Goal: Transaction & Acquisition: Purchase product/service

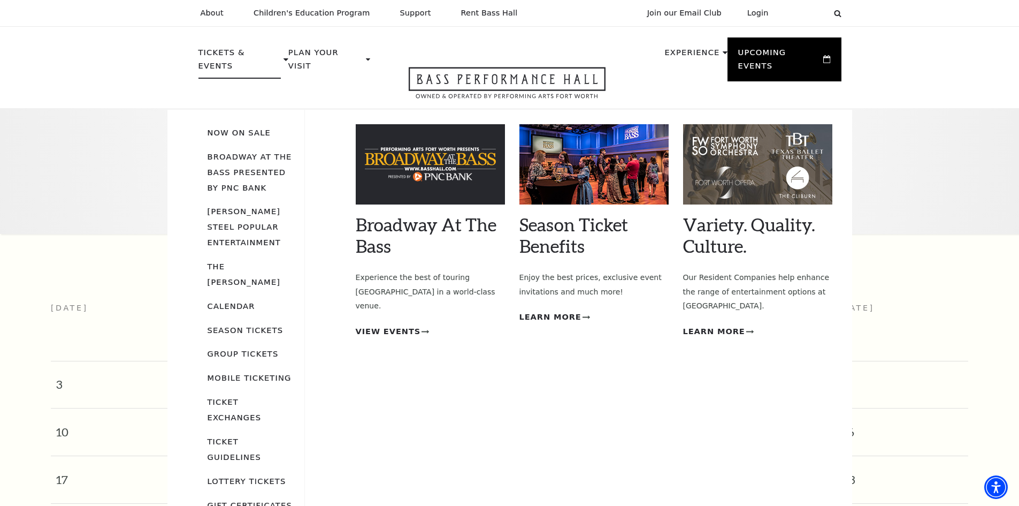
click at [227, 50] on p "Tickets & Events" at bounding box center [240, 62] width 83 height 33
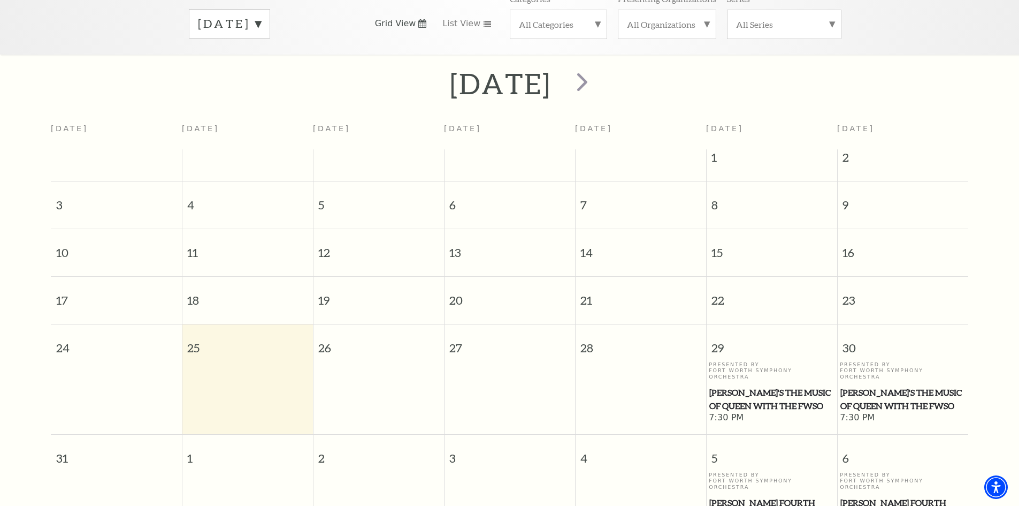
scroll to position [161, 0]
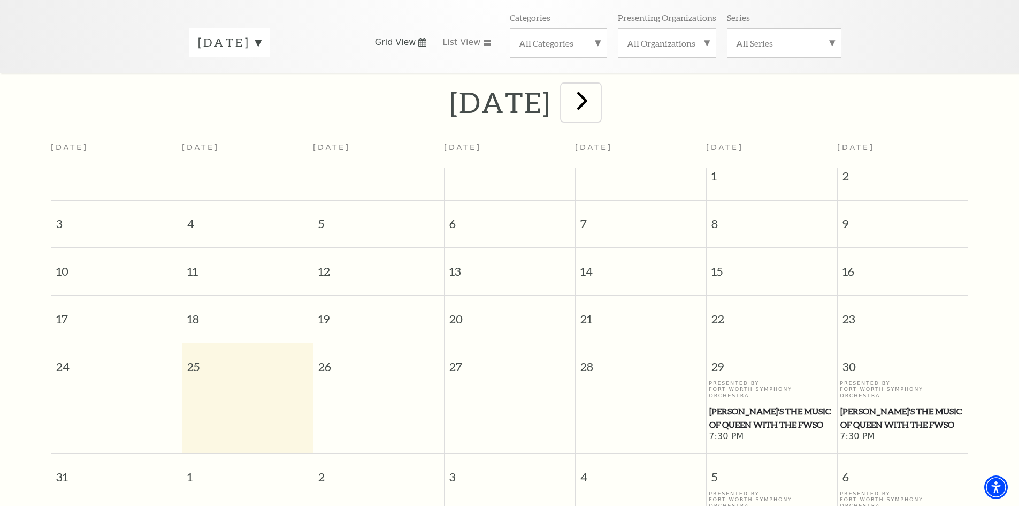
click at [598, 97] on span "next" at bounding box center [582, 100] width 31 height 31
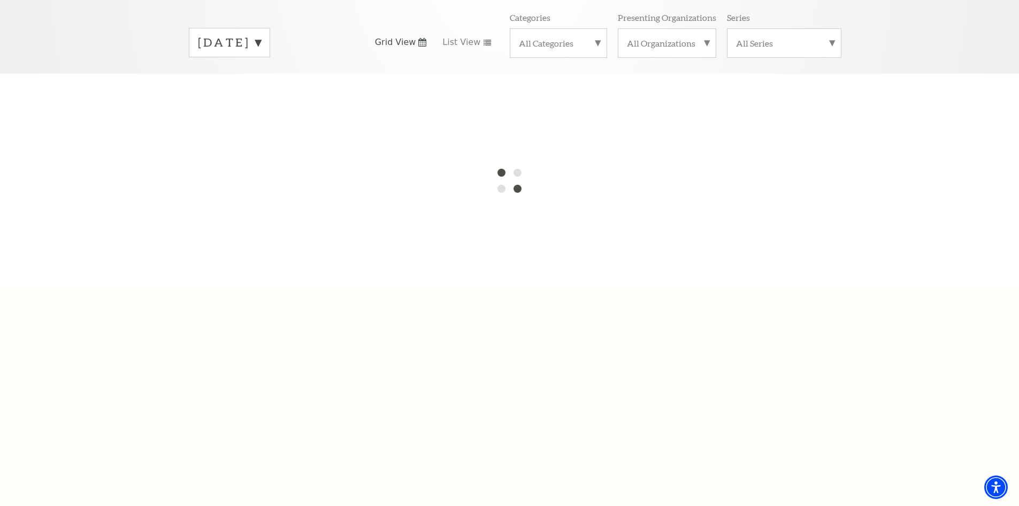
click at [619, 97] on div at bounding box center [509, 180] width 1019 height 214
click at [261, 37] on label "August 2025" at bounding box center [229, 42] width 63 height 17
click at [261, 37] on label "August 2025" at bounding box center [229, 43] width 63 height 19
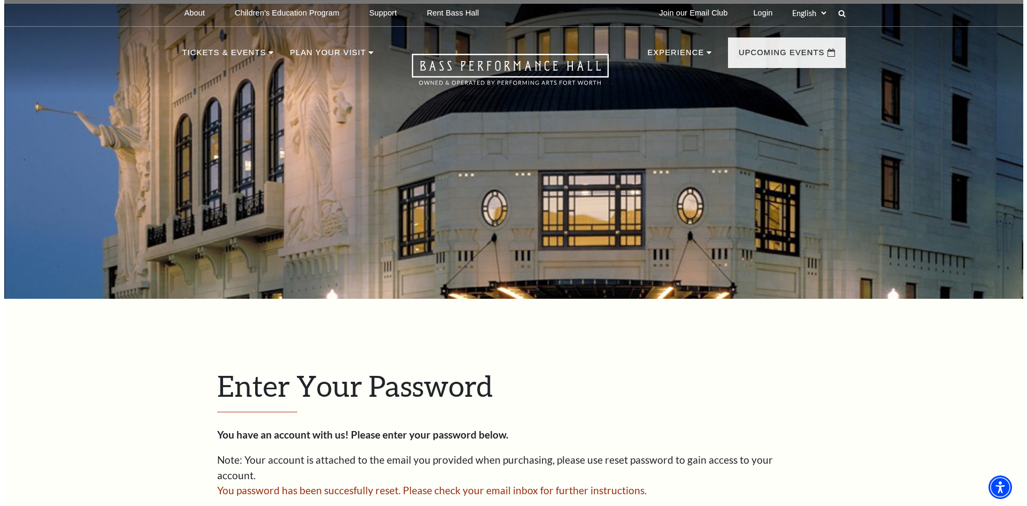
scroll to position [354, 0]
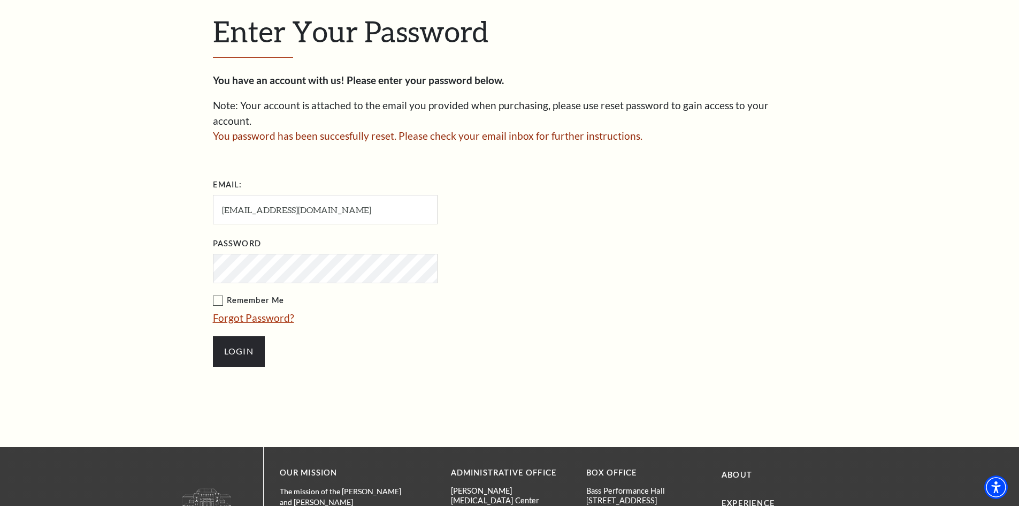
click at [256, 311] on link "Forgot Password?" at bounding box center [253, 317] width 81 height 12
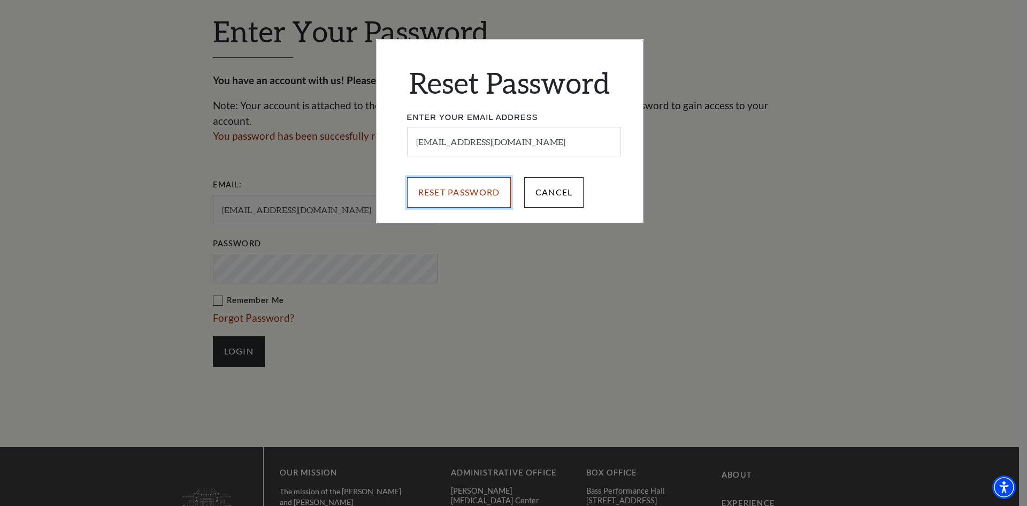
click at [448, 185] on input "Reset Password" at bounding box center [459, 192] width 104 height 30
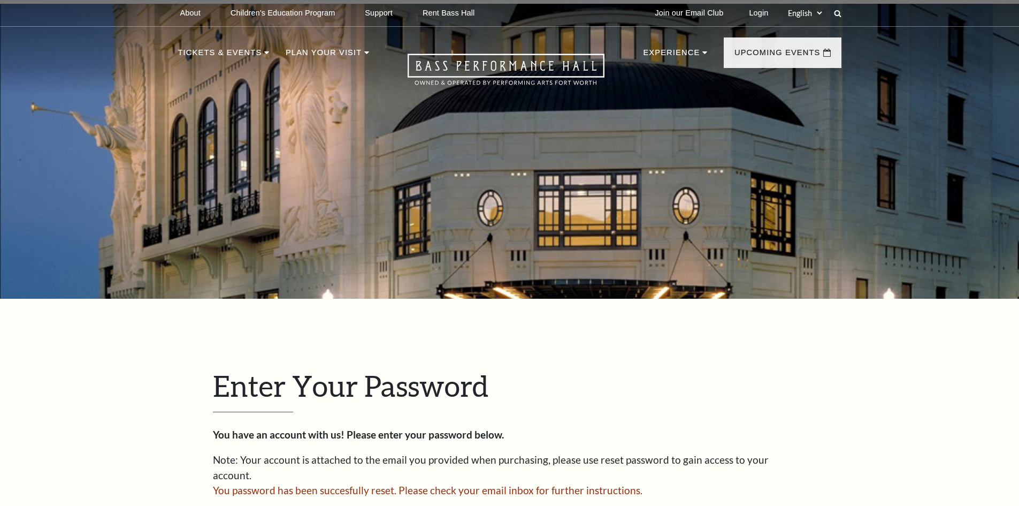
scroll to position [354, 0]
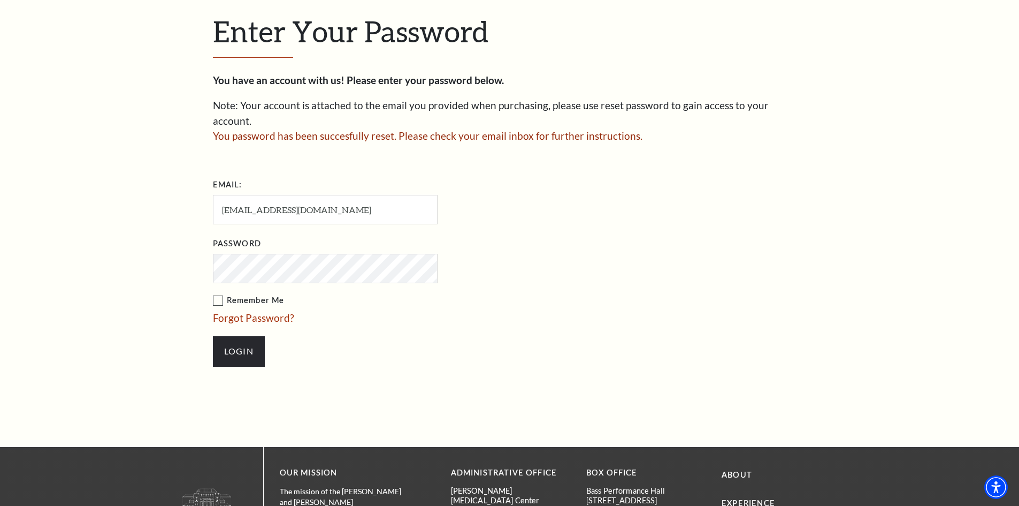
click at [261, 294] on label "Remember Me" at bounding box center [379, 300] width 332 height 13
click at [0, 0] on input "Remember Me" at bounding box center [0, 0] width 0 height 0
click at [249, 325] on li "Login" at bounding box center [379, 350] width 332 height 51
click at [248, 336] on input "Login" at bounding box center [239, 351] width 52 height 30
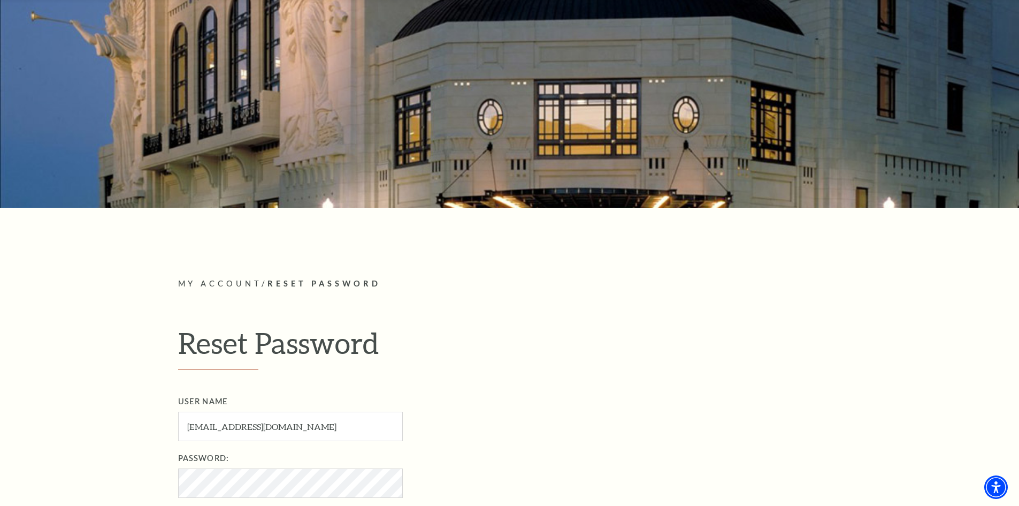
scroll to position [321, 0]
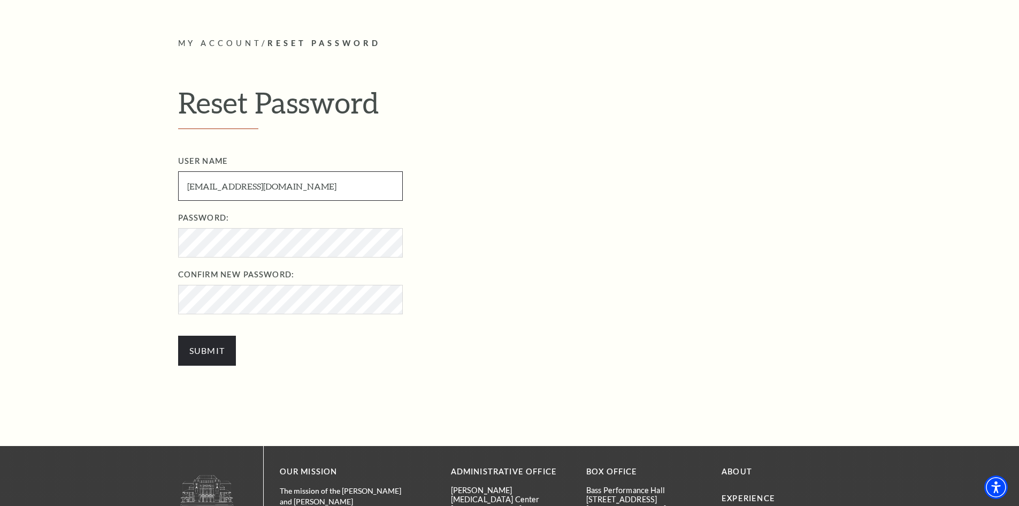
click at [256, 188] on input "[EMAIL_ADDRESS][DOMAIN_NAME]" at bounding box center [290, 185] width 225 height 29
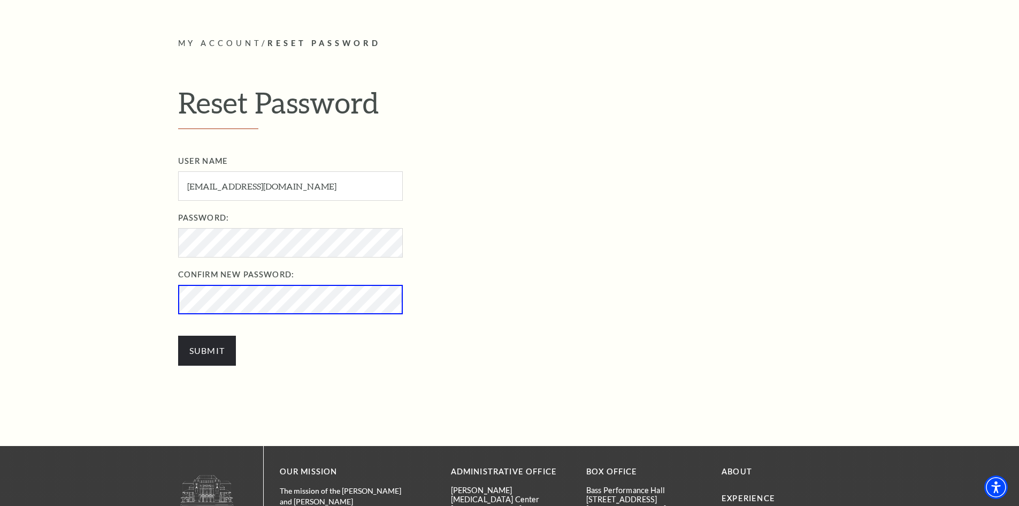
click at [178, 336] on input "Submit" at bounding box center [207, 351] width 58 height 30
click at [201, 338] on input "Submit" at bounding box center [207, 351] width 58 height 30
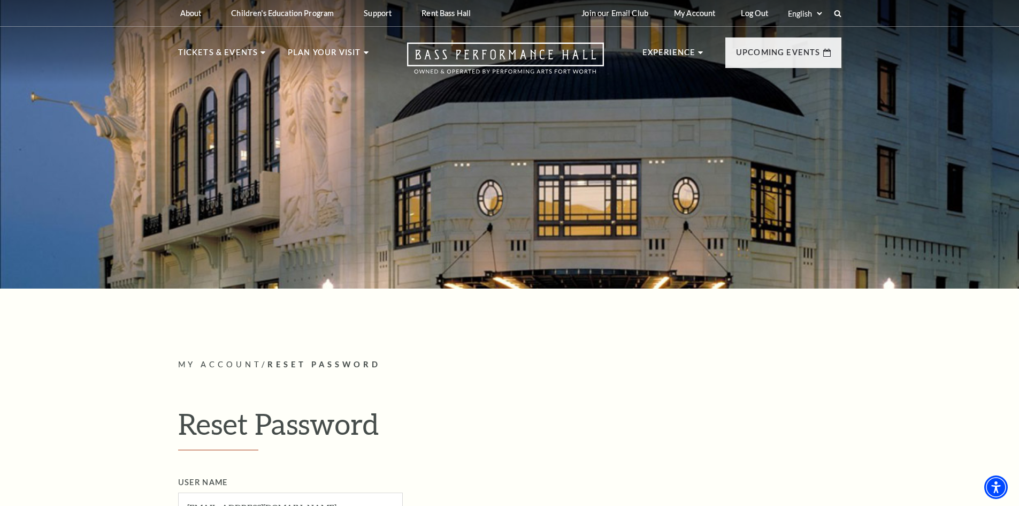
scroll to position [268, 0]
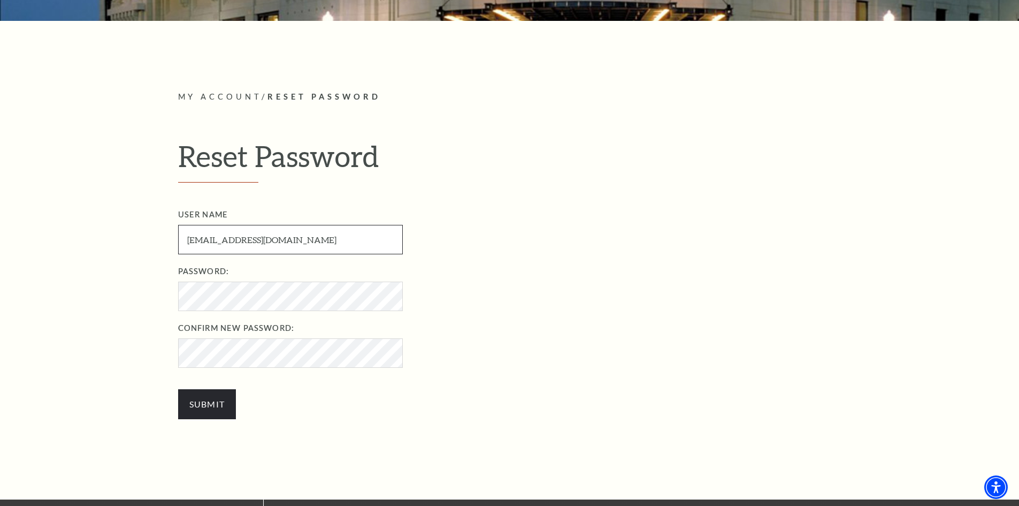
drag, startPoint x: 220, startPoint y: 240, endPoint x: 361, endPoint y: 258, distance: 141.4
click at [361, 258] on ul "User Name sbhaloo@hotmail.com User Name required Password: Password required Co…" at bounding box center [521, 287] width 687 height 159
type input "sbhaloo"
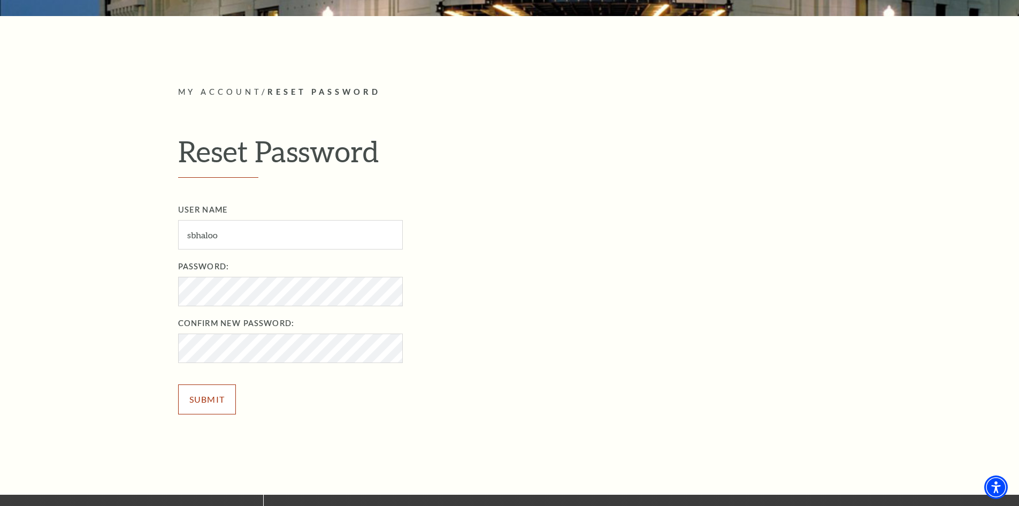
click at [209, 405] on input "Submit" at bounding box center [207, 399] width 58 height 30
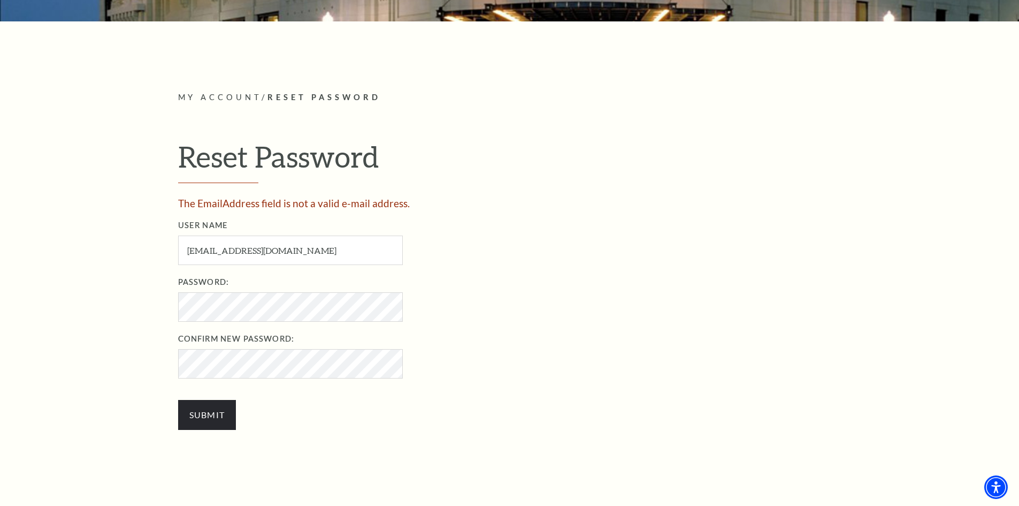
scroll to position [268, 0]
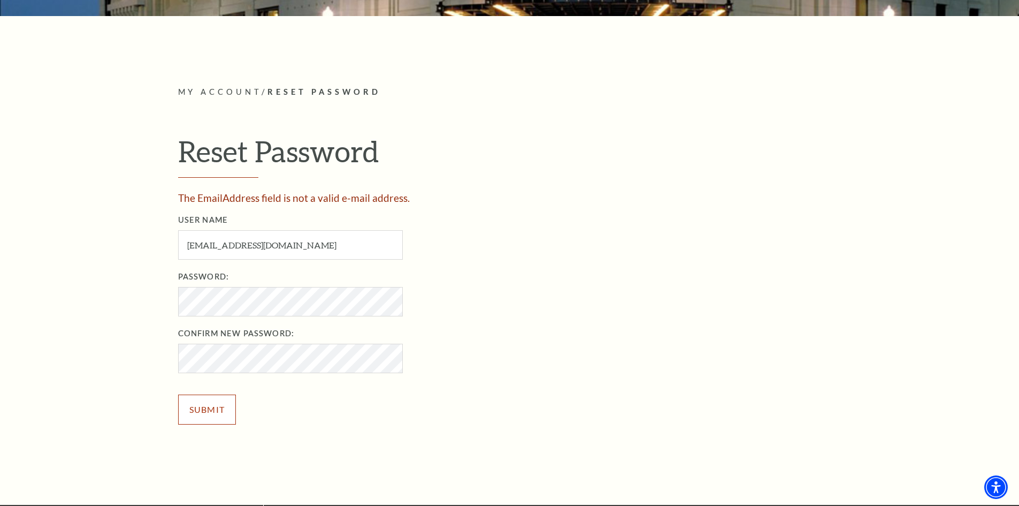
click at [204, 406] on input "Submit" at bounding box center [207, 409] width 58 height 30
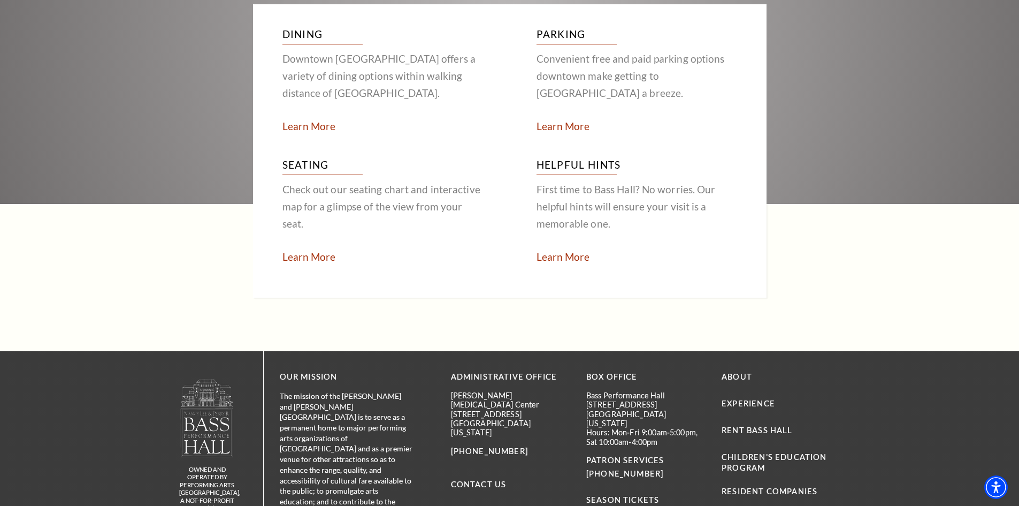
scroll to position [2129, 0]
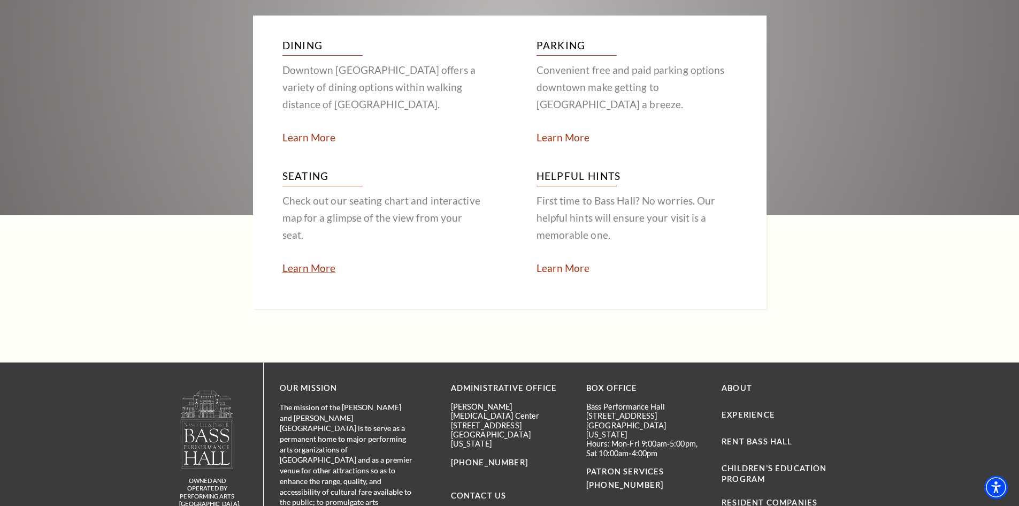
click at [289, 262] on link "Learn More" at bounding box center [310, 268] width 54 height 12
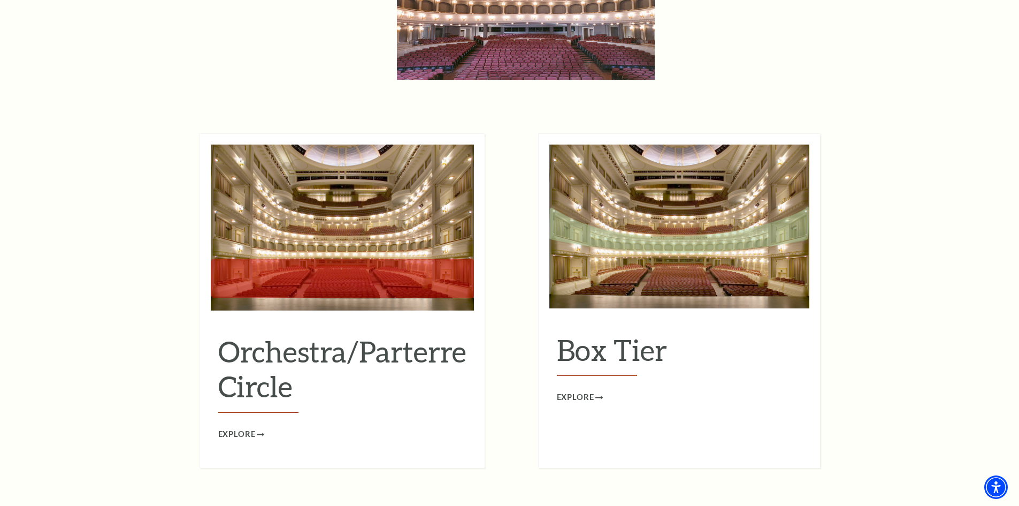
scroll to position [963, 0]
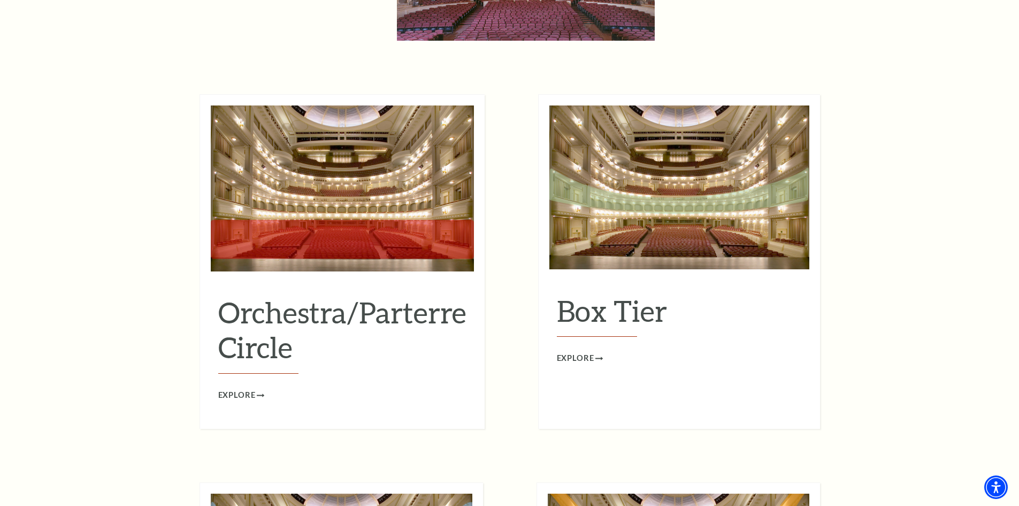
click at [318, 227] on img at bounding box center [342, 188] width 263 height 166
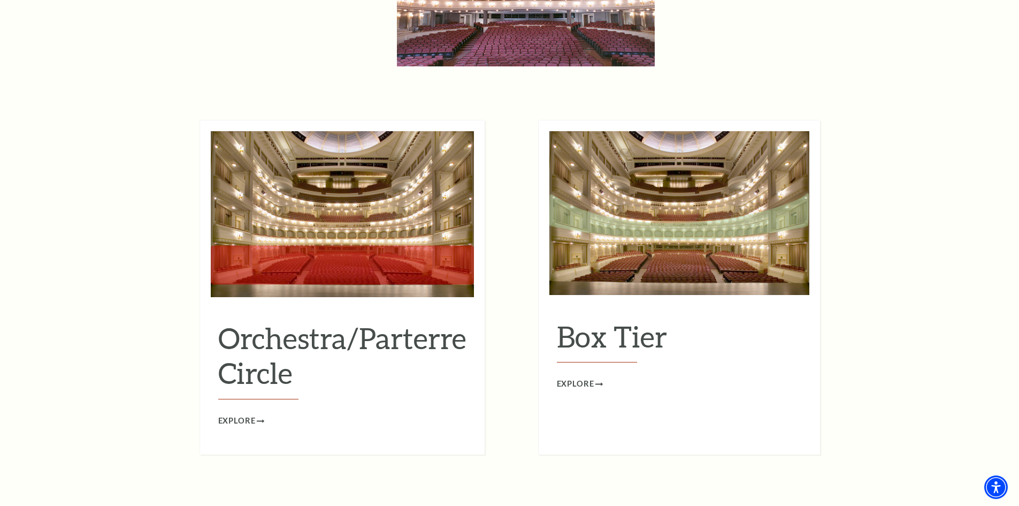
scroll to position [856, 0]
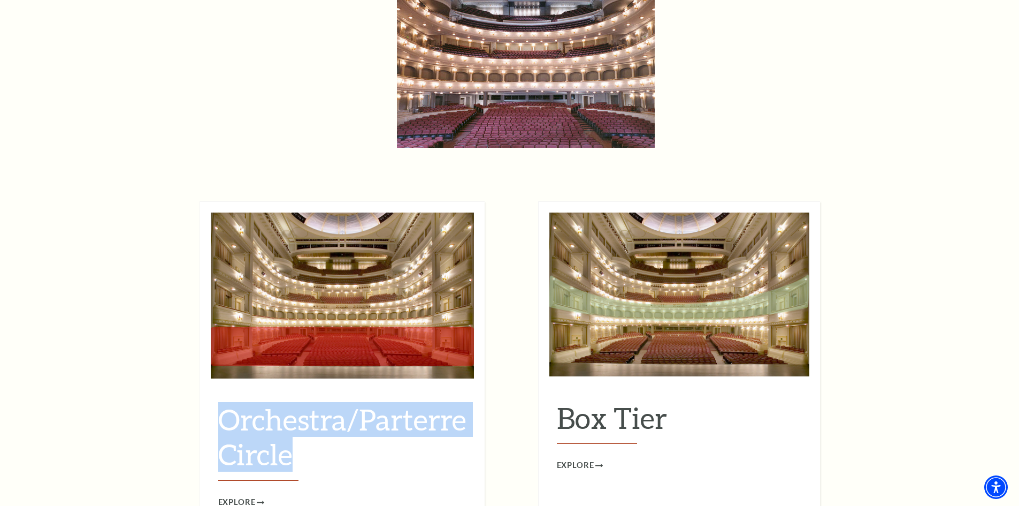
drag, startPoint x: 295, startPoint y: 439, endPoint x: 208, endPoint y: 396, distance: 97.4
click at [208, 396] on div "Orchestra/Parterre Circle Explore" at bounding box center [342, 368] width 285 height 334
click at [645, 235] on img at bounding box center [680, 294] width 260 height 164
click at [673, 312] on img at bounding box center [680, 294] width 260 height 164
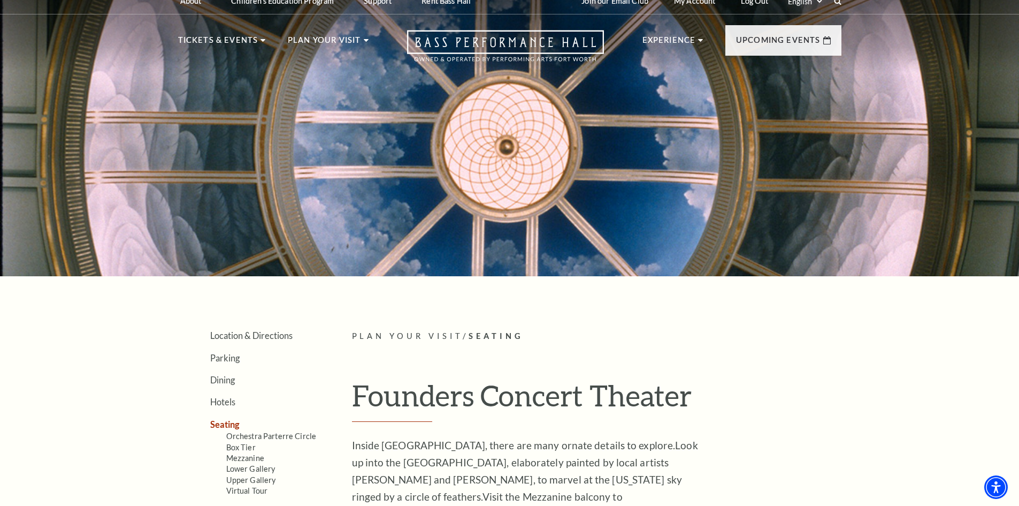
scroll to position [0, 0]
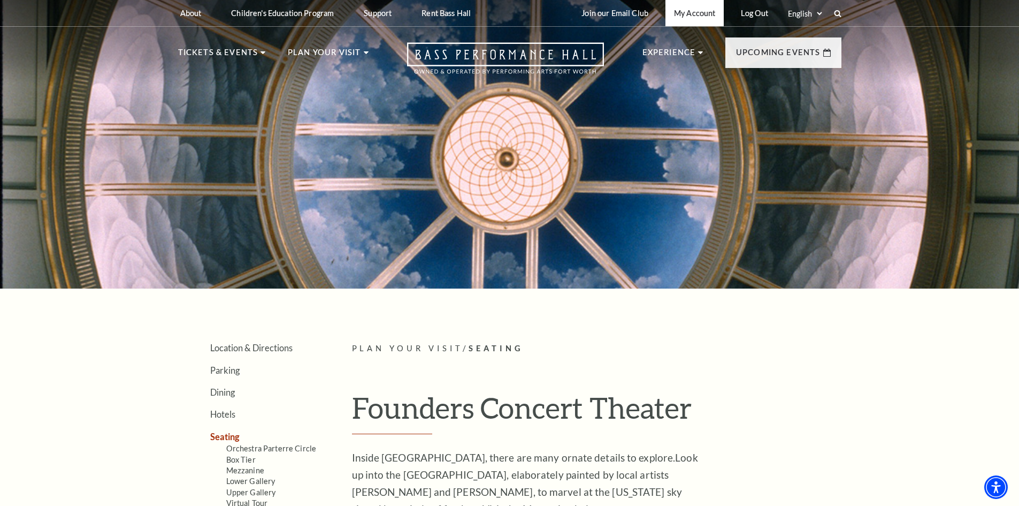
click at [671, 14] on link "My Account" at bounding box center [695, 13] width 58 height 26
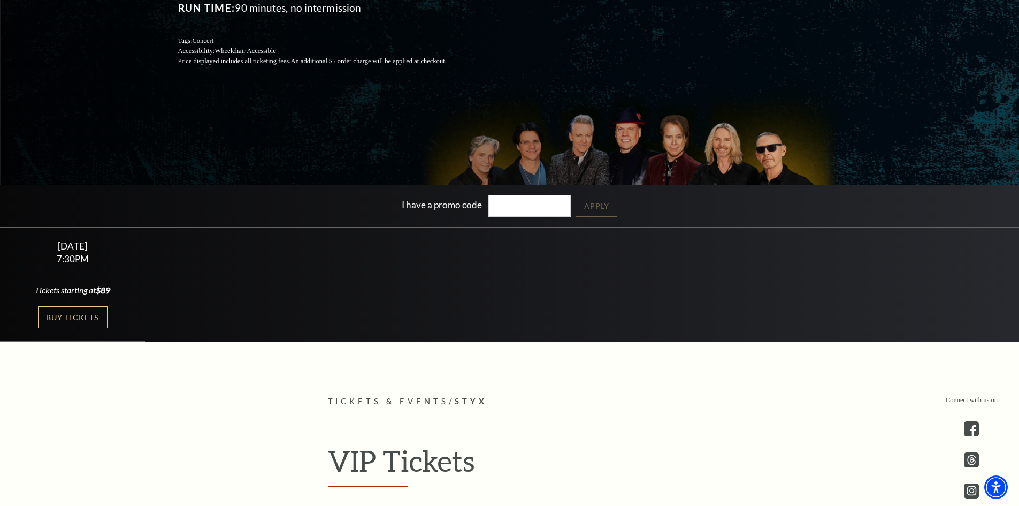
scroll to position [214, 0]
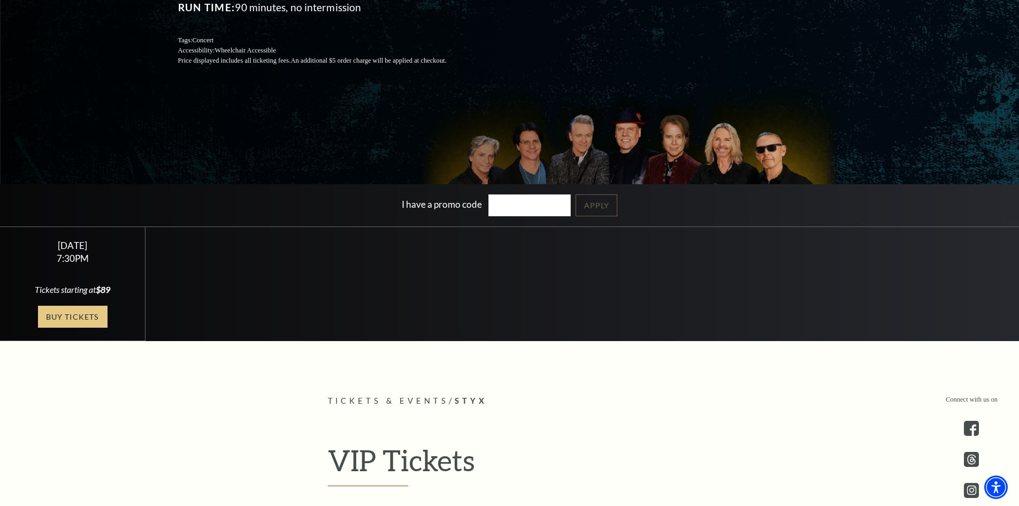
click at [65, 320] on link "Buy Tickets" at bounding box center [73, 317] width 70 height 22
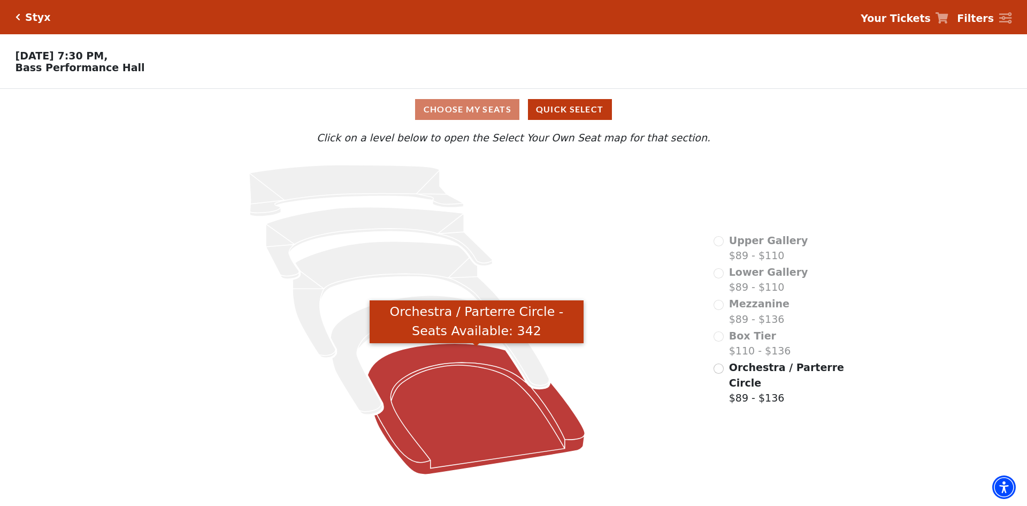
click at [504, 417] on icon "Orchestra / Parterre Circle - Seats Available: 342" at bounding box center [476, 408] width 217 height 131
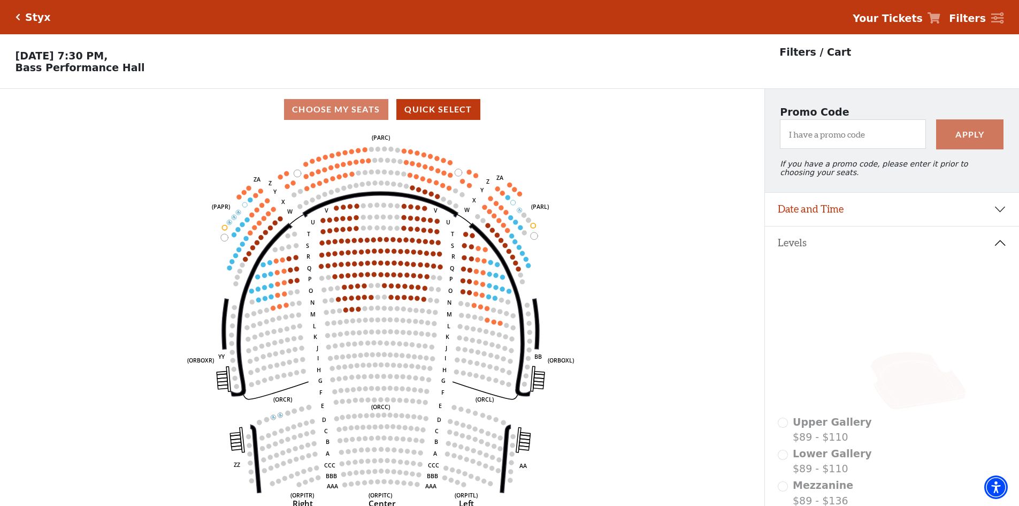
click at [909, 19] on strong "Your Tickets" at bounding box center [888, 18] width 70 height 12
click at [902, 24] on strong "Your Tickets" at bounding box center [888, 18] width 70 height 12
click at [885, 348] on icon at bounding box center [902, 357] width 96 height 52
click at [860, 316] on icon at bounding box center [892, 341] width 229 height 144
click at [868, 322] on icon at bounding box center [887, 332] width 101 height 51
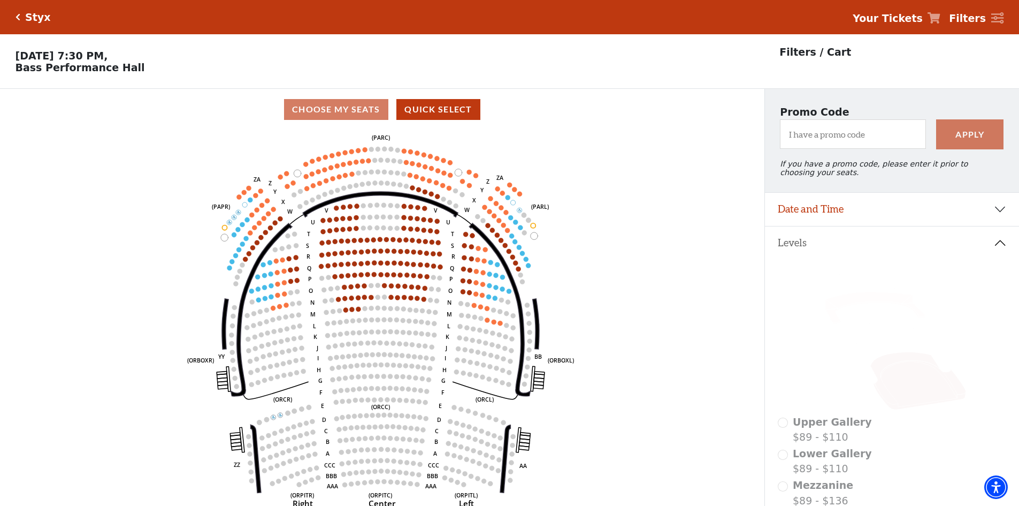
click at [864, 307] on icon at bounding box center [876, 308] width 100 height 32
click at [858, 294] on icon at bounding box center [865, 284] width 94 height 22
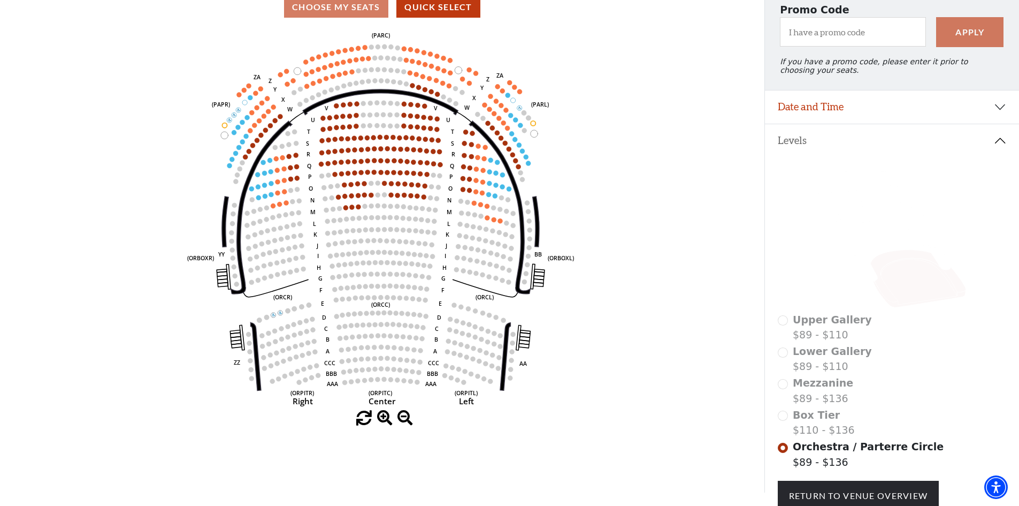
scroll to position [85, 0]
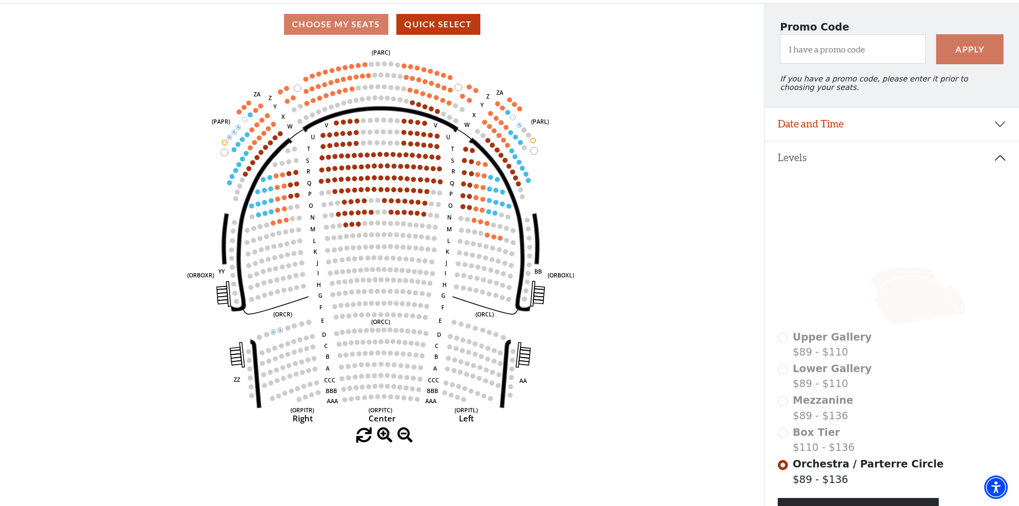
click at [238, 201] on circle at bounding box center [236, 198] width 5 height 5
click at [883, 262] on icon at bounding box center [902, 272] width 96 height 52
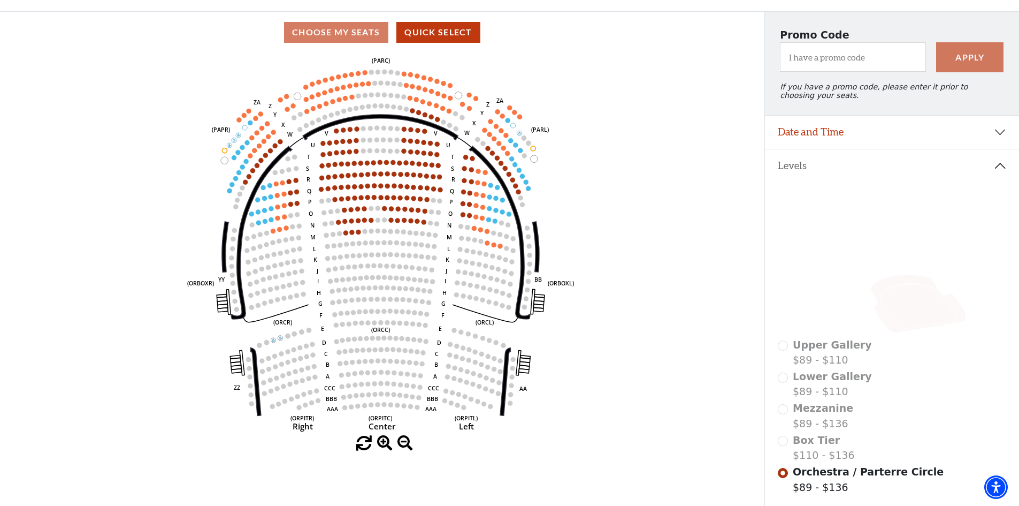
scroll to position [139, 0]
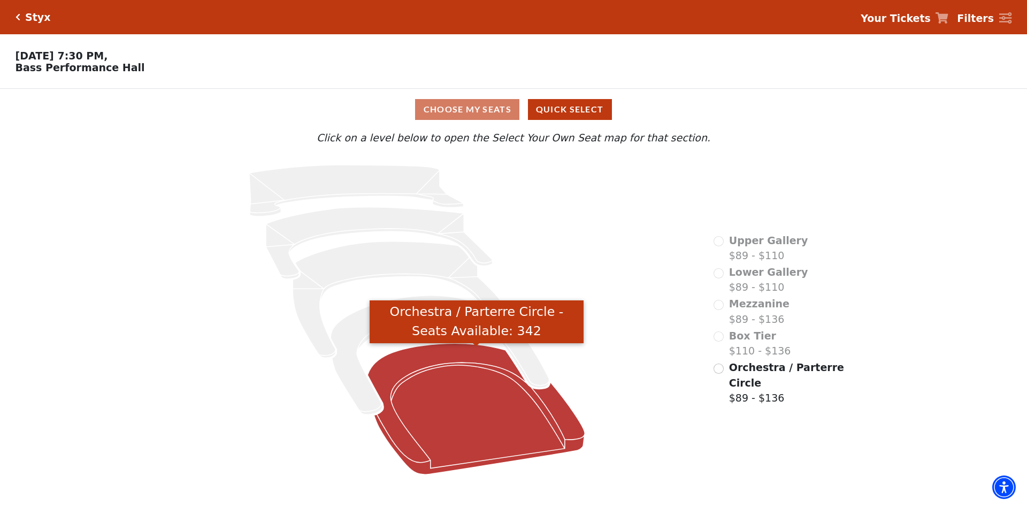
click at [452, 395] on icon "Orchestra / Parterre Circle - Seats Available: 342" at bounding box center [476, 408] width 217 height 131
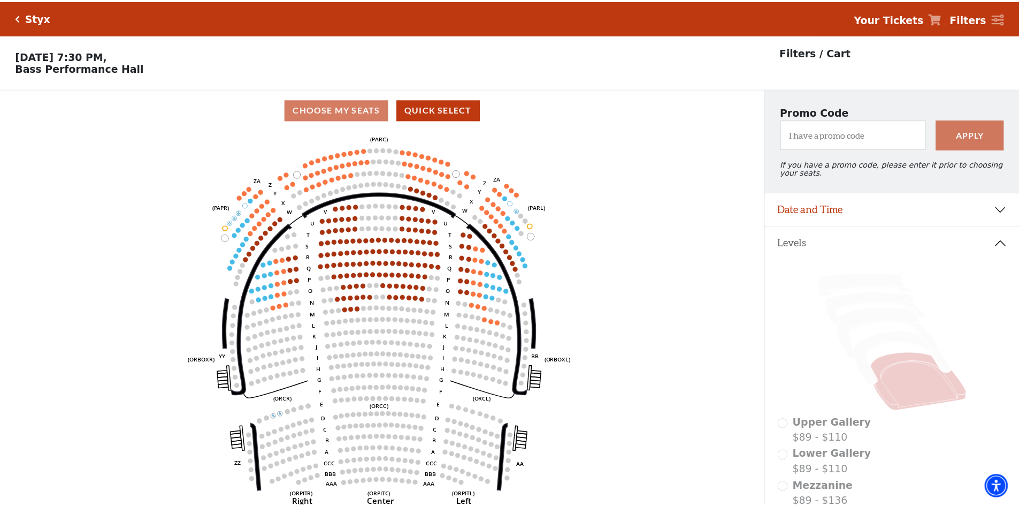
scroll to position [50, 0]
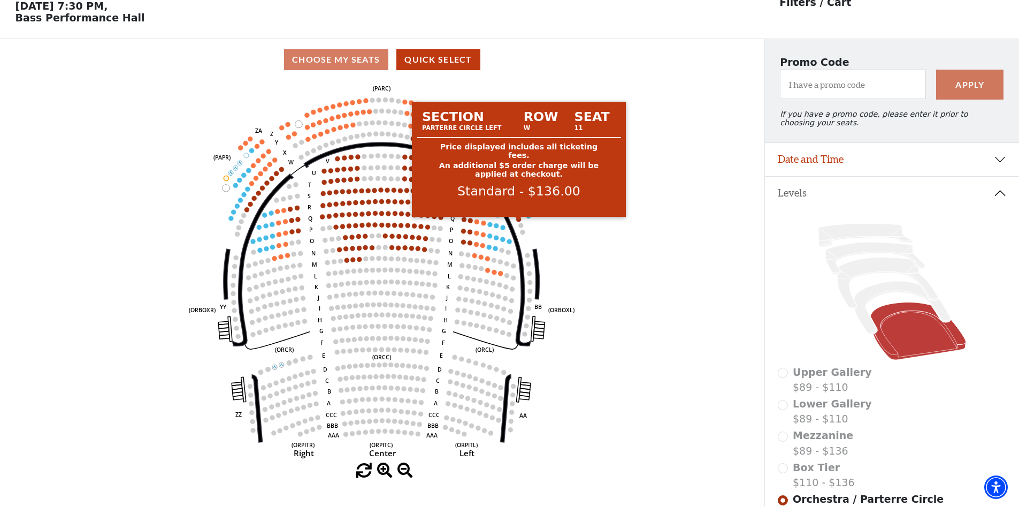
click at [519, 222] on circle at bounding box center [519, 219] width 5 height 5
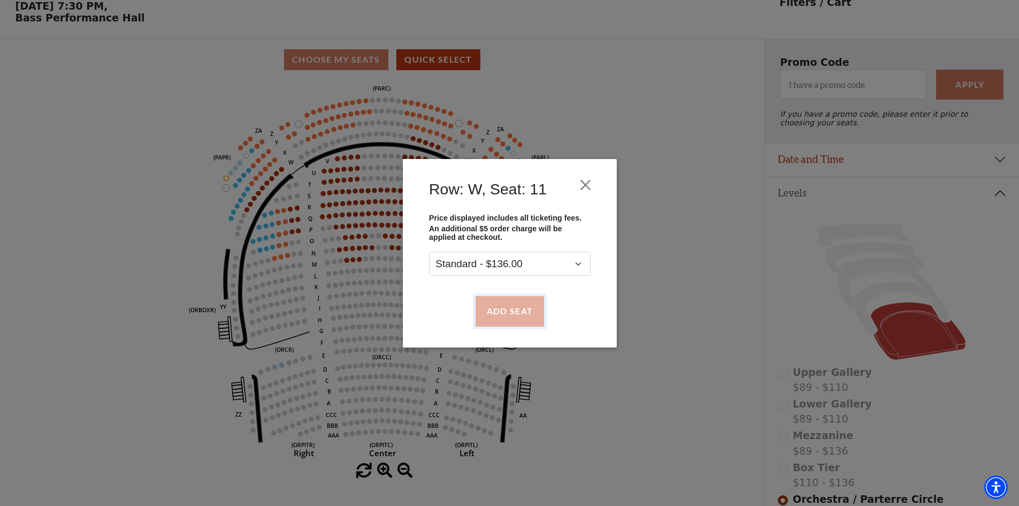
click at [509, 309] on button "Add Seat" at bounding box center [509, 311] width 68 height 30
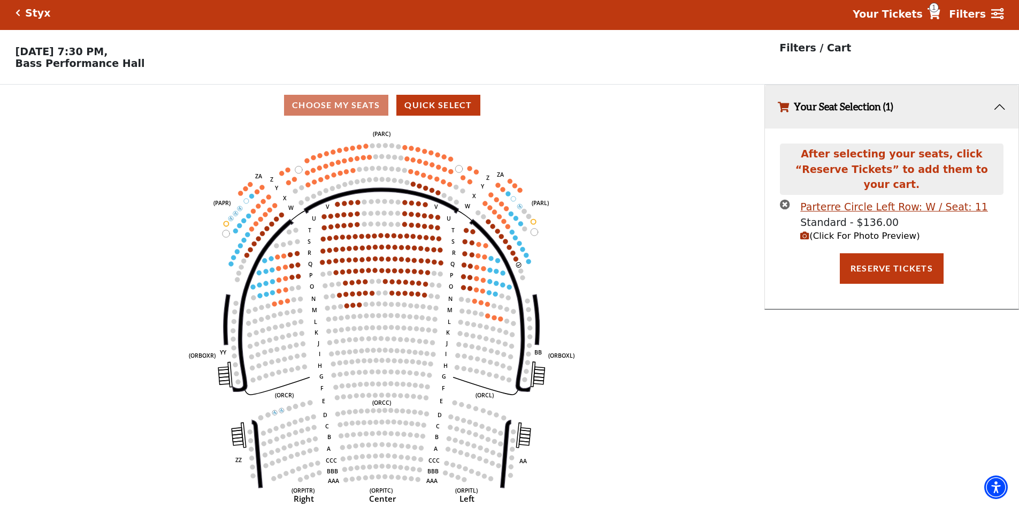
scroll to position [0, 0]
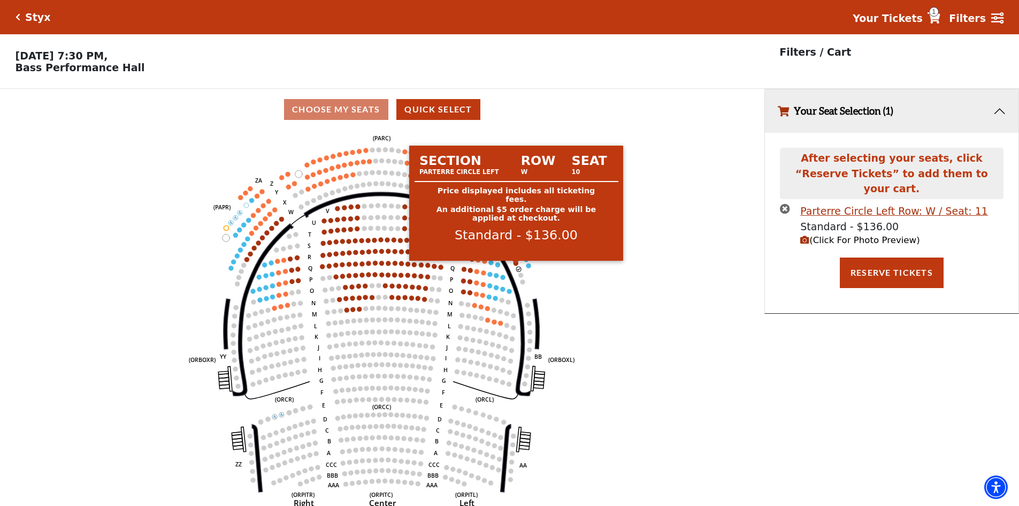
click at [515, 265] on circle at bounding box center [516, 263] width 5 height 5
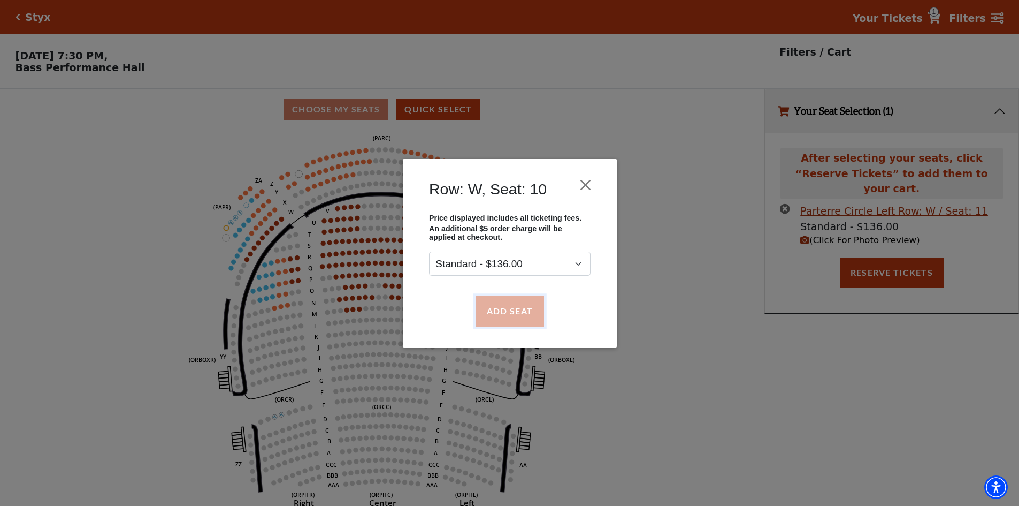
click at [509, 309] on button "Add Seat" at bounding box center [509, 311] width 68 height 30
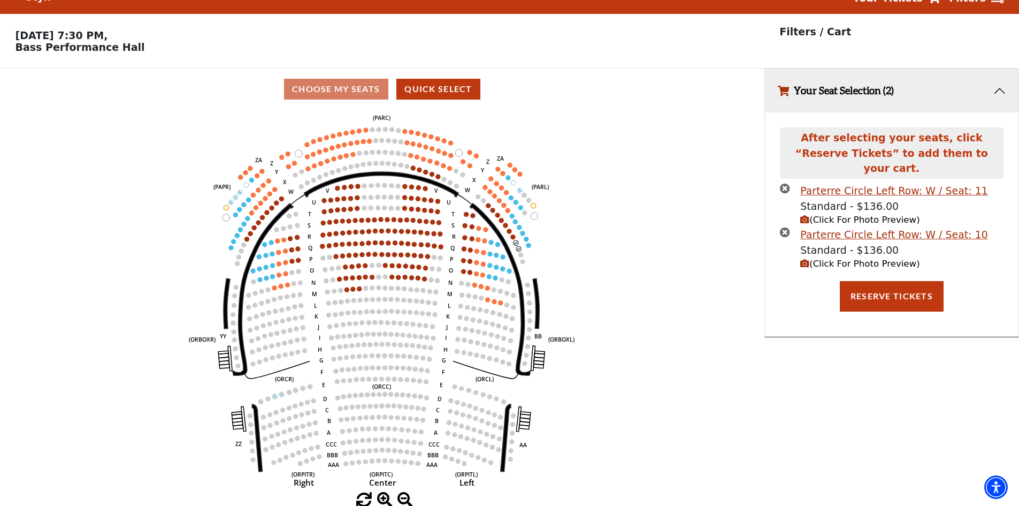
scroll to position [26, 0]
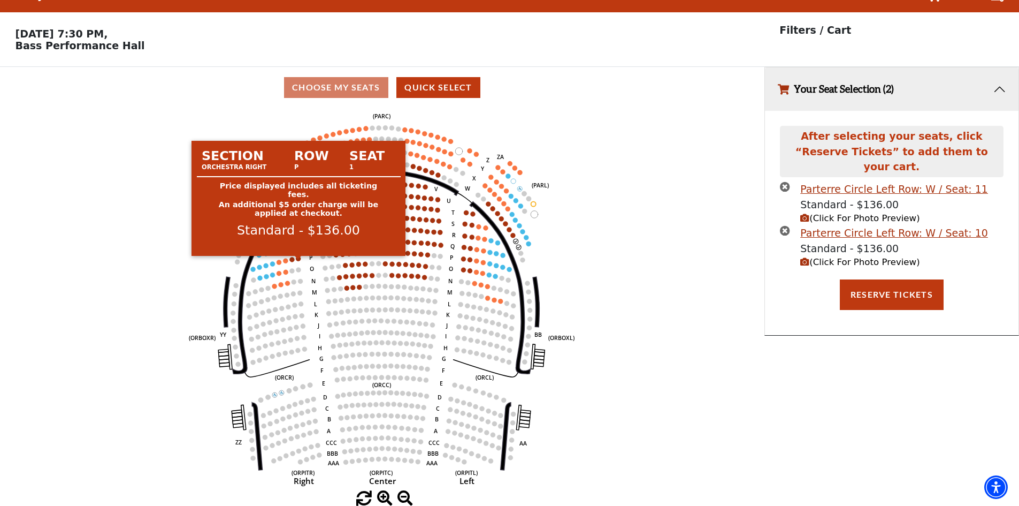
click at [653, 303] on icon "Left (ORPITL) Right (ORPITR) Center (ORPITC) ZZ AA YY BB ZA ZA (ORCL) (ORCR) (O…" at bounding box center [382, 299] width 688 height 383
click at [300, 257] on circle at bounding box center [298, 258] width 5 height 5
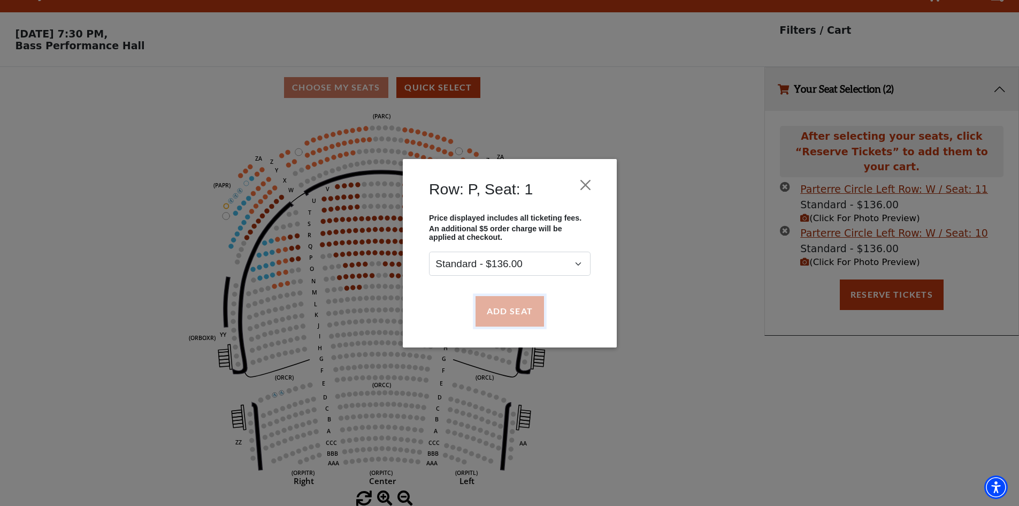
click at [490, 316] on button "Add Seat" at bounding box center [509, 311] width 68 height 30
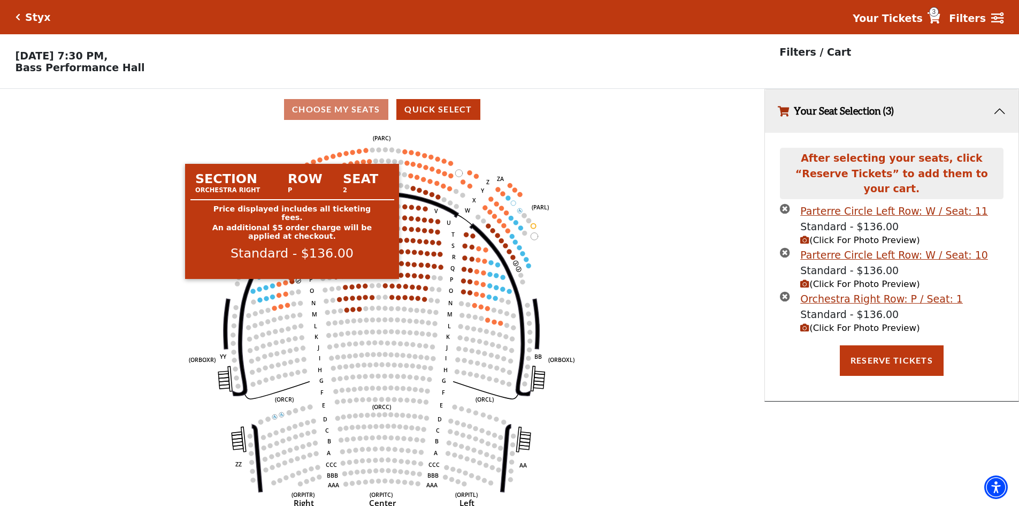
click at [292, 284] on circle at bounding box center [292, 281] width 5 height 5
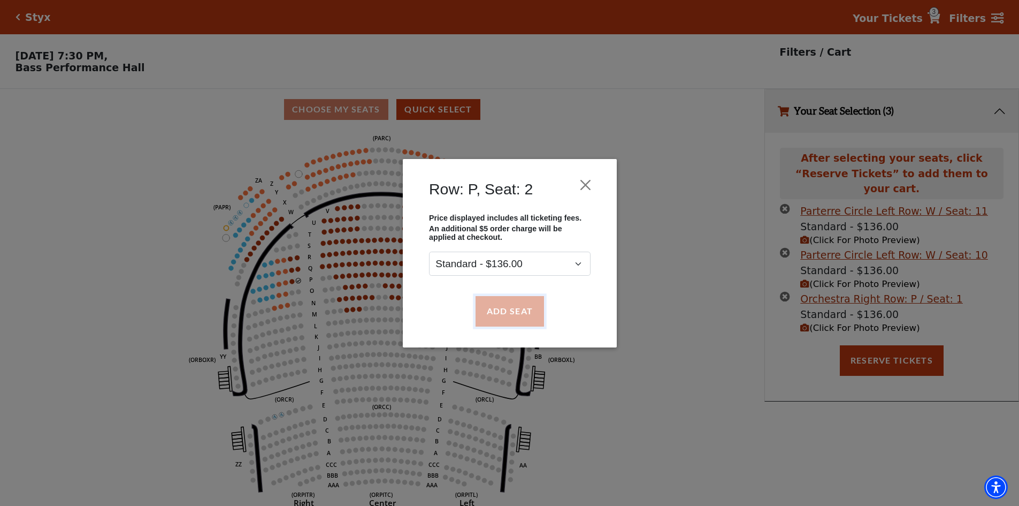
click at [505, 304] on button "Add Seat" at bounding box center [509, 311] width 68 height 30
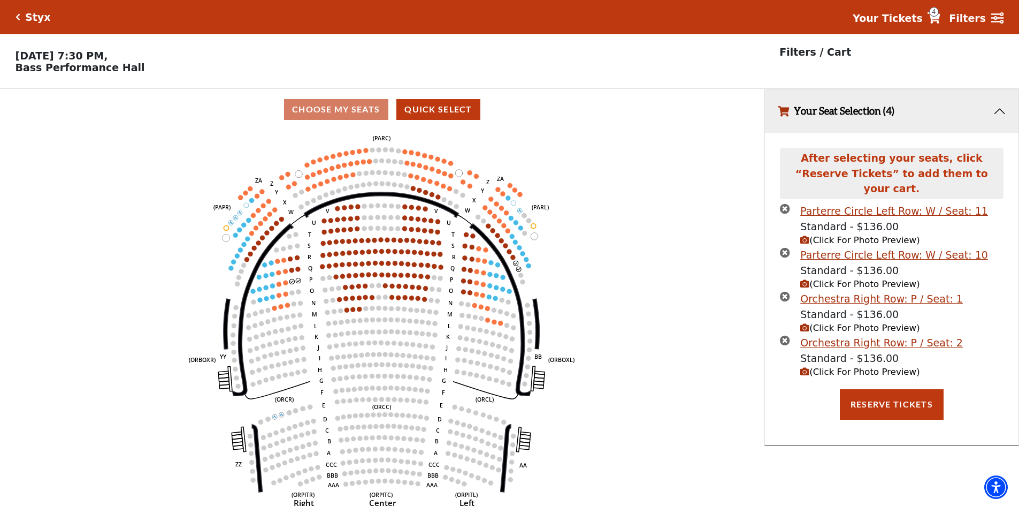
click at [245, 262] on use "Seat Selected" at bounding box center [247, 258] width 5 height 5
click at [249, 267] on icon "Left (ORPITL) Right (ORPITR) Center (ORPITC) ZZ AA YY BB ZA ZA (ORCL) (ORCR) (O…" at bounding box center [382, 321] width 688 height 383
click at [248, 262] on circle at bounding box center [247, 259] width 5 height 5
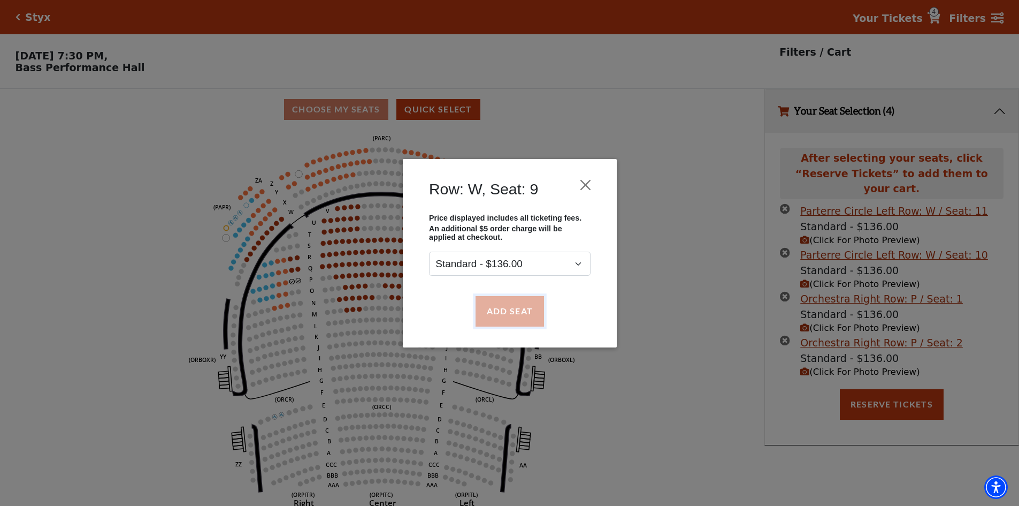
click at [525, 311] on button "Add Seat" at bounding box center [509, 311] width 68 height 30
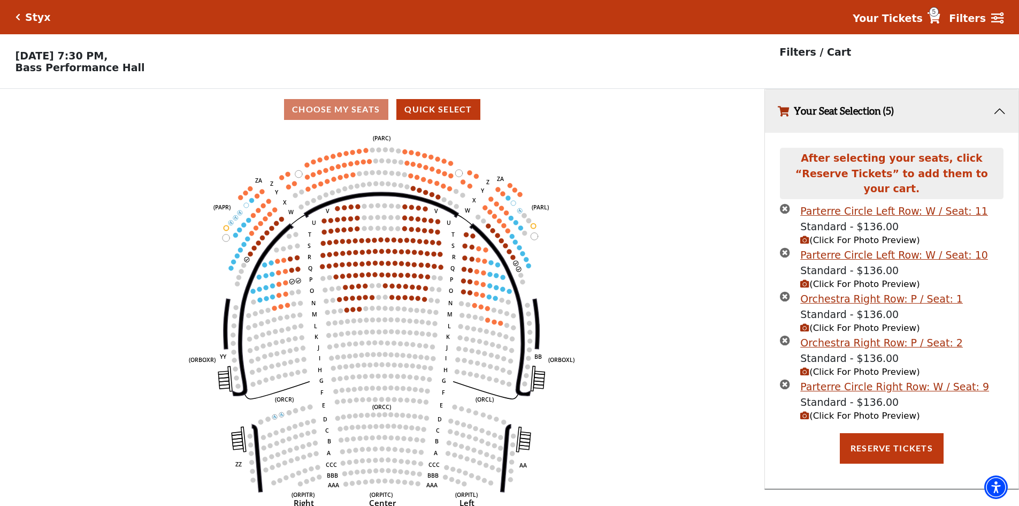
click at [251, 256] on circle at bounding box center [250, 253] width 5 height 5
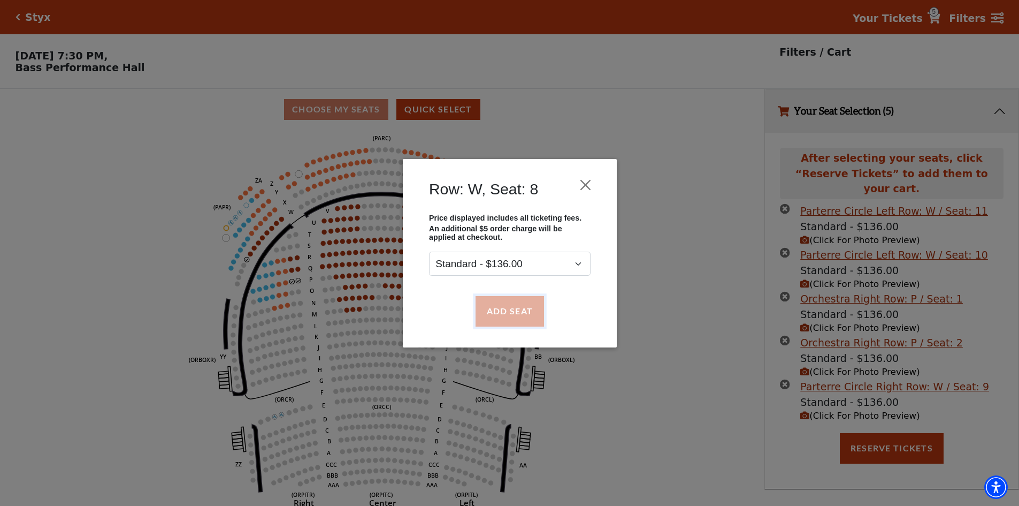
click at [506, 307] on button "Add Seat" at bounding box center [509, 311] width 68 height 30
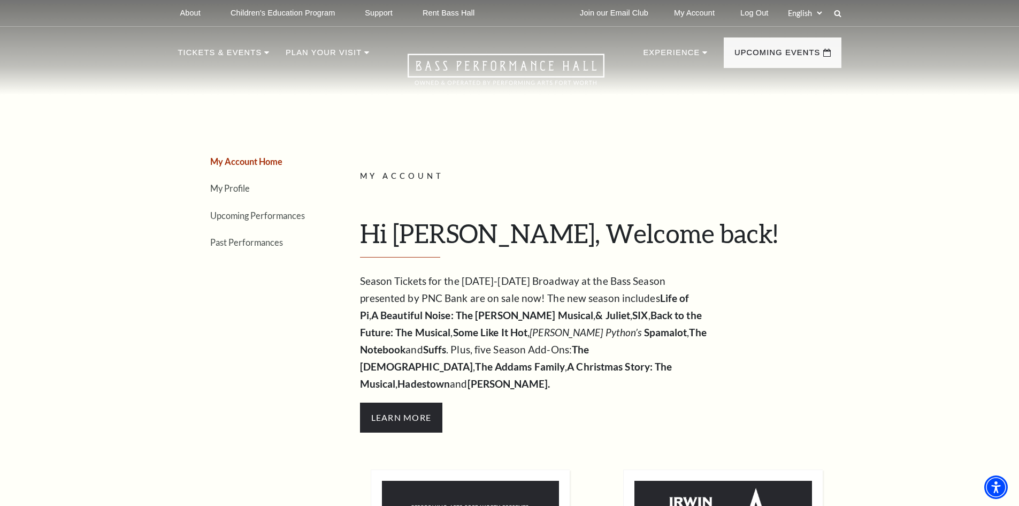
click at [257, 208] on ul "My Account Home My Profile Upcoming Performances Past Performances" at bounding box center [249, 202] width 142 height 96
click at [255, 215] on link "Upcoming Performances" at bounding box center [257, 215] width 95 height 10
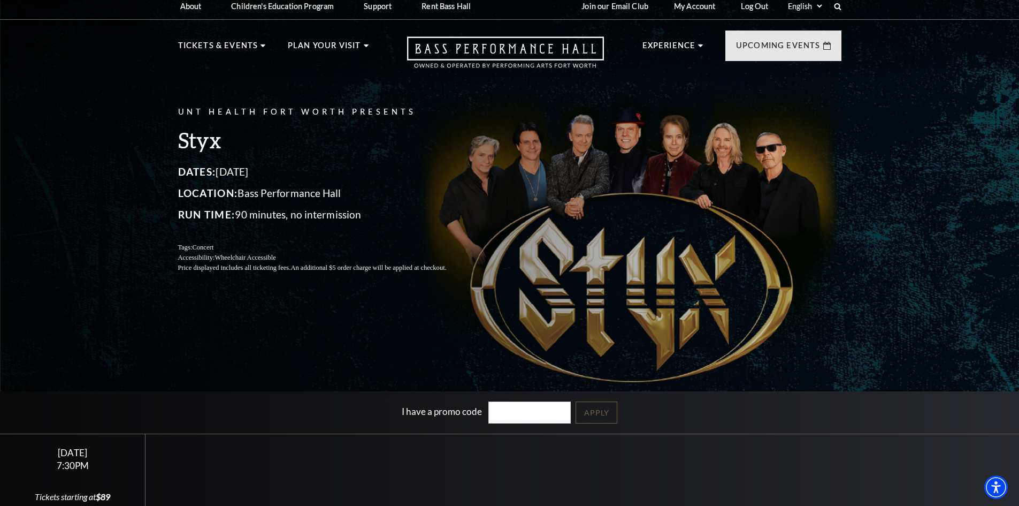
scroll to position [375, 0]
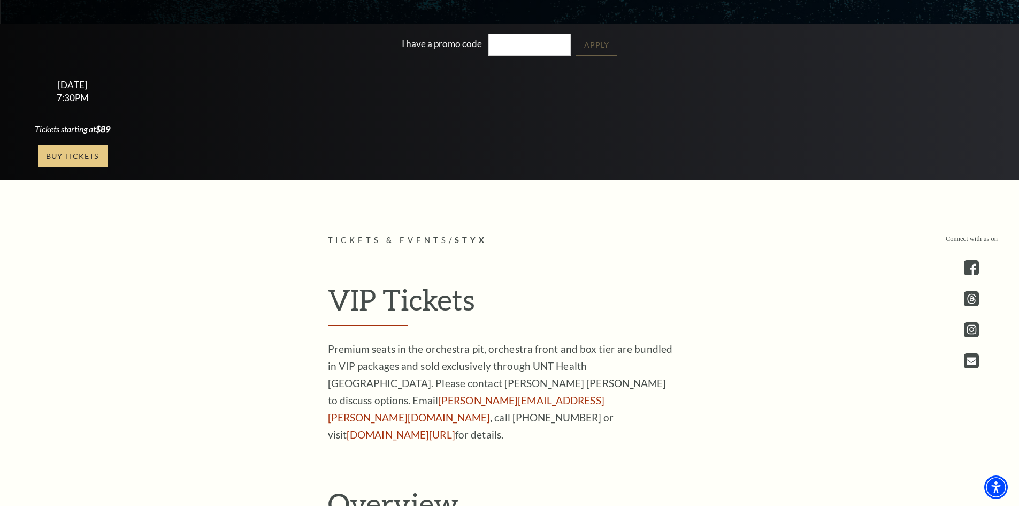
click at [63, 158] on link "Buy Tickets" at bounding box center [73, 156] width 70 height 22
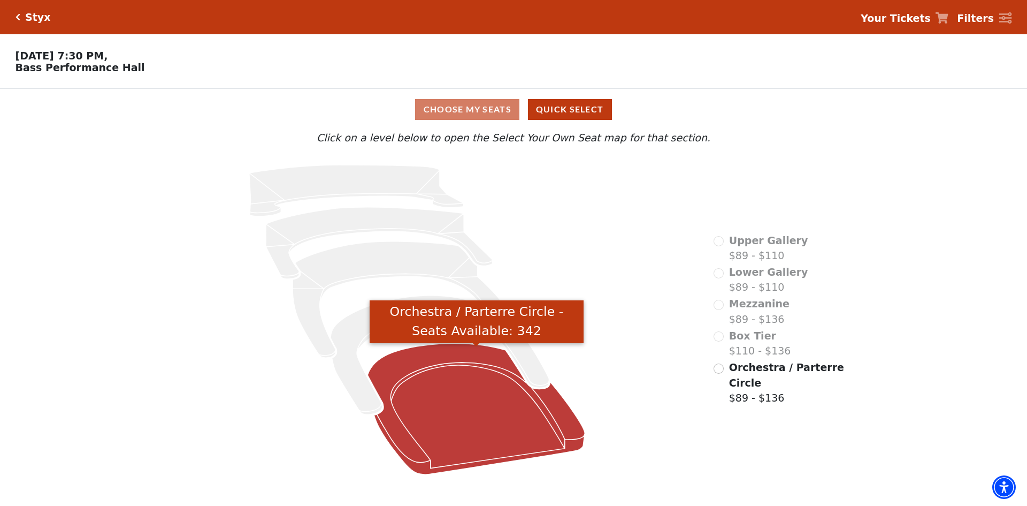
click at [433, 394] on icon "Orchestra / Parterre Circle - Seats Available: 342" at bounding box center [476, 408] width 217 height 131
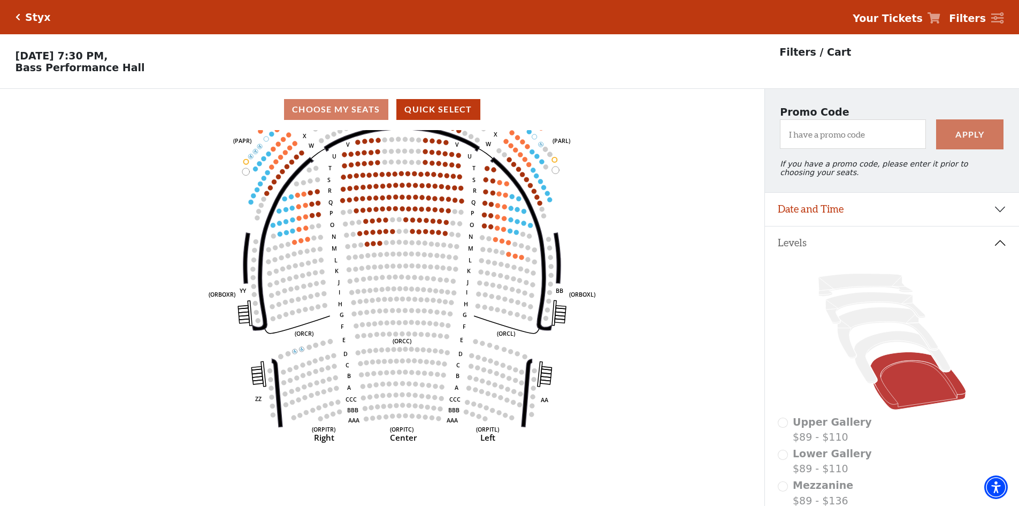
drag, startPoint x: 614, startPoint y: 336, endPoint x: 635, endPoint y: 270, distance: 69.0
click at [635, 270] on icon "Left (ORPITL) Right (ORPITR) Center (ORPITC) ZZ AA YY BB ZA ZA (ORCL) (ORCR) (O…" at bounding box center [382, 321] width 688 height 383
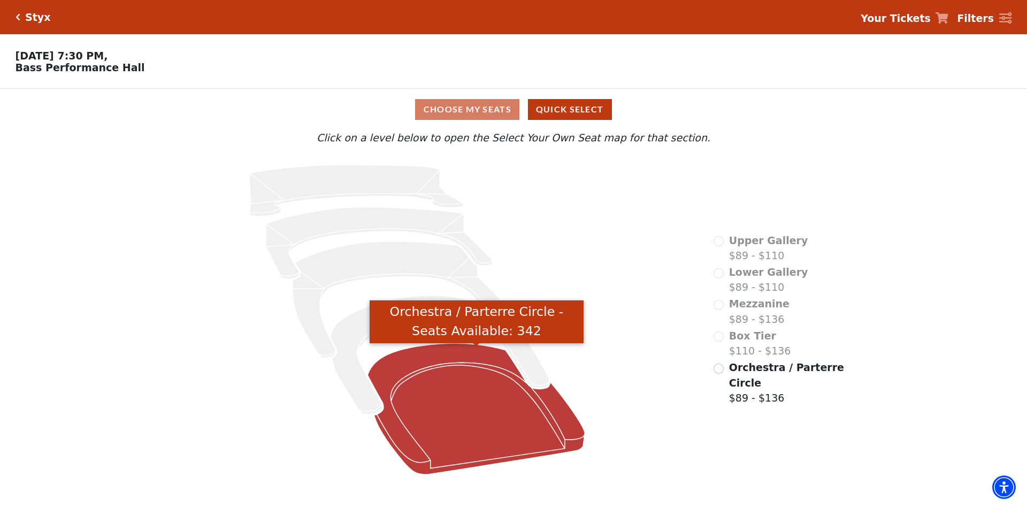
click at [470, 372] on icon "Orchestra / Parterre Circle - Seats Available: 342" at bounding box center [476, 408] width 217 height 131
click at [485, 398] on icon "Orchestra / Parterre Circle - Seats Available: 342" at bounding box center [476, 408] width 217 height 131
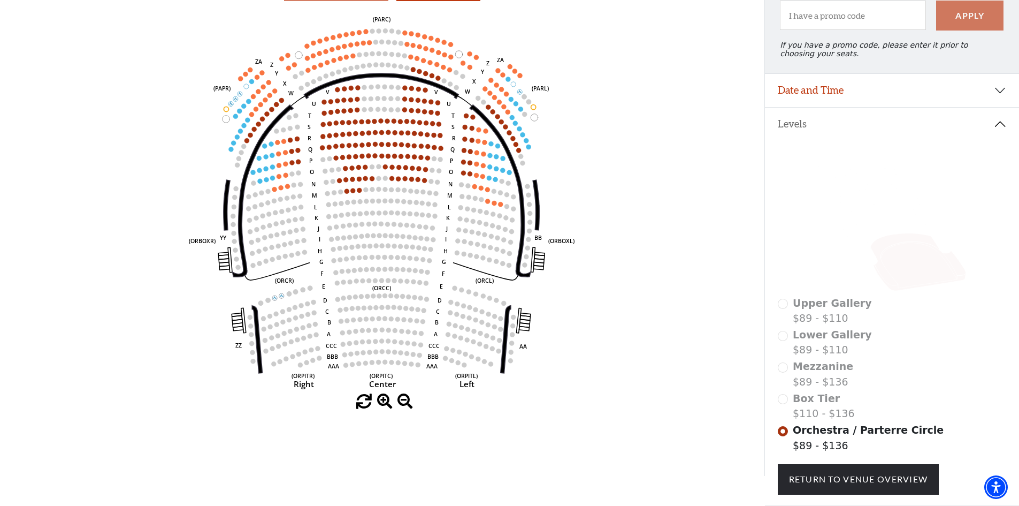
scroll to position [32, 0]
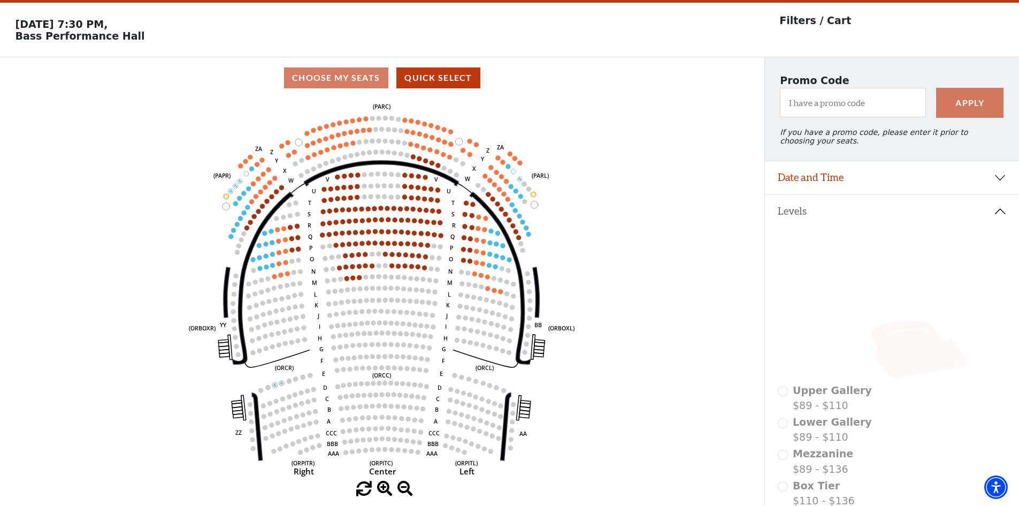
click at [460, 262] on icon "Left (ORPITL) Right (ORPITR) Center (ORPITC) ZZ AA YY BB ZA ZA (ORCL) (ORCR) (O…" at bounding box center [382, 289] width 688 height 383
click at [467, 264] on icon "Left (ORPITL) Right (ORPITR) Center (ORPITC) ZZ AA YY BB ZA ZA (ORCL) (ORCR) (O…" at bounding box center [382, 289] width 688 height 383
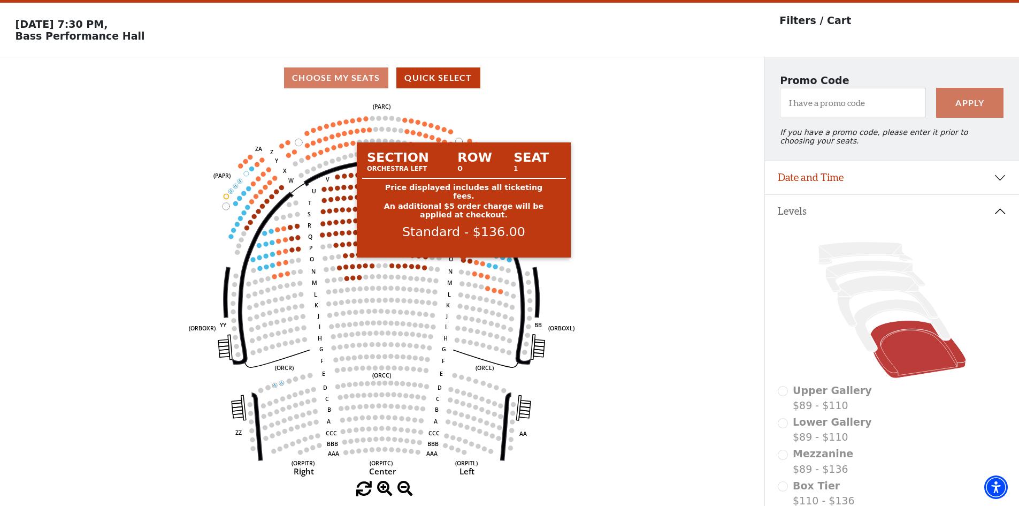
click at [463, 262] on circle at bounding box center [463, 259] width 5 height 5
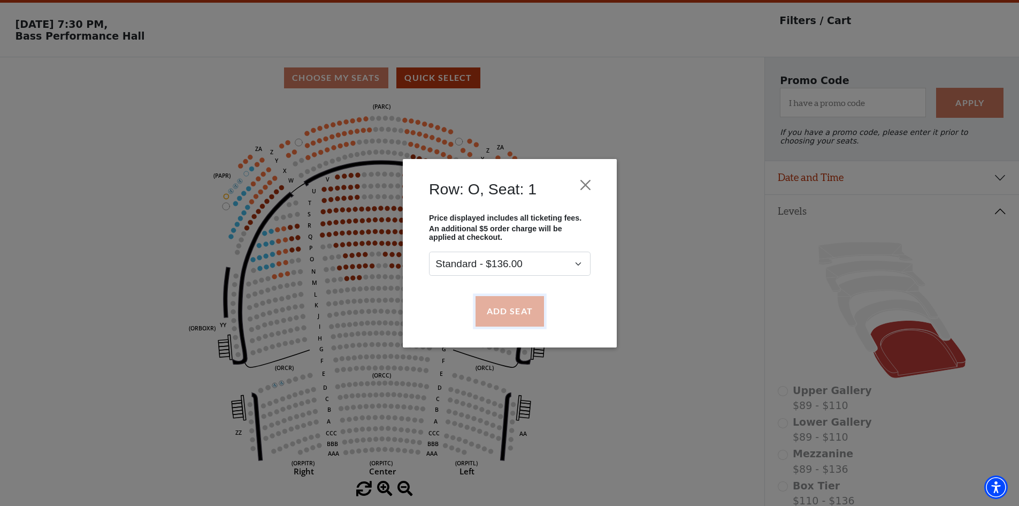
click at [508, 301] on button "Add Seat" at bounding box center [509, 311] width 68 height 30
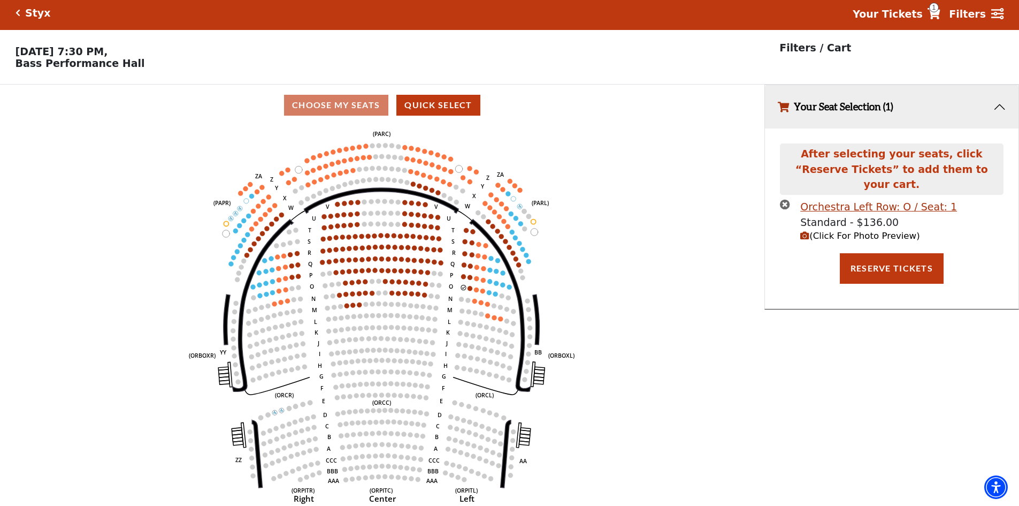
scroll to position [0, 0]
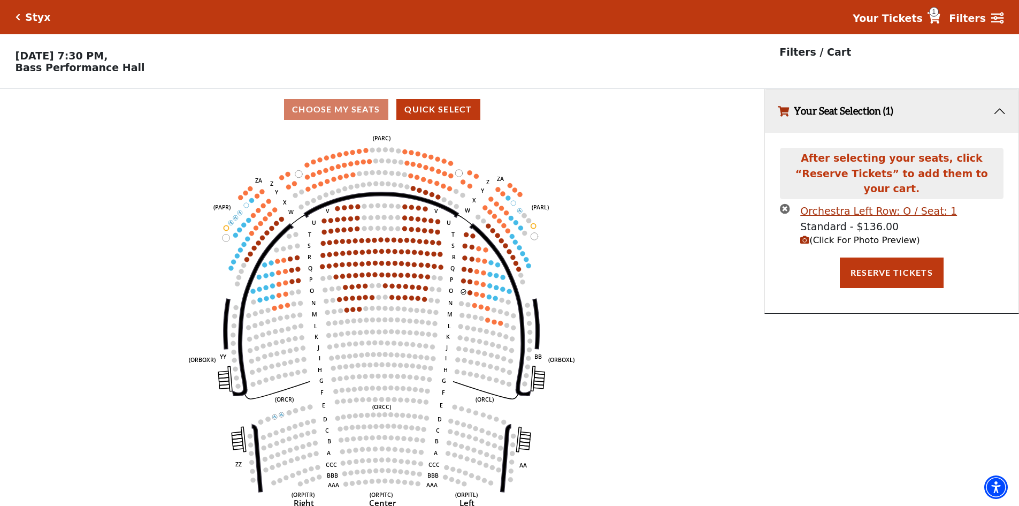
click at [470, 295] on circle at bounding box center [470, 292] width 5 height 5
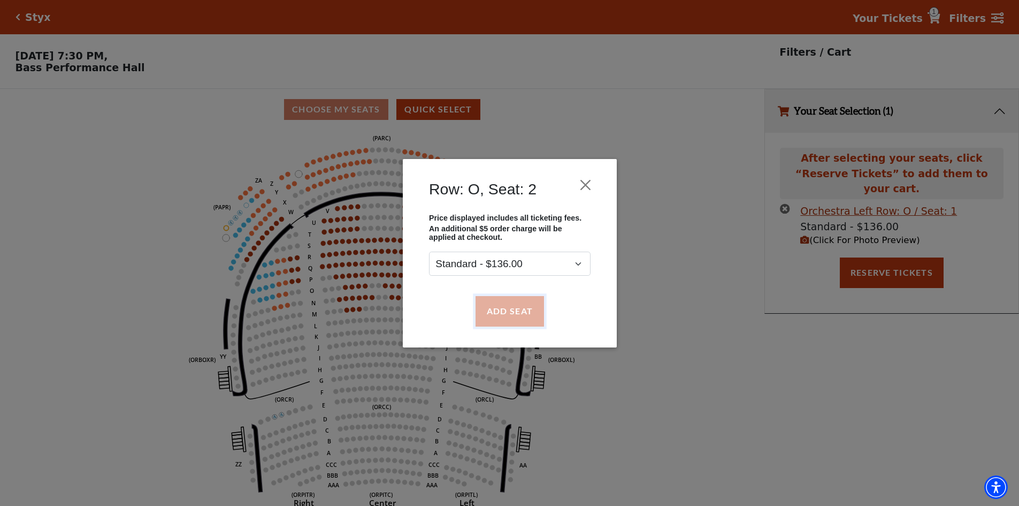
click at [498, 304] on button "Add Seat" at bounding box center [509, 311] width 68 height 30
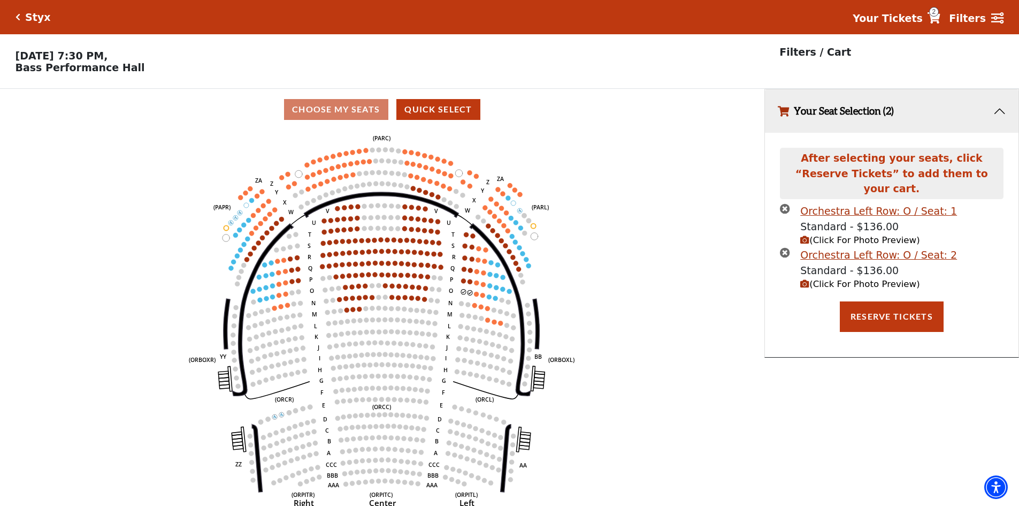
click at [521, 271] on circle at bounding box center [519, 268] width 5 height 5
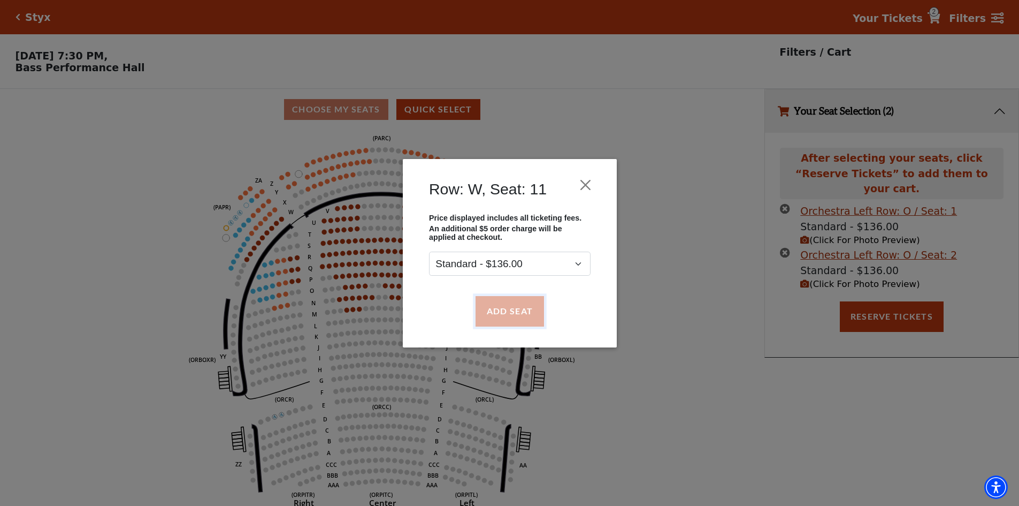
click at [519, 307] on button "Add Seat" at bounding box center [509, 311] width 68 height 30
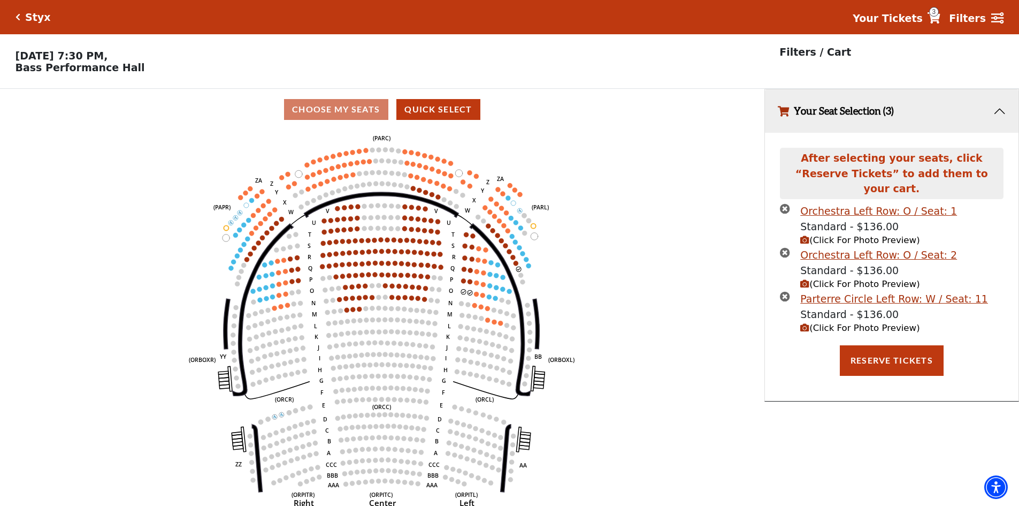
click at [516, 265] on circle at bounding box center [516, 263] width 5 height 5
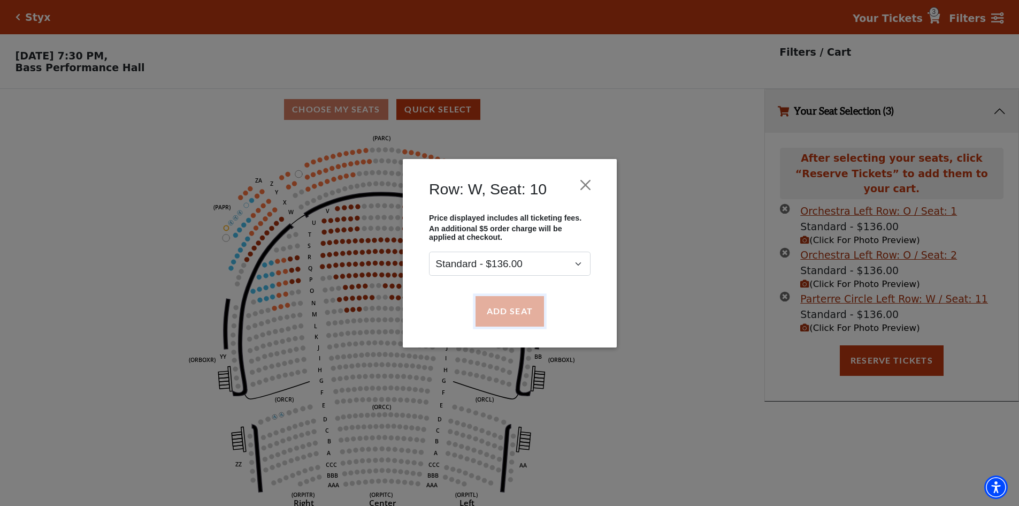
click at [518, 305] on button "Add Seat" at bounding box center [509, 311] width 68 height 30
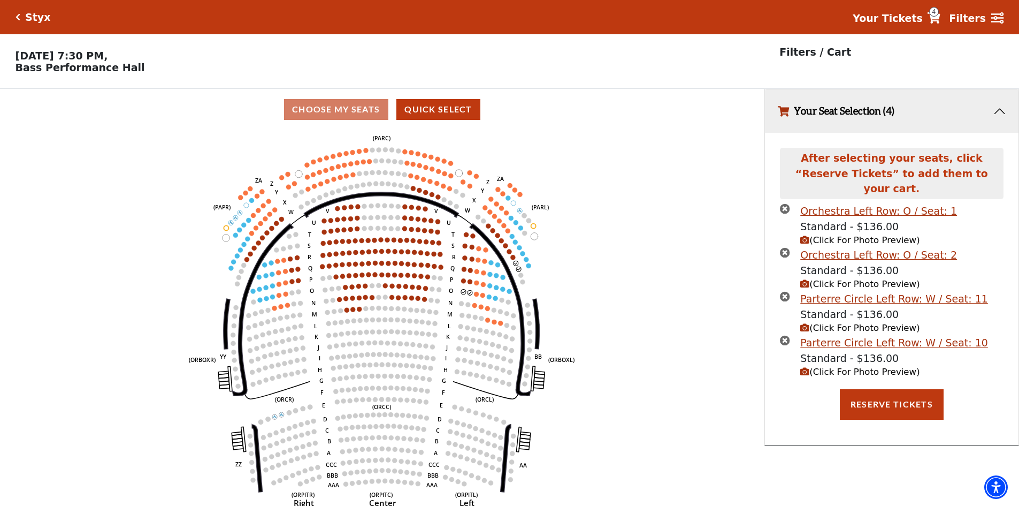
click at [472, 295] on use "Seat Selected" at bounding box center [470, 291] width 5 height 5
click at [472, 295] on circle at bounding box center [470, 292] width 5 height 5
click at [645, 264] on icon "Left (ORPITL) Right (ORPITR) Center (ORPITC) ZZ AA YY BB ZA ZA (ORCL) (ORCR) (O…" at bounding box center [382, 321] width 688 height 383
click at [863, 235] on span "(Click For Photo Preview)" at bounding box center [860, 240] width 119 height 10
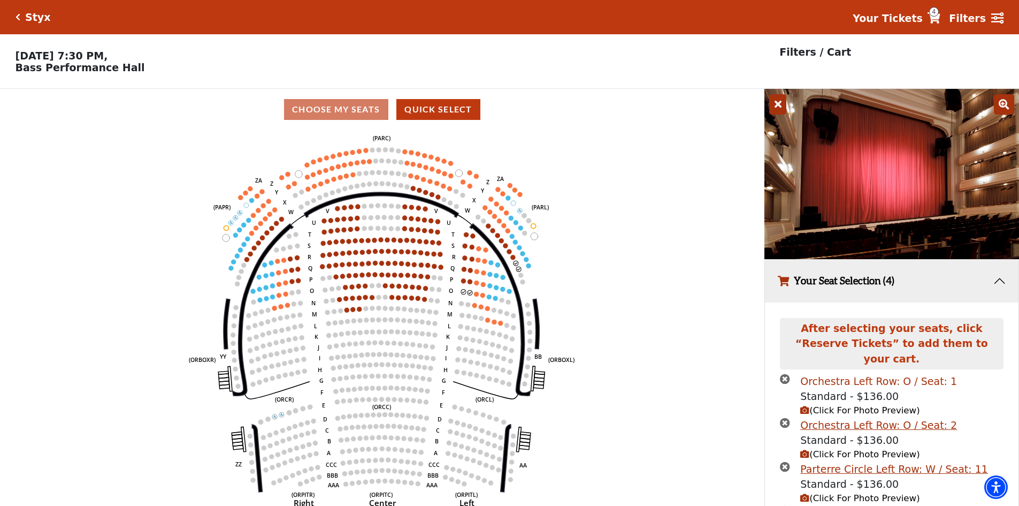
click at [890, 373] on div "Orchestra Left Row: O / Seat: 1" at bounding box center [879, 381] width 157 height 16
click at [850, 449] on span "(Click For Photo Preview)" at bounding box center [860, 454] width 119 height 10
click at [851, 449] on span "(Click For Photo Preview)" at bounding box center [860, 454] width 119 height 10
click at [859, 461] on div "Parterre Circle Left Row: W / Seat: 11" at bounding box center [895, 469] width 188 height 16
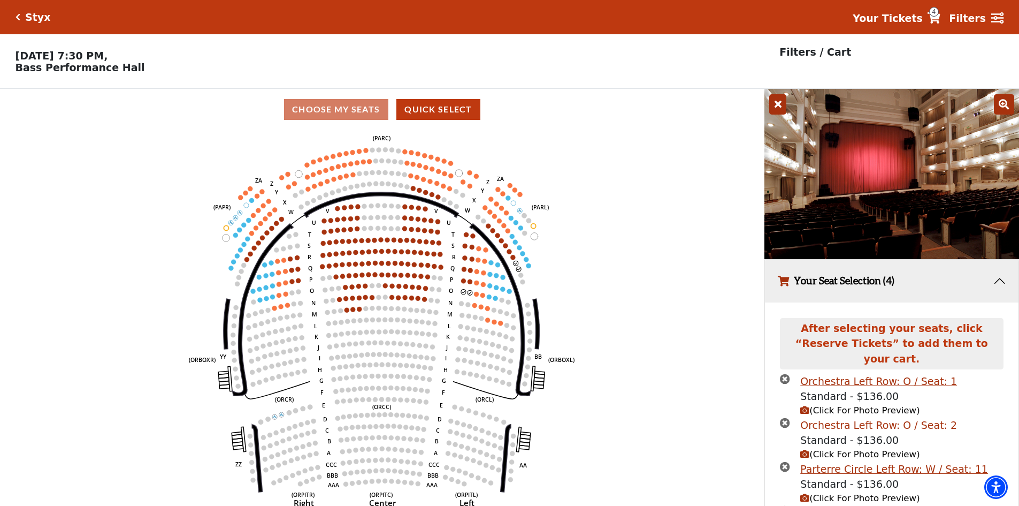
click at [858, 417] on div "Orchestra Left Row: O / Seat: 2" at bounding box center [879, 425] width 157 height 16
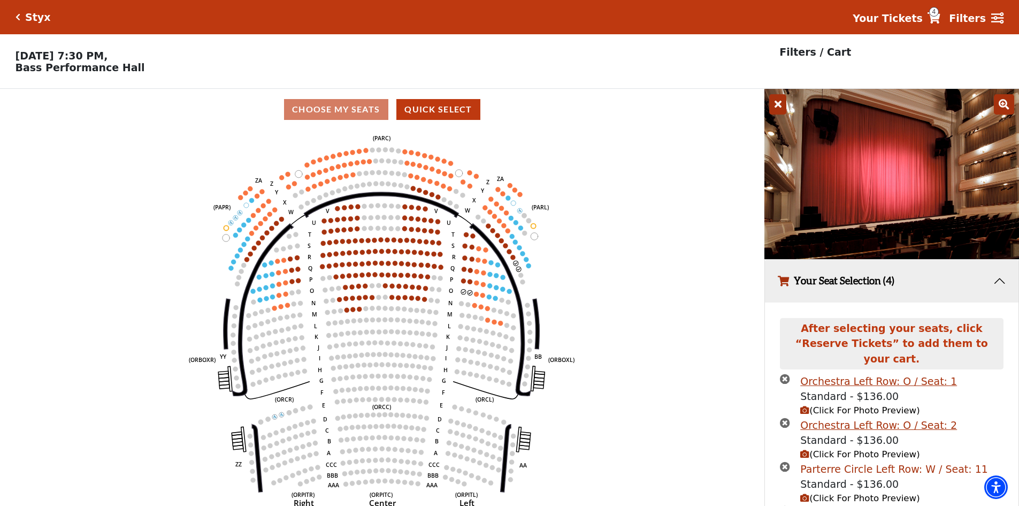
click at [859, 461] on div "Parterre Circle Left Row: W / Seat: 11" at bounding box center [895, 469] width 188 height 16
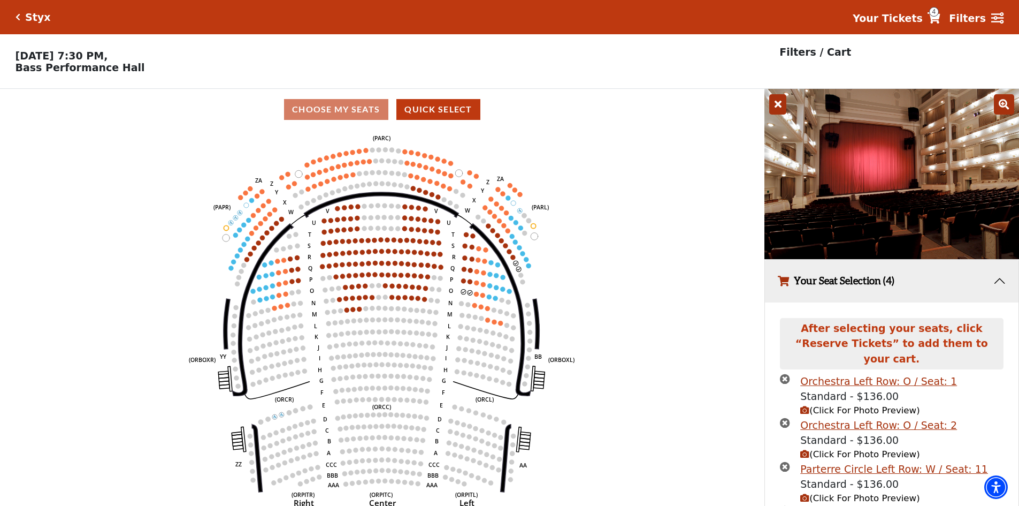
click at [779, 109] on icon at bounding box center [777, 104] width 17 height 20
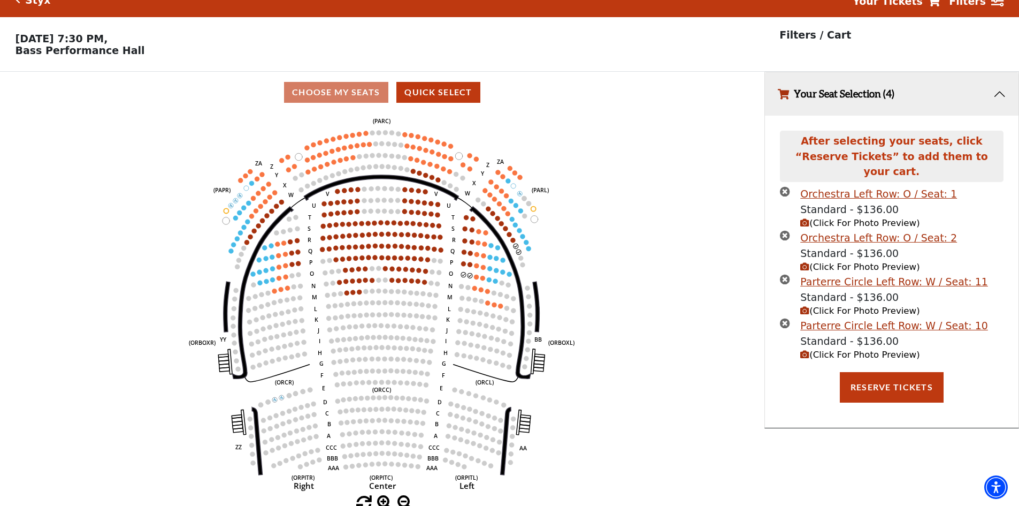
scroll to position [26, 0]
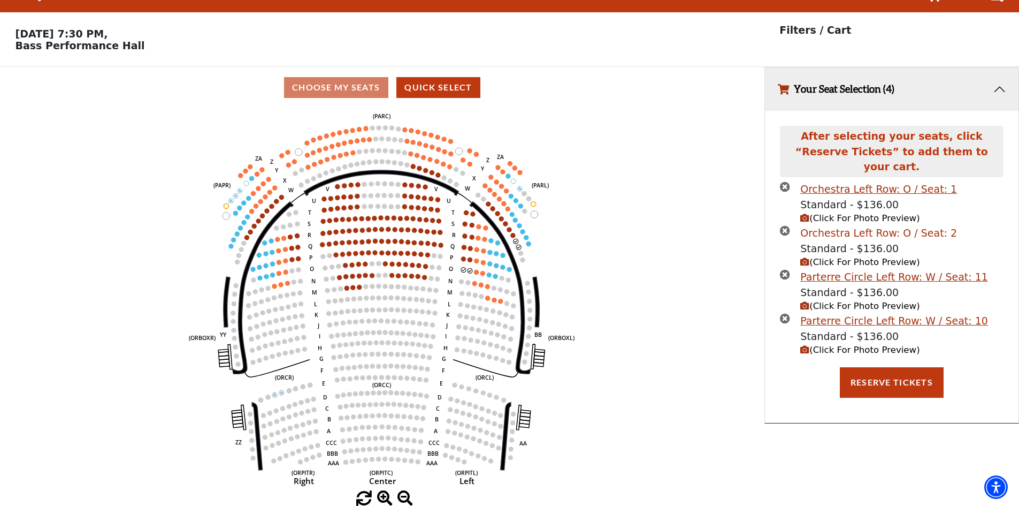
click at [830, 225] on div "Orchestra Left Row: O / Seat: 2" at bounding box center [879, 233] width 157 height 16
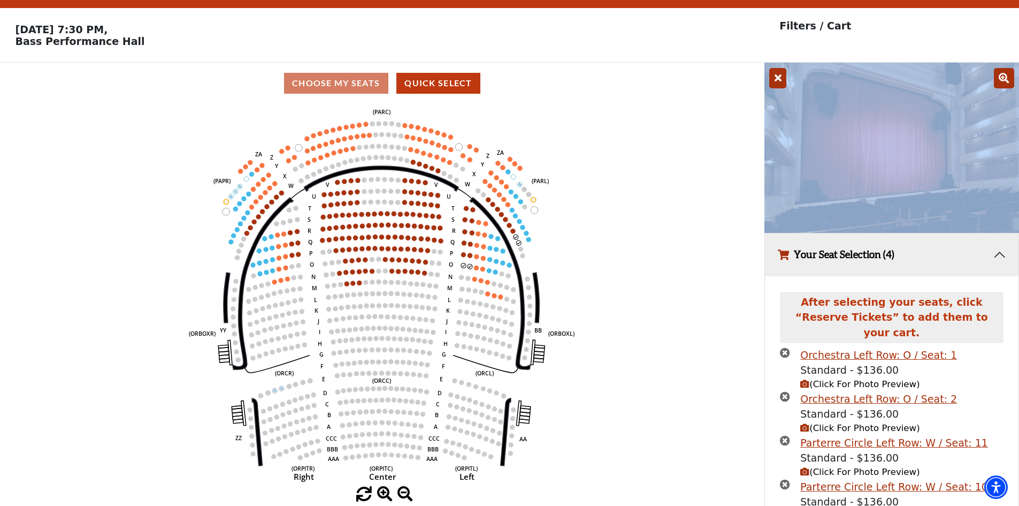
drag, startPoint x: 1005, startPoint y: 78, endPoint x: 702, endPoint y: 134, distance: 308.1
click at [707, 136] on div "Choose My Seats Quick Select Current Level Orchestra / Parterre Circle Click on…" at bounding box center [509, 326] width 1019 height 527
click at [691, 133] on icon "Left (ORPITL) Right (ORPITR) Center (ORPITC) ZZ AA YY BB ZA ZA (ORCL) (ORCR) (O…" at bounding box center [382, 295] width 688 height 383
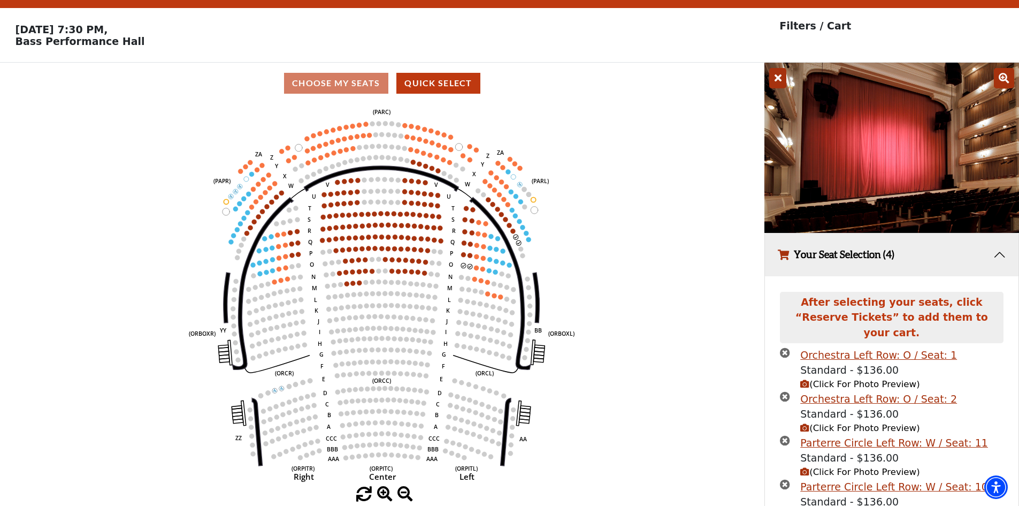
click at [777, 84] on icon at bounding box center [777, 78] width 17 height 20
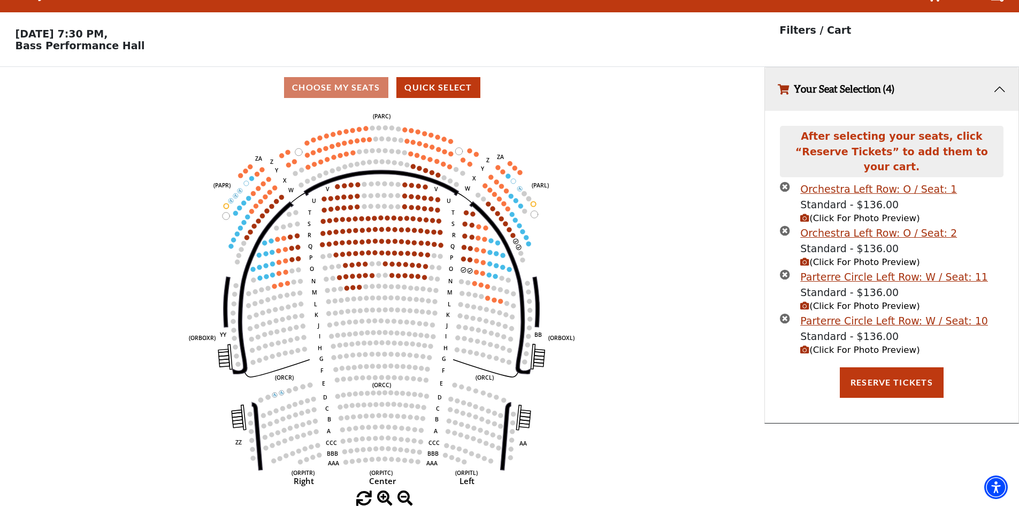
click at [785, 181] on icon "times-circle" at bounding box center [785, 186] width 10 height 10
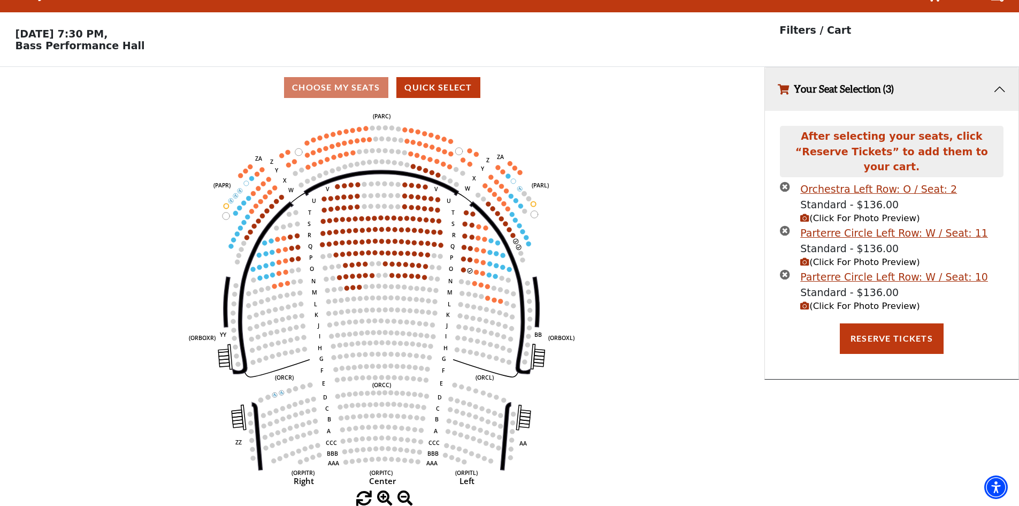
click at [787, 225] on icon "times-circle" at bounding box center [785, 230] width 10 height 10
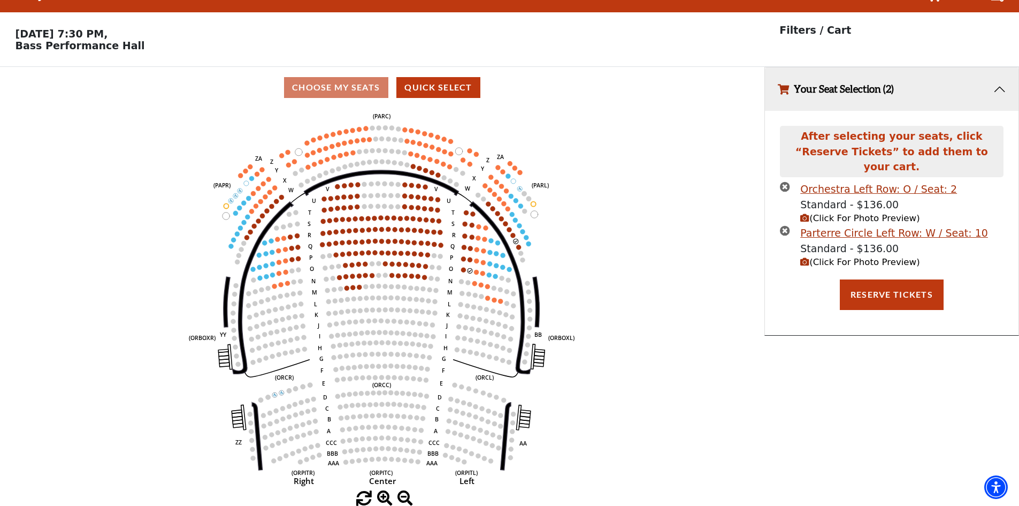
click at [782, 181] on icon "times-circle" at bounding box center [785, 186] width 10 height 10
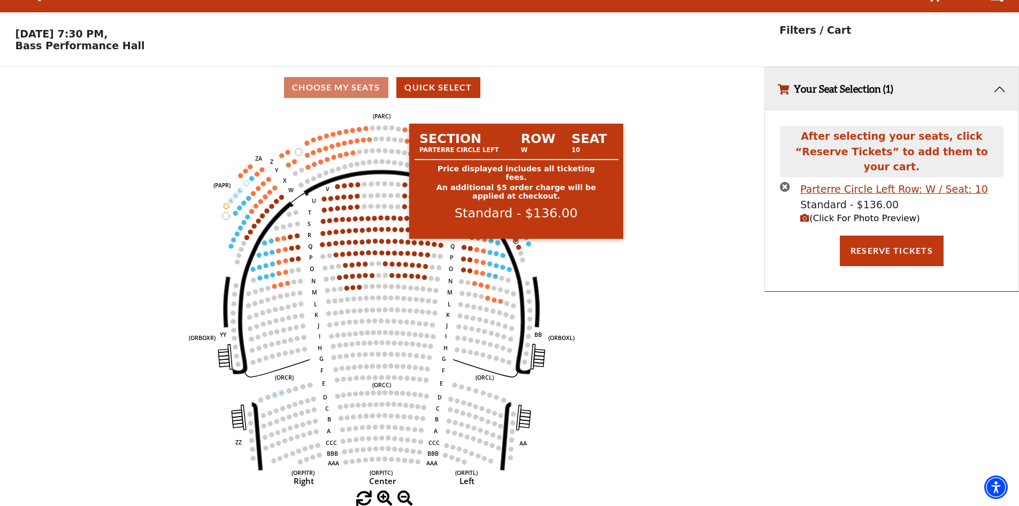
click at [517, 243] on circle at bounding box center [516, 241] width 5 height 5
click at [516, 241] on circle at bounding box center [516, 241] width 5 height 5
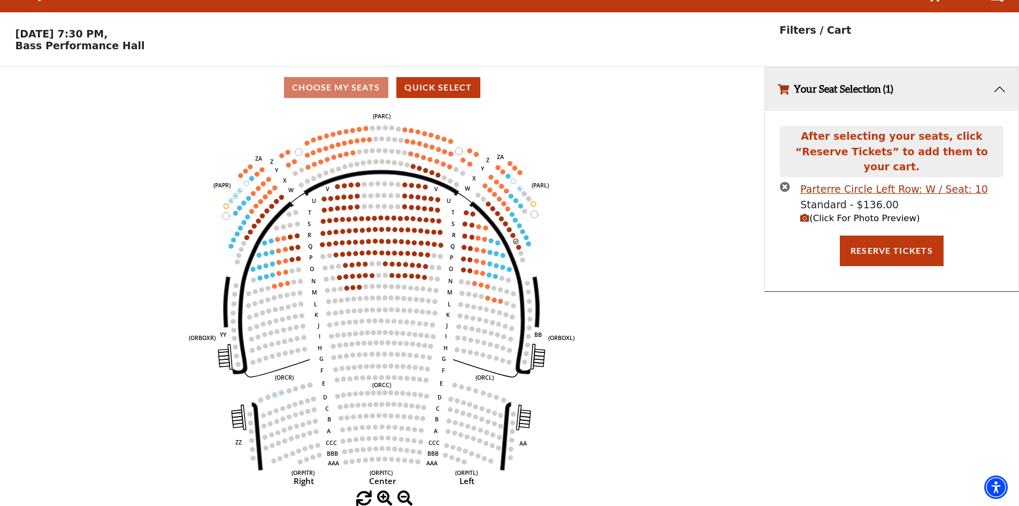
click at [513, 241] on icon "Left (ORPITL) Right (ORPITR) Center (ORPITC) ZZ AA YY BB ZA ZA (ORCL) (ORCR) (O…" at bounding box center [382, 299] width 688 height 383
click at [514, 241] on circle at bounding box center [516, 241] width 5 height 5
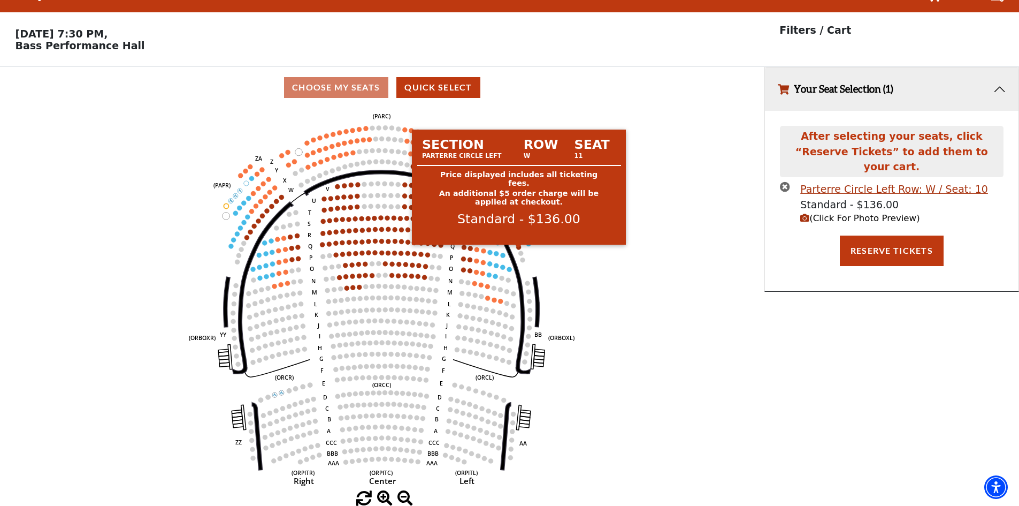
click at [518, 246] on circle at bounding box center [519, 247] width 5 height 5
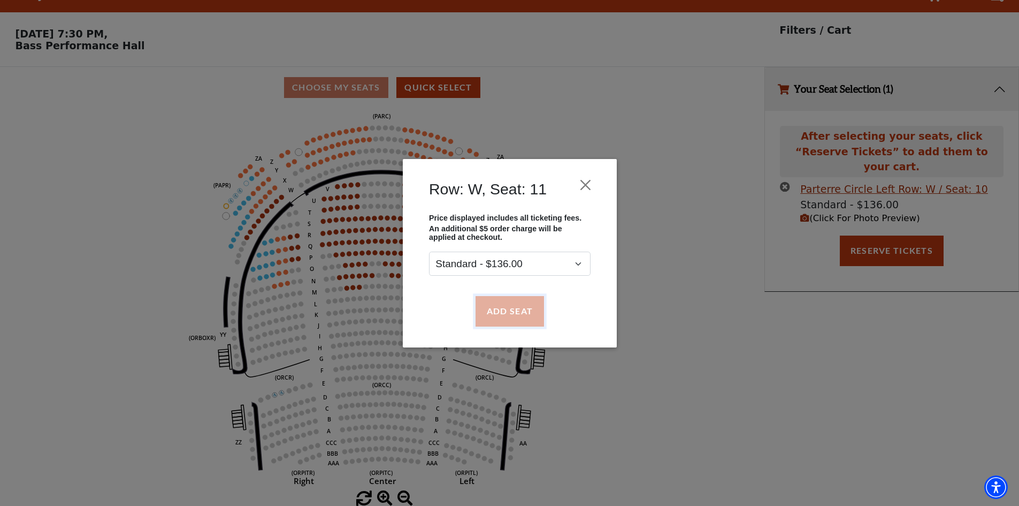
drag, startPoint x: 505, startPoint y: 304, endPoint x: 517, endPoint y: 305, distance: 12.4
click at [506, 304] on button "Add Seat" at bounding box center [509, 311] width 68 height 30
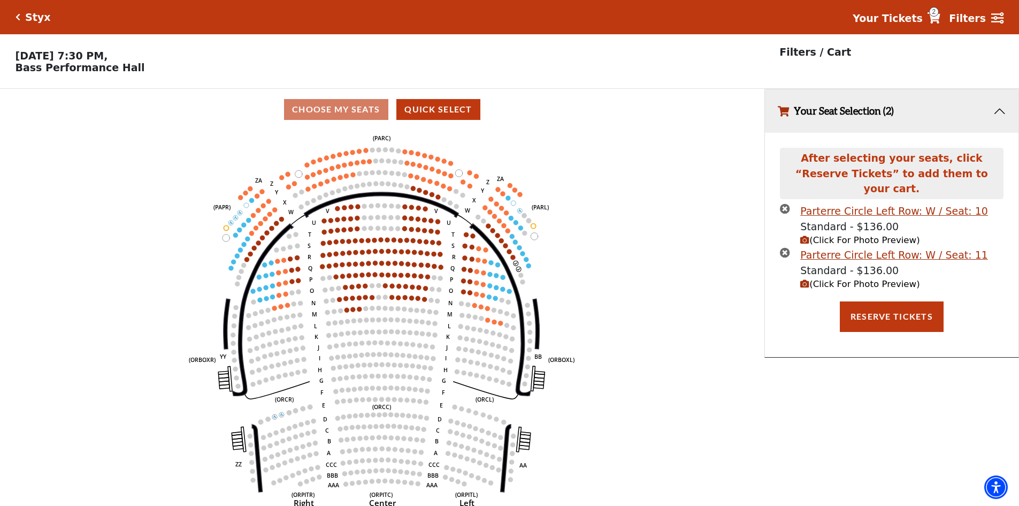
click at [696, 334] on icon "Left (ORPITL) Right (ORPITR) Center (ORPITC) ZZ AA YY BB ZA ZA (ORCL) (ORCR) (O…" at bounding box center [382, 321] width 688 height 383
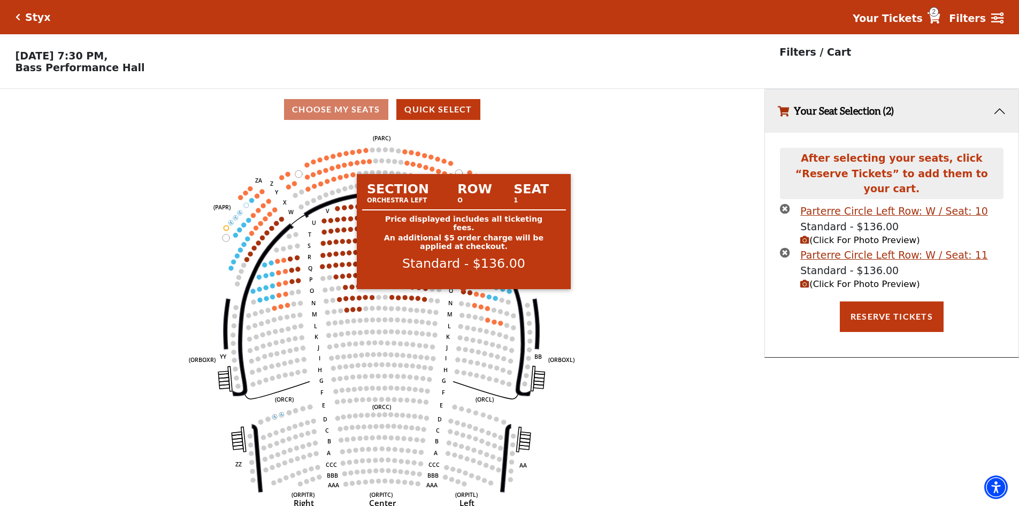
click at [462, 294] on circle at bounding box center [463, 291] width 5 height 5
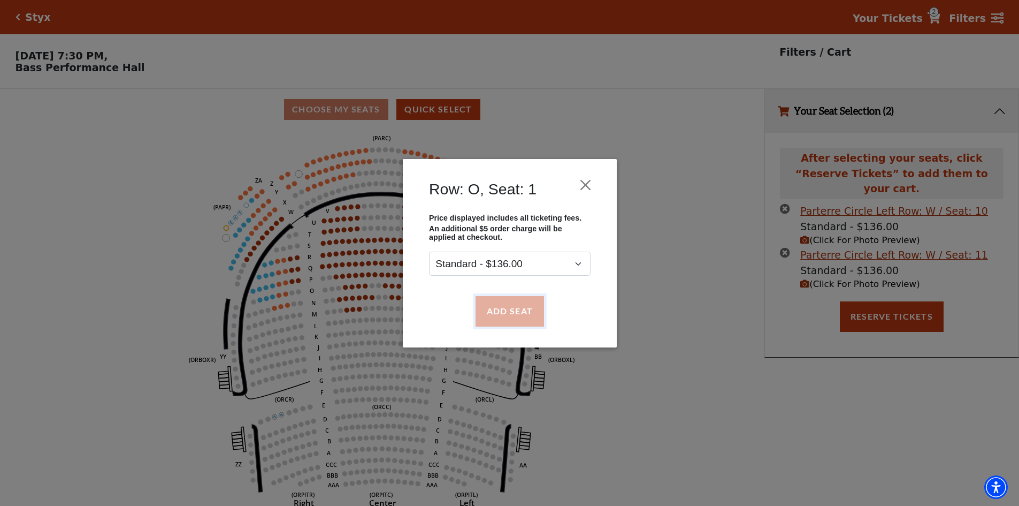
click at [493, 307] on button "Add Seat" at bounding box center [509, 311] width 68 height 30
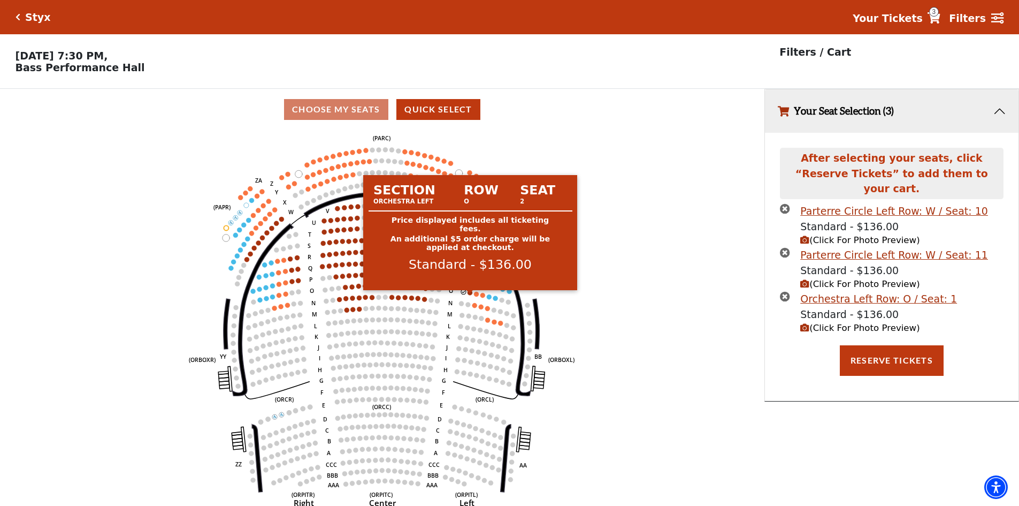
click at [471, 295] on circle at bounding box center [470, 292] width 5 height 5
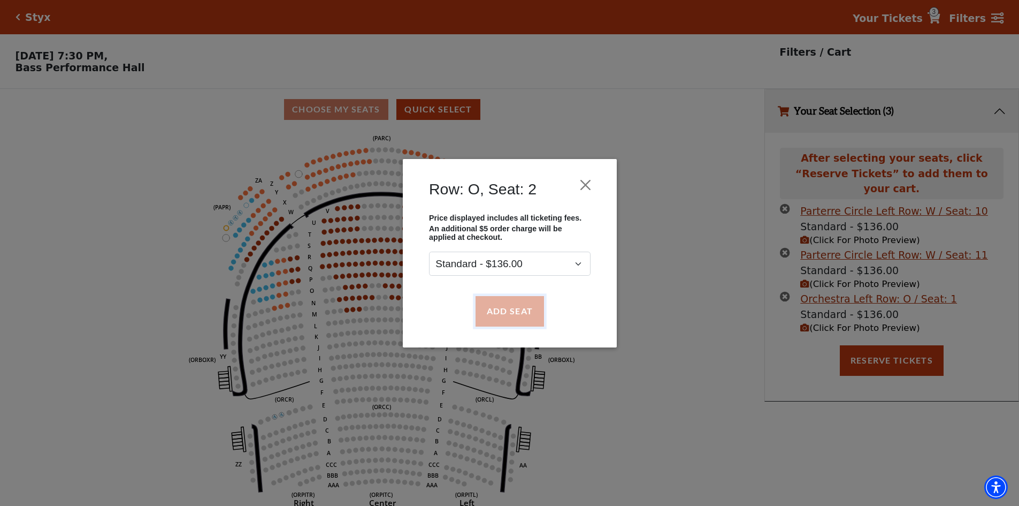
click at [495, 308] on button "Add Seat" at bounding box center [509, 311] width 68 height 30
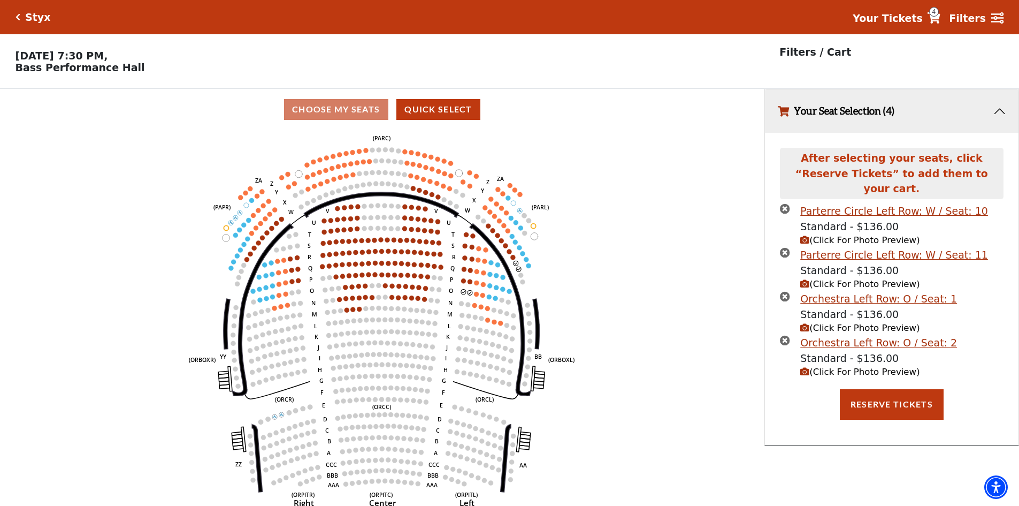
click at [520, 271] on use "Seat Selected" at bounding box center [518, 268] width 5 height 5
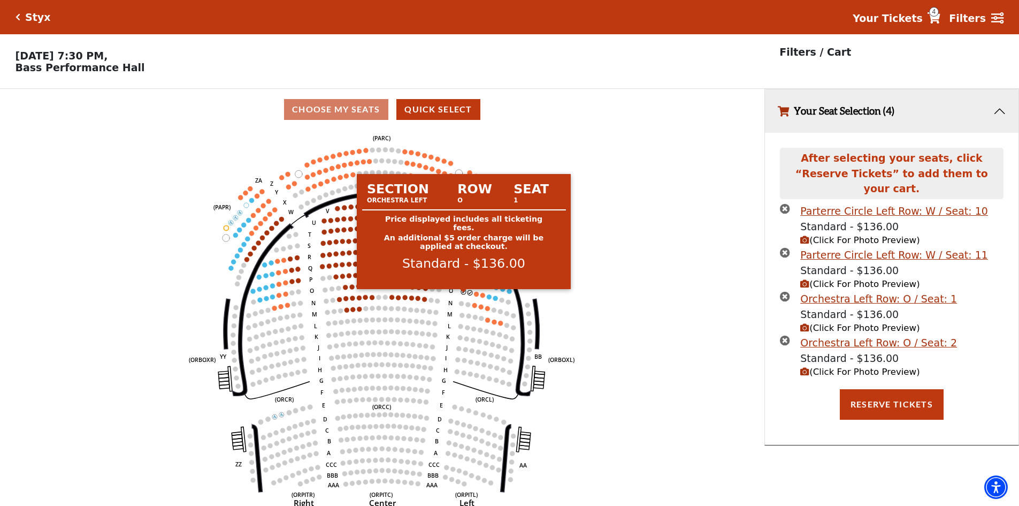
click at [463, 294] on circle at bounding box center [463, 291] width 5 height 5
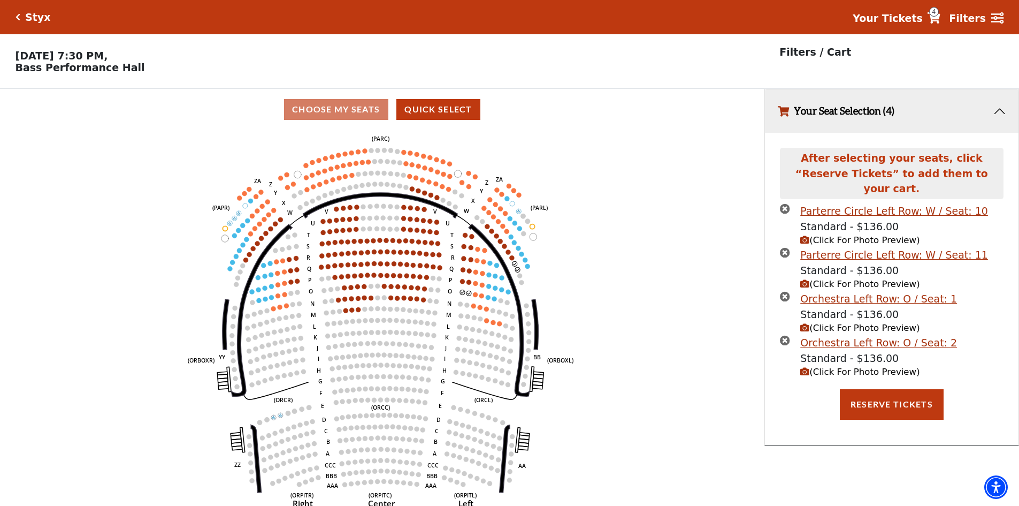
click at [462, 294] on circle at bounding box center [462, 291] width 5 height 5
click at [466, 297] on icon "Left (ORPITL) Right (ORPITR) Center (ORPITC) ZZ AA YY BB ZA ZA (ORCL) (ORCR) (O…" at bounding box center [382, 321] width 688 height 383
click at [788, 291] on icon "times-circle" at bounding box center [785, 296] width 10 height 10
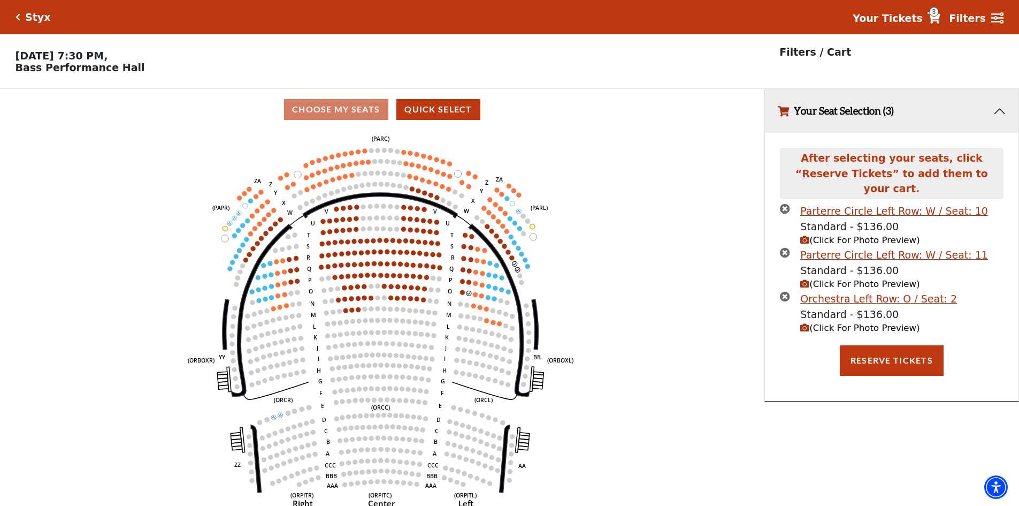
click at [783, 291] on icon "times-circle" at bounding box center [785, 296] width 10 height 10
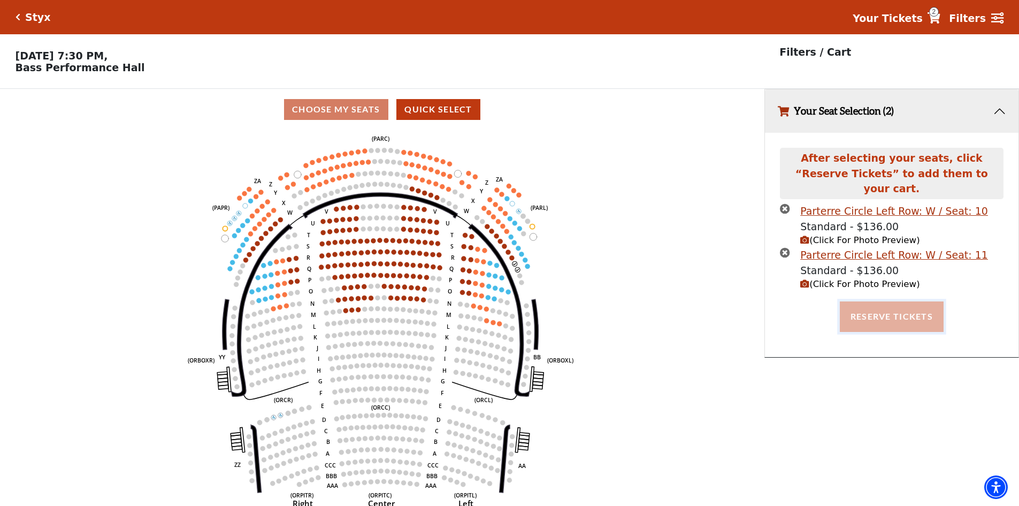
click at [891, 307] on button "Reserve Tickets" at bounding box center [892, 316] width 104 height 30
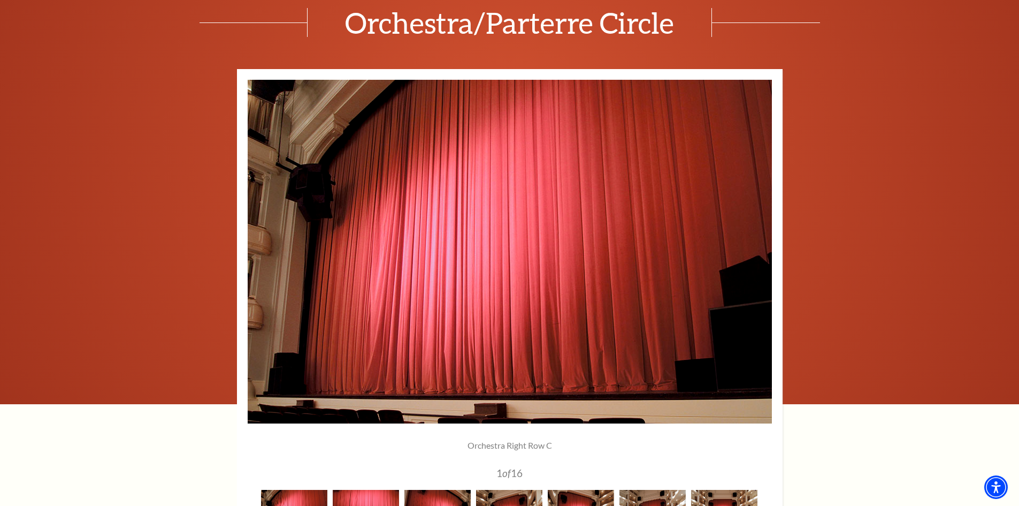
scroll to position [642, 0]
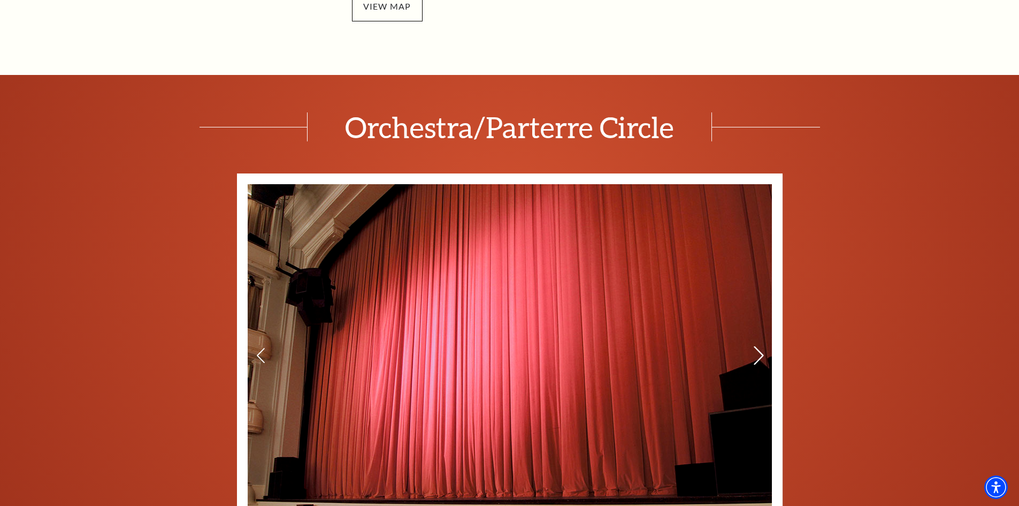
click at [758, 355] on icon at bounding box center [758, 355] width 11 height 19
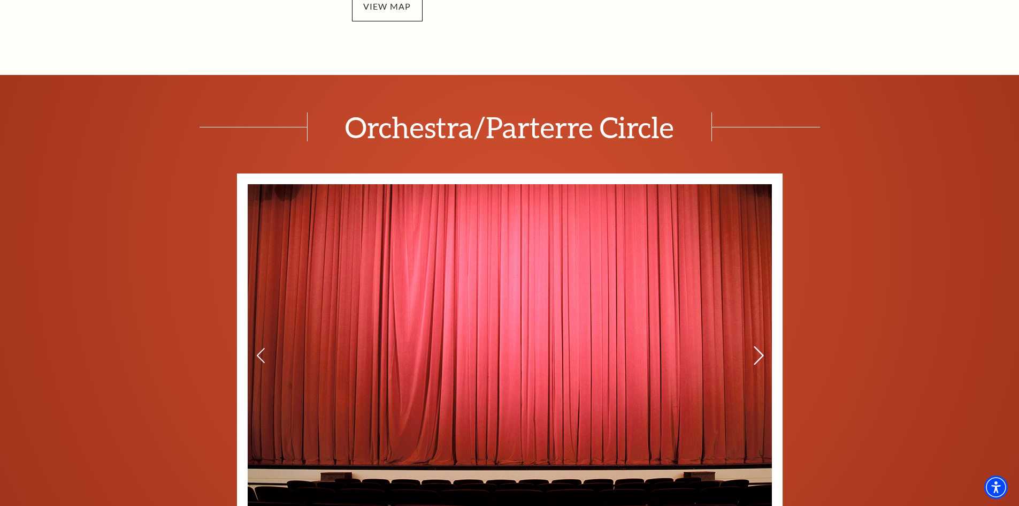
click at [758, 355] on icon at bounding box center [758, 355] width 11 height 19
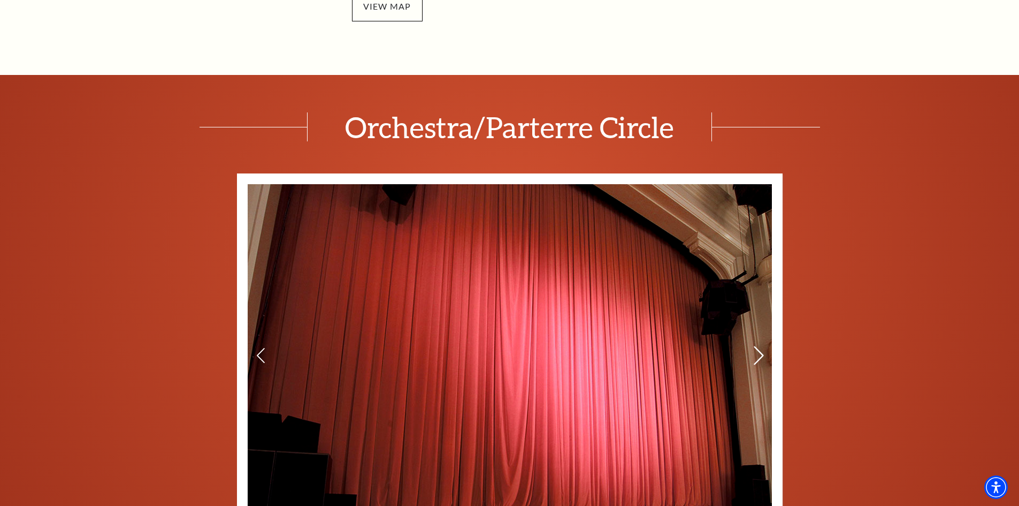
click at [758, 355] on icon at bounding box center [758, 355] width 11 height 19
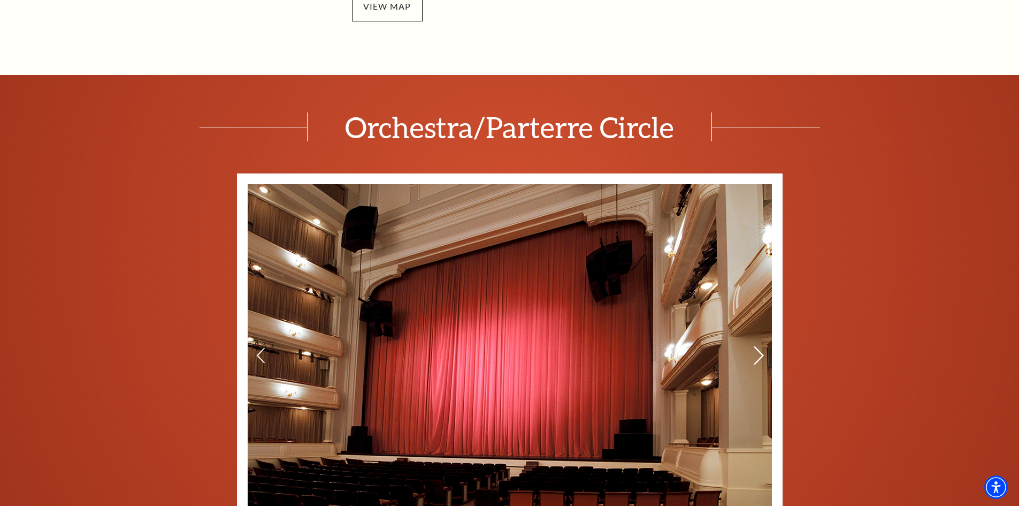
click at [758, 355] on icon at bounding box center [758, 355] width 11 height 19
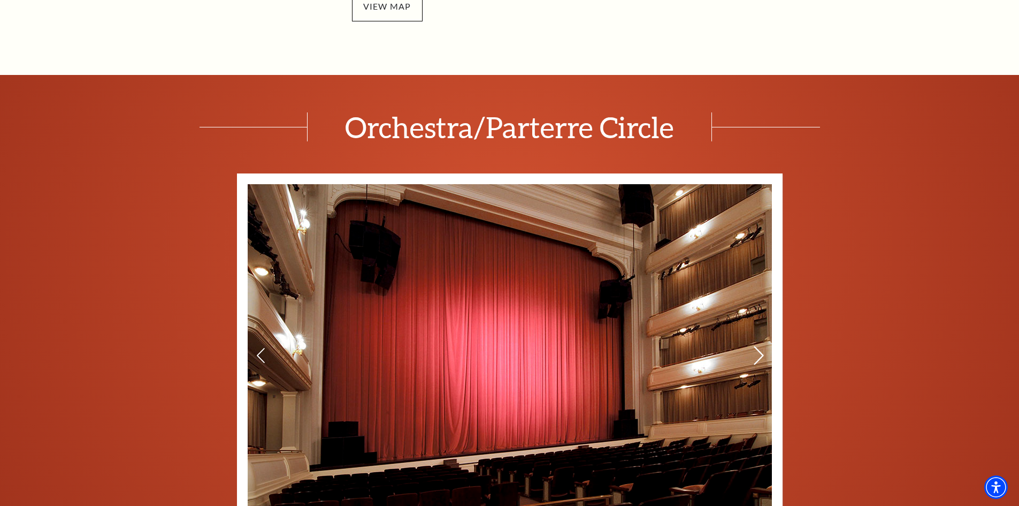
click at [758, 355] on icon at bounding box center [758, 355] width 11 height 19
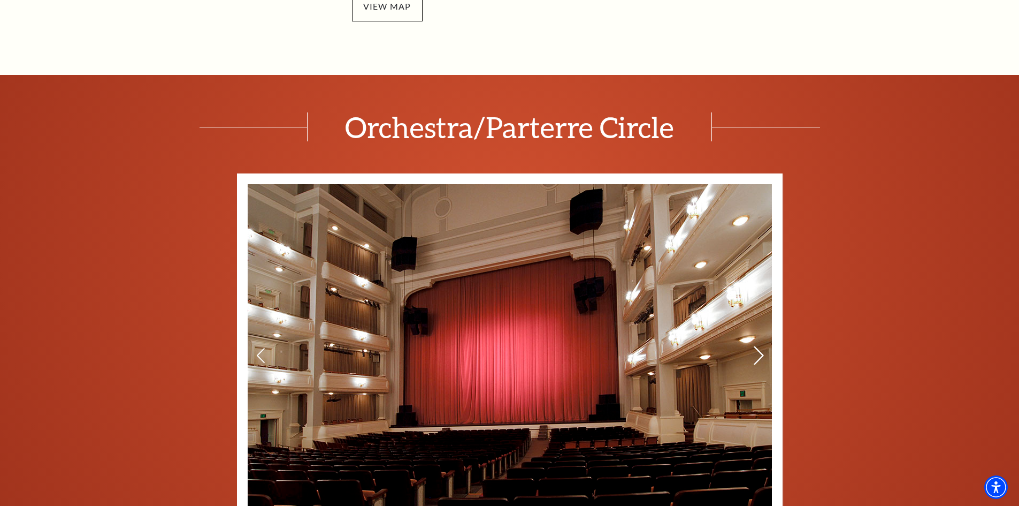
click at [758, 354] on icon at bounding box center [758, 355] width 11 height 19
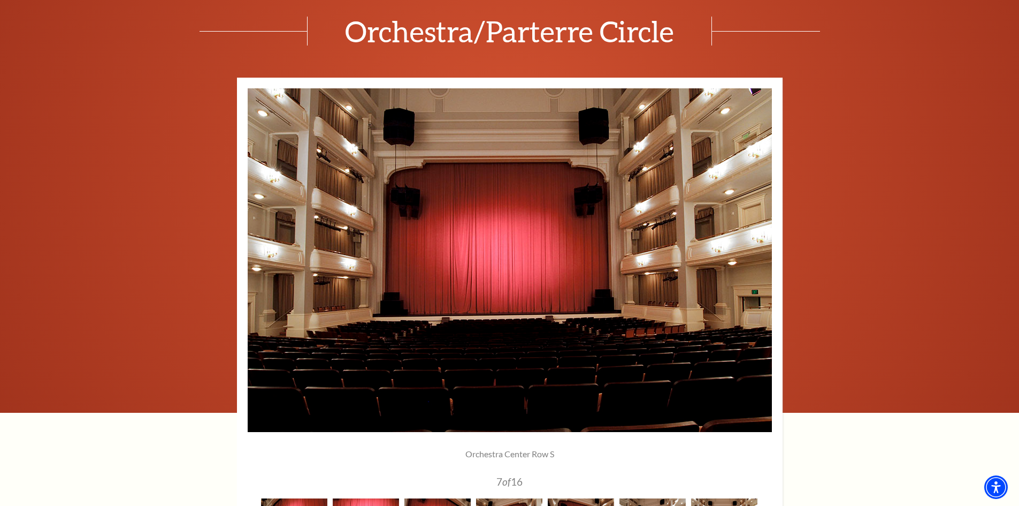
scroll to position [749, 0]
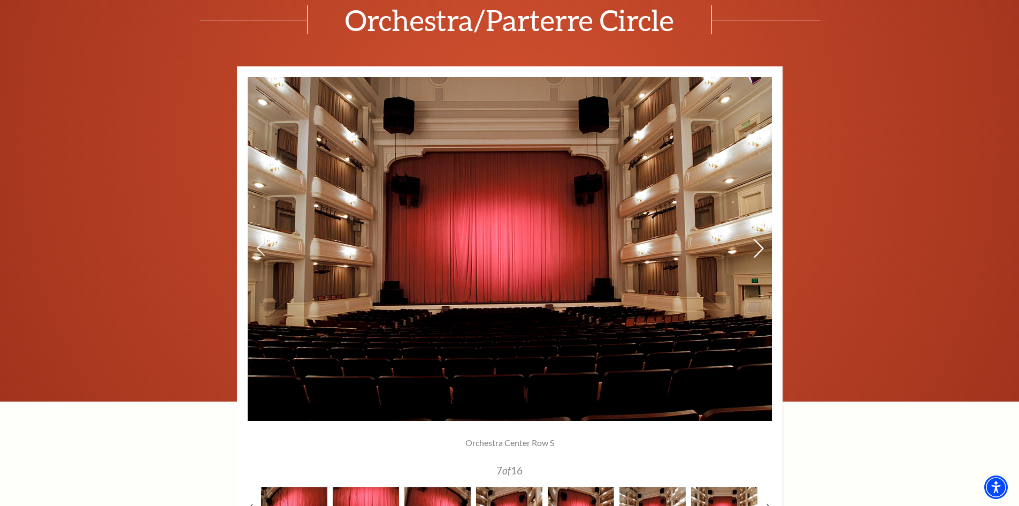
click at [756, 245] on icon at bounding box center [758, 248] width 11 height 19
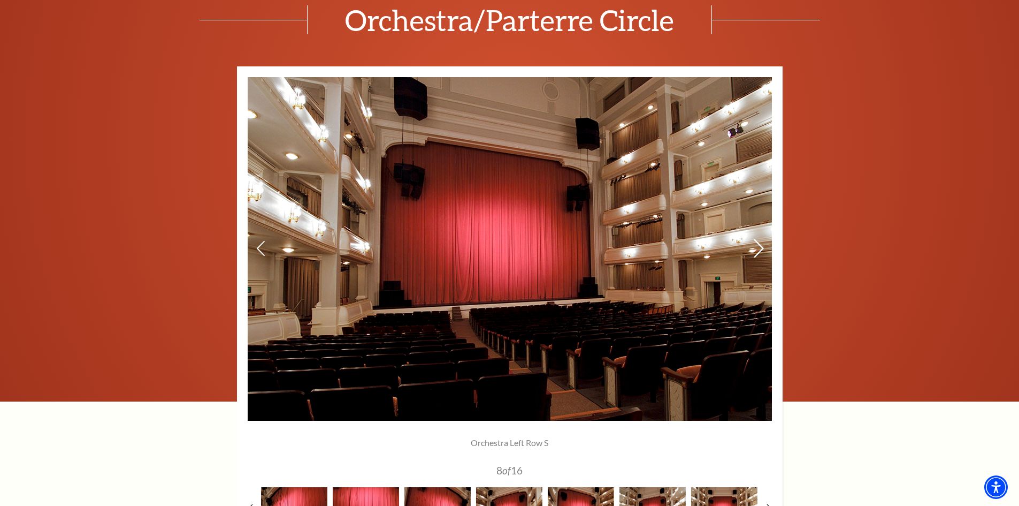
click at [756, 245] on icon at bounding box center [758, 248] width 11 height 19
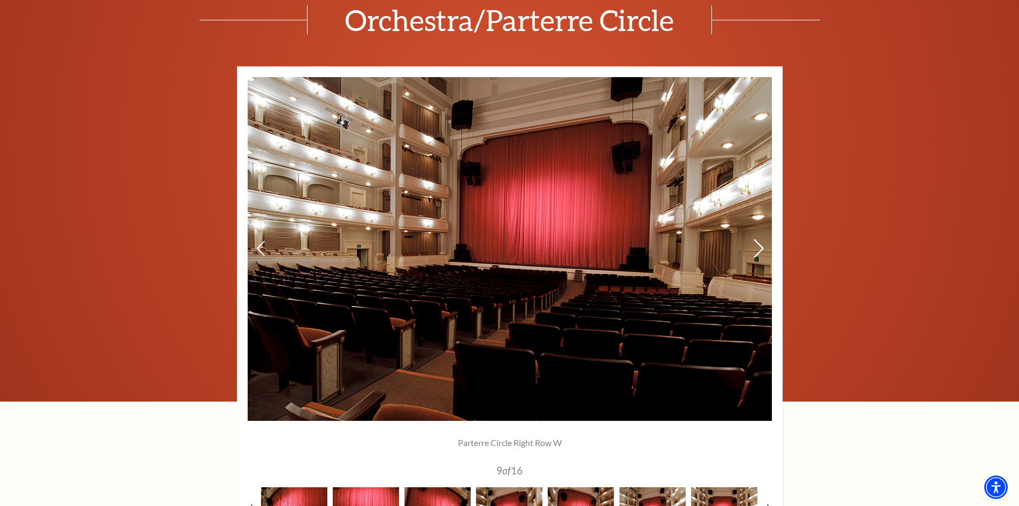
click at [760, 245] on use at bounding box center [759, 248] width 10 height 19
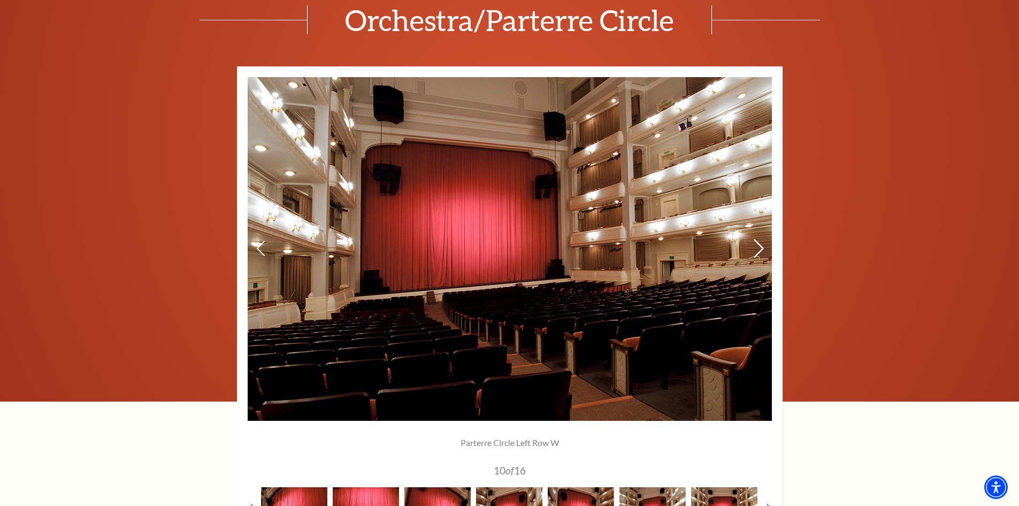
click at [760, 245] on use at bounding box center [759, 248] width 10 height 19
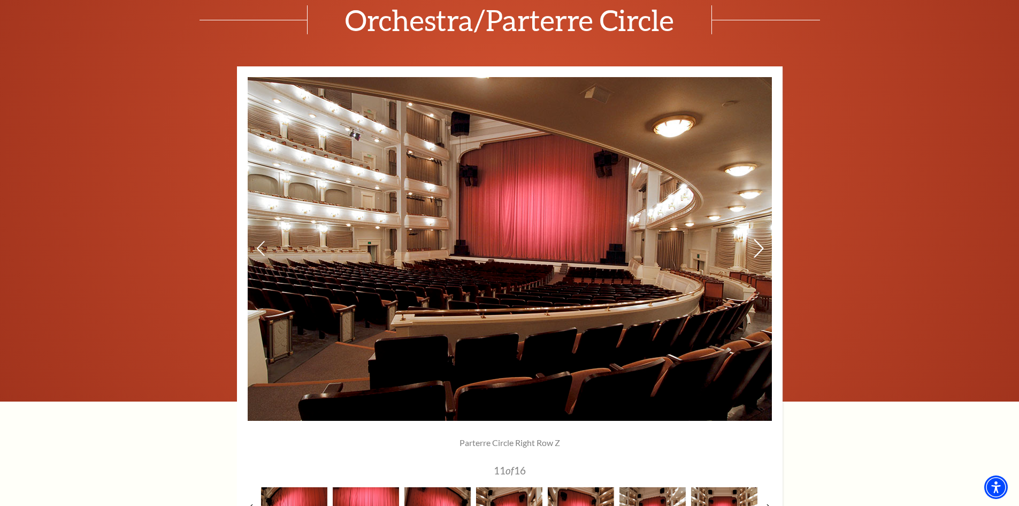
click at [760, 245] on use at bounding box center [759, 248] width 10 height 19
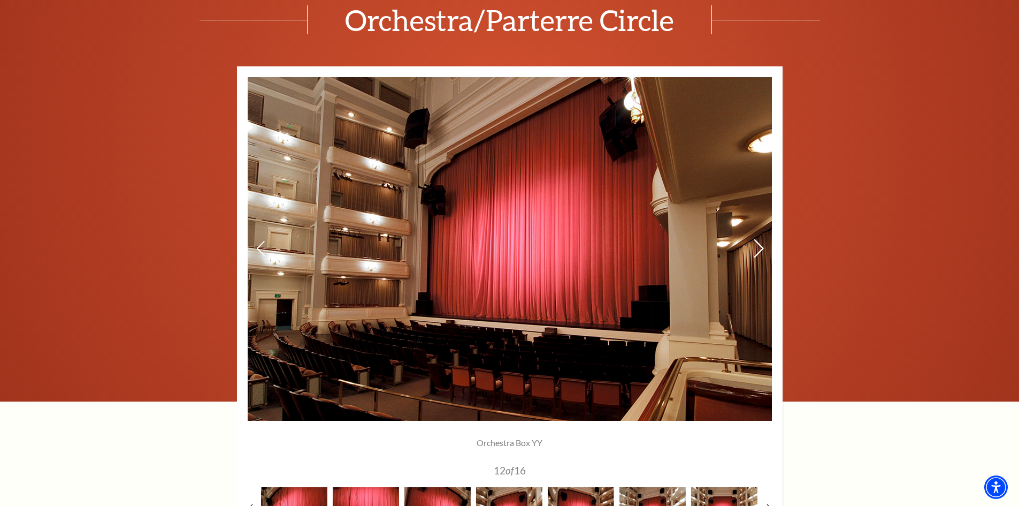
click at [760, 245] on use at bounding box center [759, 248] width 10 height 19
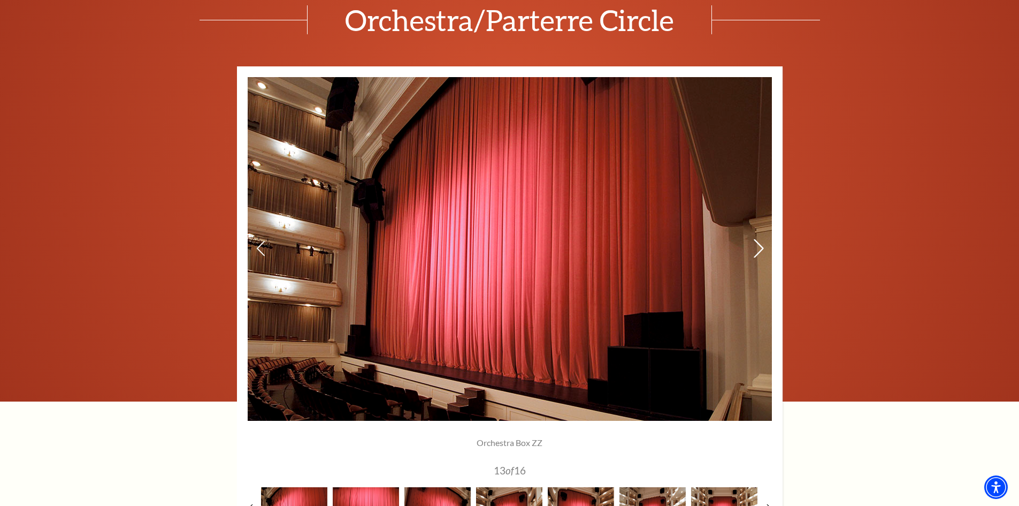
click at [760, 245] on use at bounding box center [759, 248] width 10 height 19
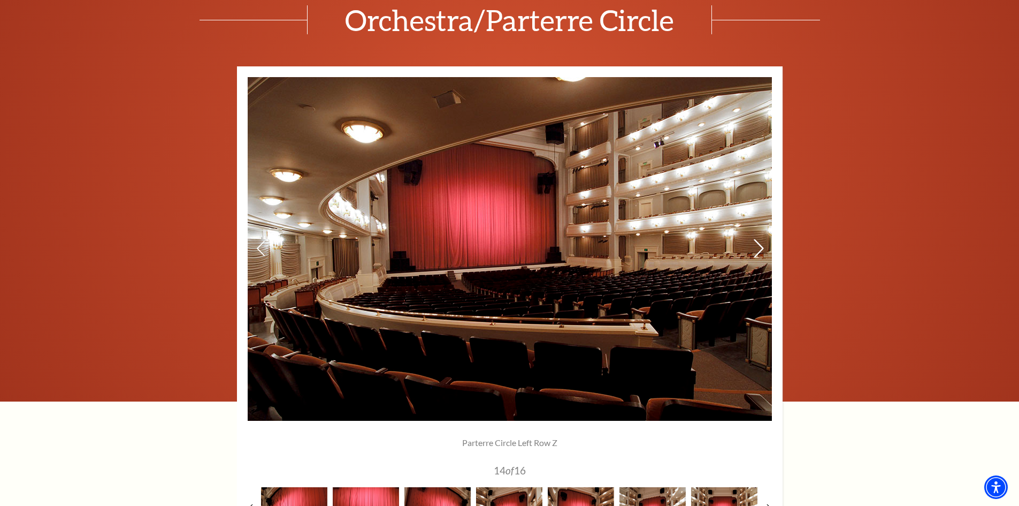
click at [760, 245] on use at bounding box center [759, 248] width 10 height 19
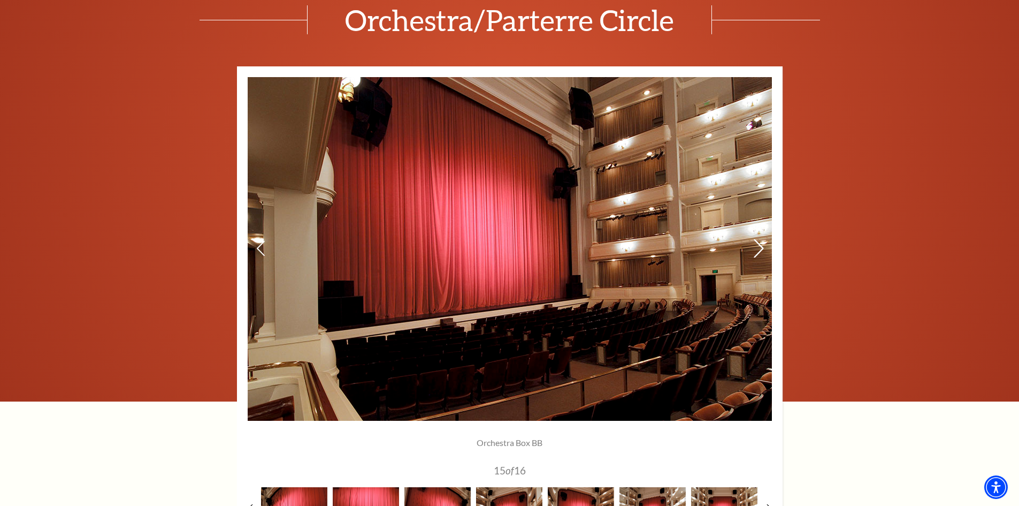
click at [760, 245] on use at bounding box center [759, 248] width 10 height 19
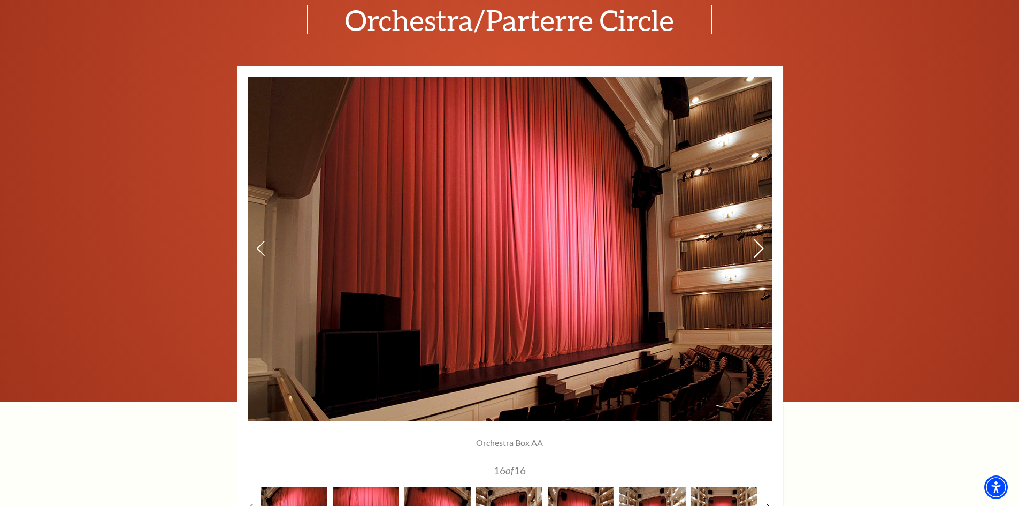
click at [760, 245] on use at bounding box center [759, 248] width 10 height 19
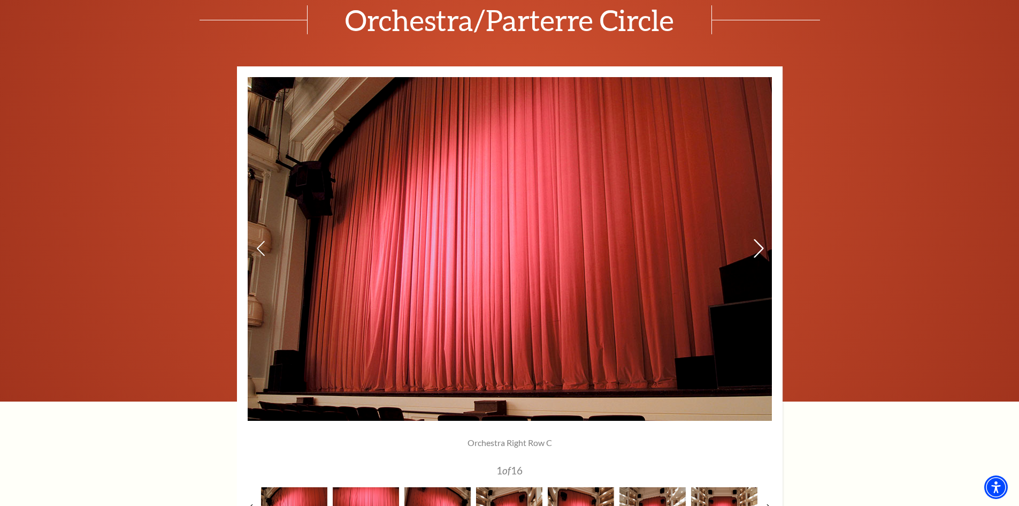
click at [760, 245] on use at bounding box center [759, 248] width 10 height 19
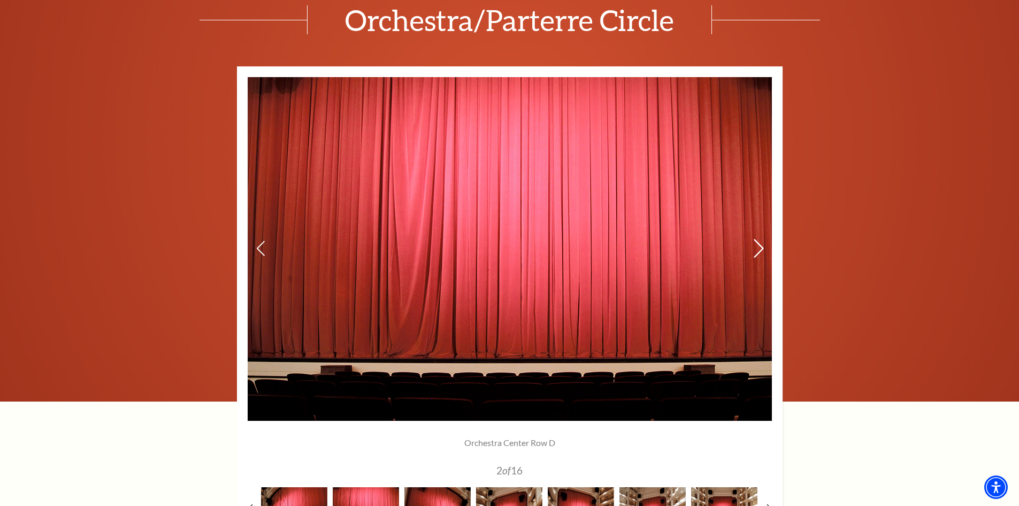
click at [760, 245] on use at bounding box center [759, 248] width 10 height 19
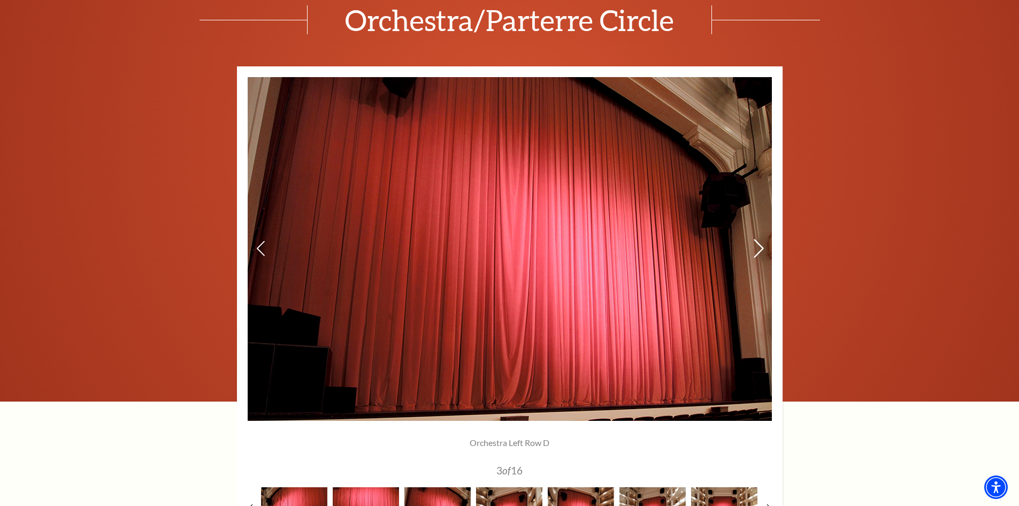
click at [760, 245] on use at bounding box center [759, 248] width 10 height 19
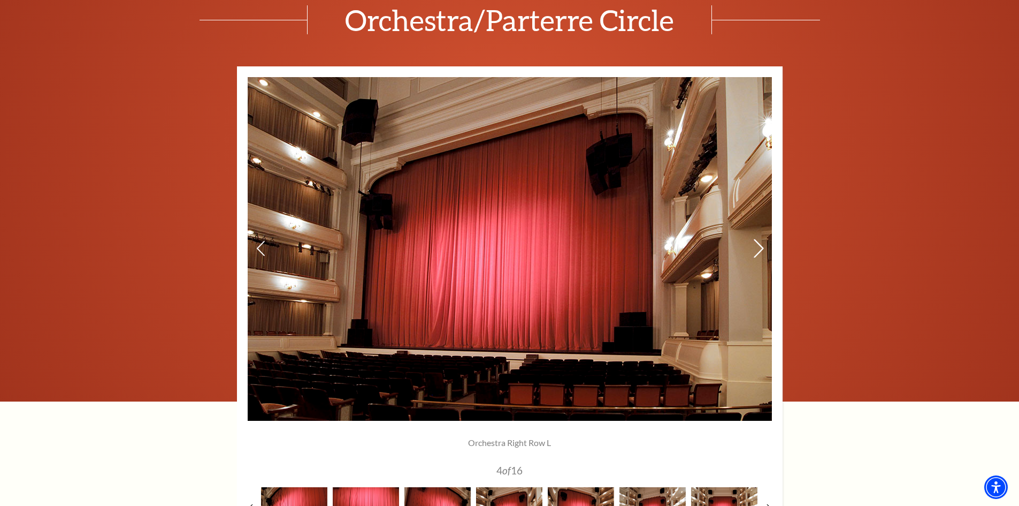
click at [760, 245] on use at bounding box center [759, 248] width 10 height 19
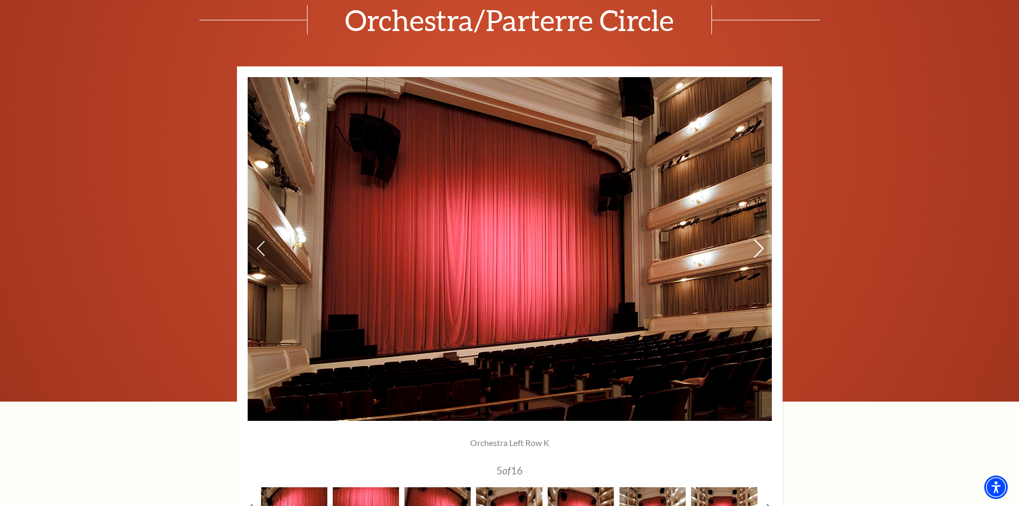
click at [760, 245] on use at bounding box center [759, 248] width 10 height 19
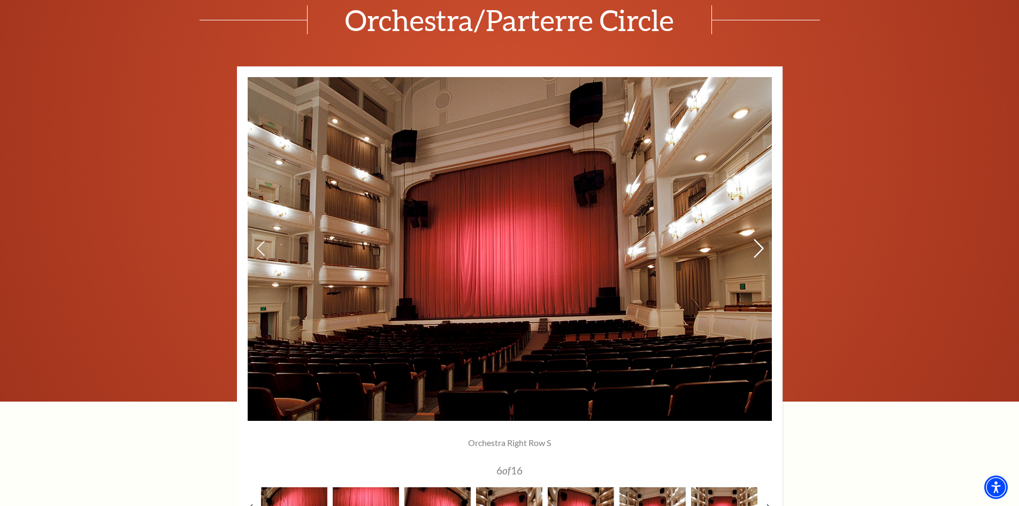
click at [760, 245] on use at bounding box center [759, 248] width 10 height 19
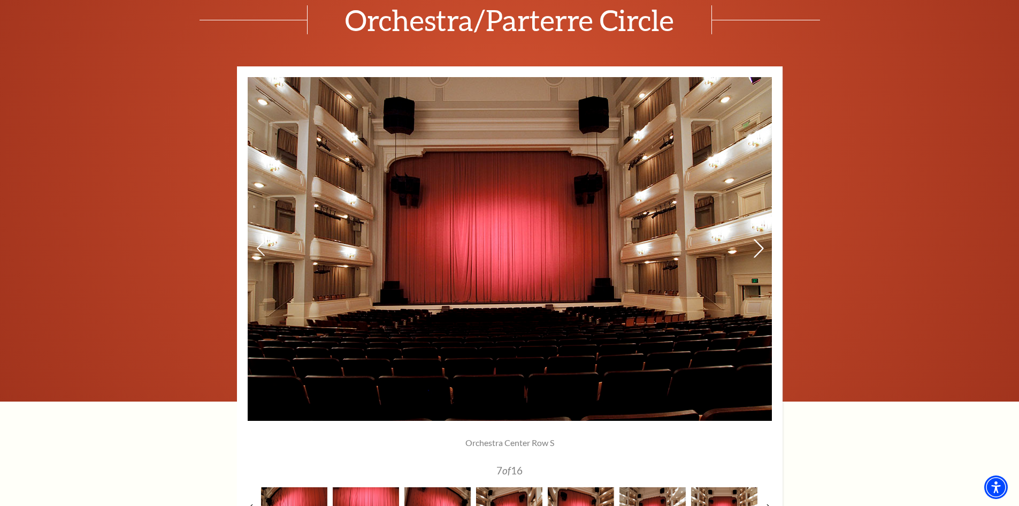
click at [760, 245] on use at bounding box center [759, 248] width 10 height 19
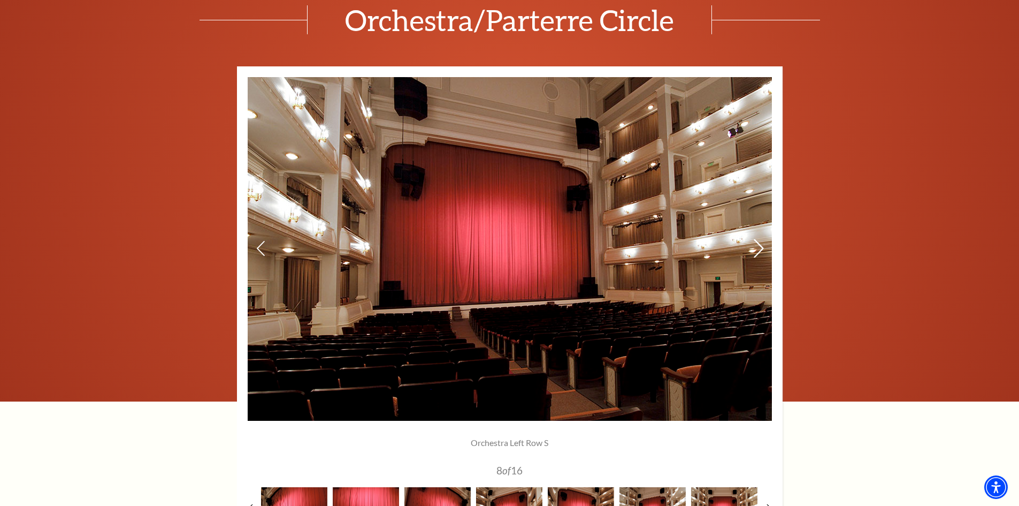
click at [760, 245] on use at bounding box center [759, 248] width 10 height 19
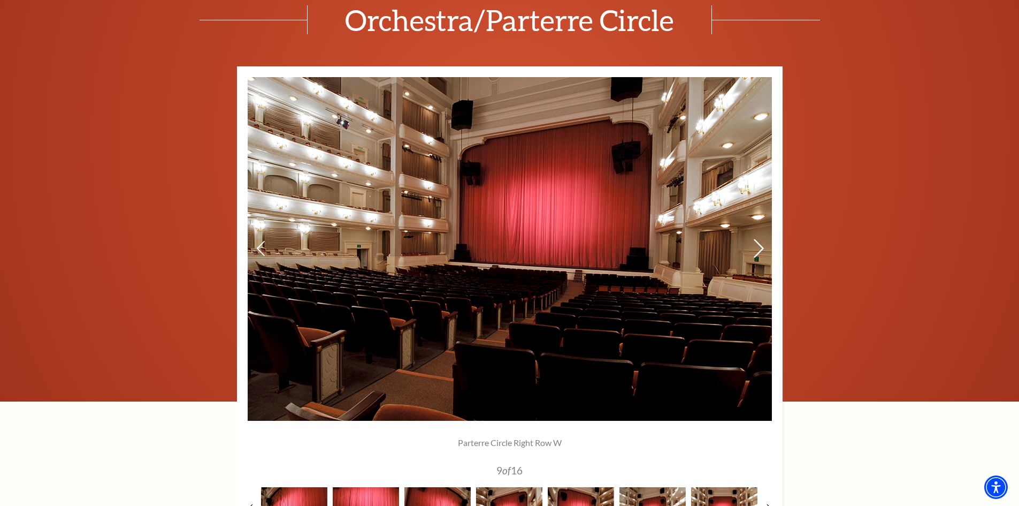
click at [755, 250] on icon at bounding box center [758, 248] width 11 height 19
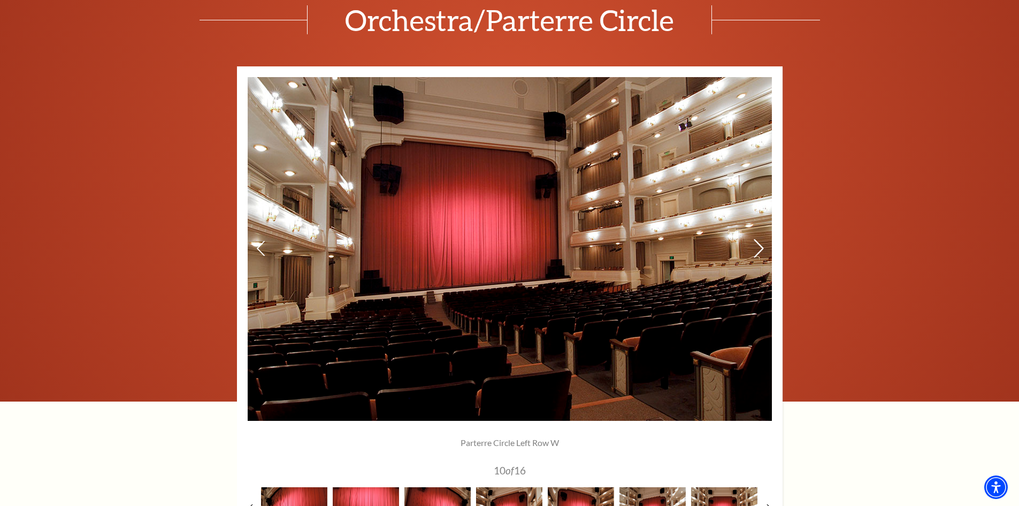
click at [759, 247] on icon at bounding box center [758, 248] width 11 height 19
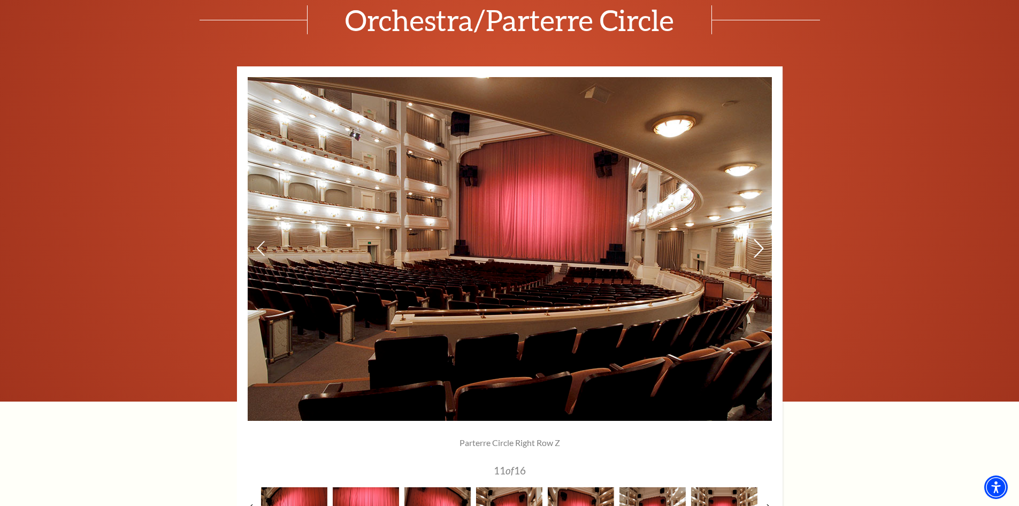
click at [756, 248] on icon at bounding box center [758, 248] width 11 height 19
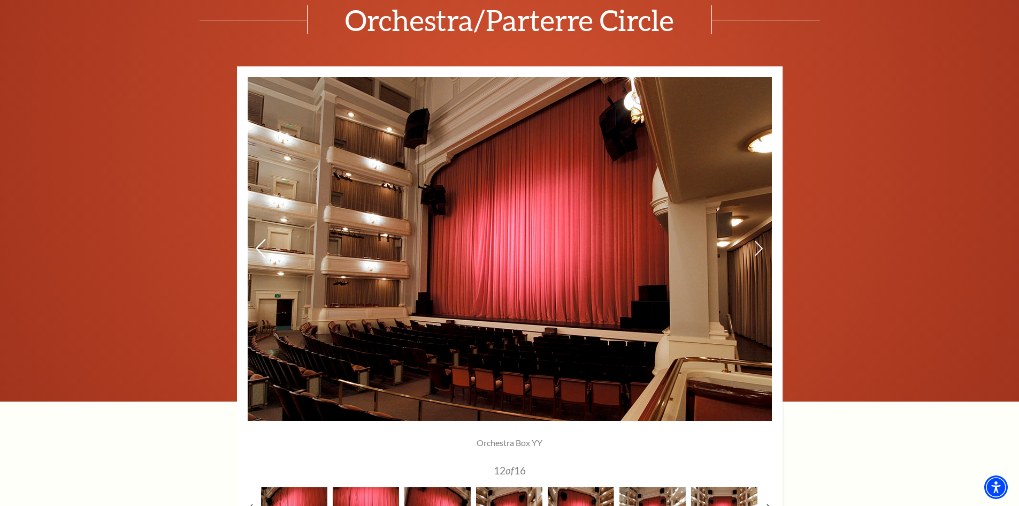
click at [265, 241] on icon at bounding box center [260, 248] width 11 height 19
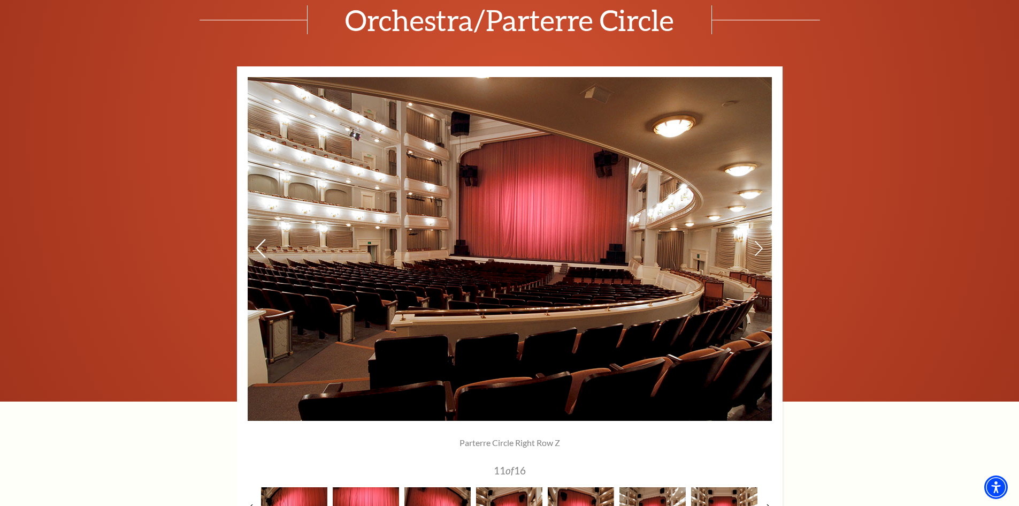
click at [263, 247] on icon at bounding box center [260, 248] width 11 height 19
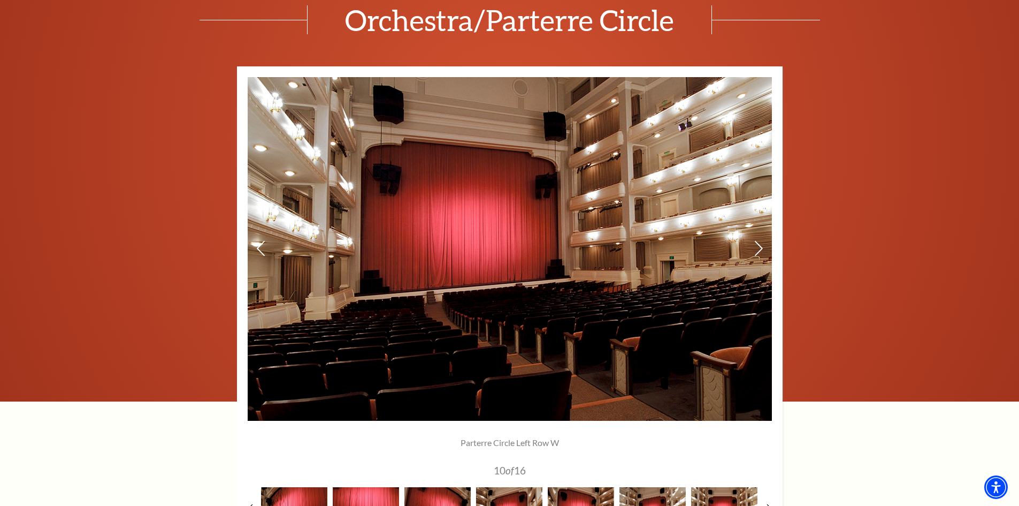
click at [247, 249] on div at bounding box center [510, 302] width 546 height 472
click at [265, 247] on icon at bounding box center [260, 248] width 11 height 19
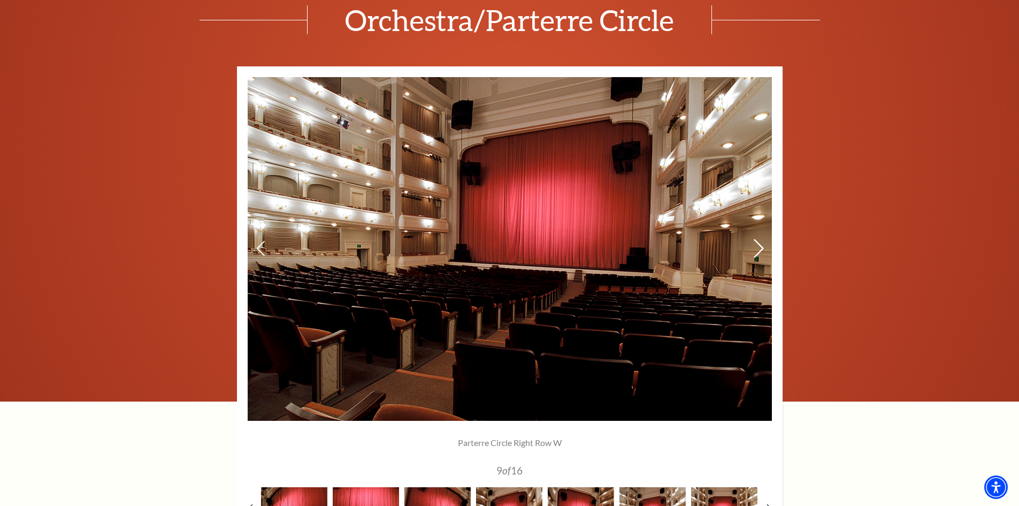
click at [759, 247] on icon at bounding box center [758, 248] width 11 height 19
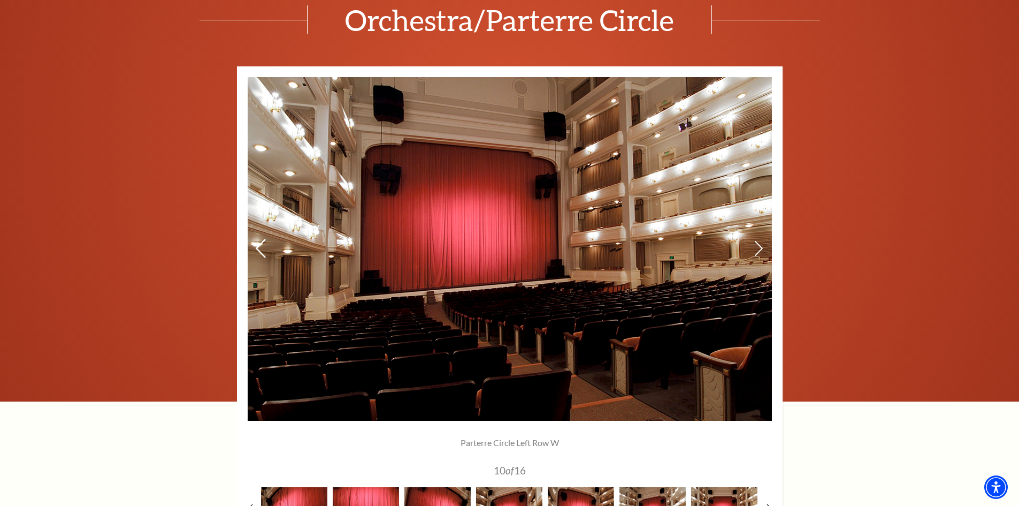
click at [261, 247] on icon at bounding box center [260, 248] width 11 height 19
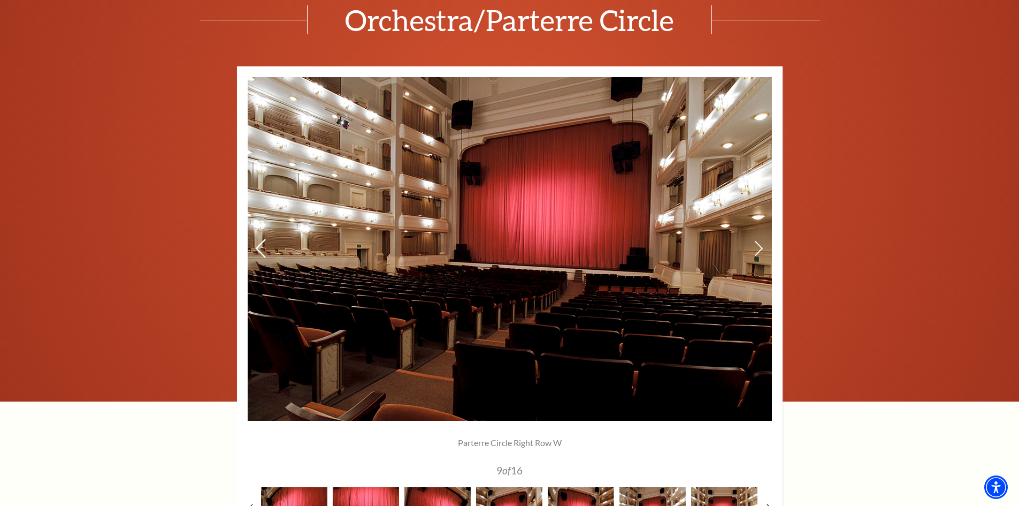
click at [256, 250] on icon at bounding box center [260, 248] width 11 height 19
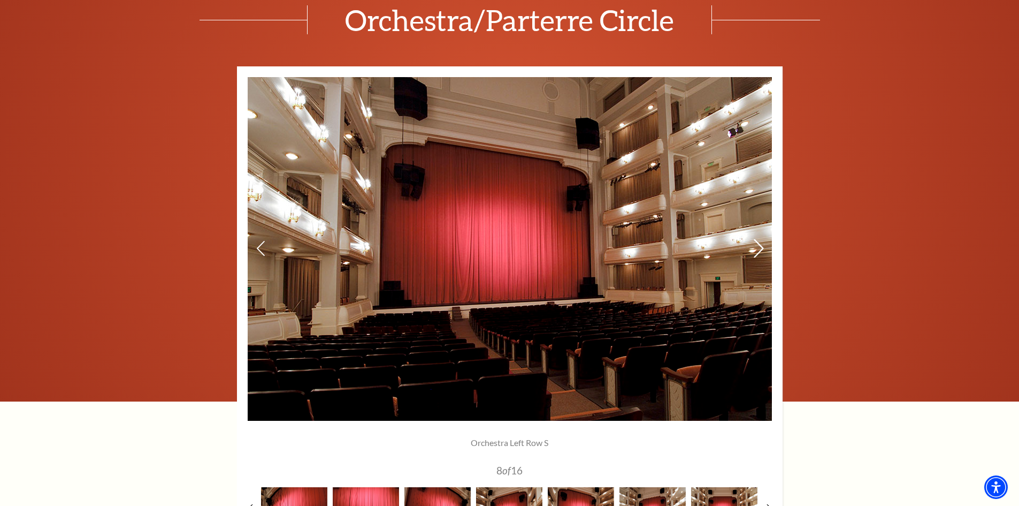
click at [759, 244] on use at bounding box center [759, 248] width 10 height 19
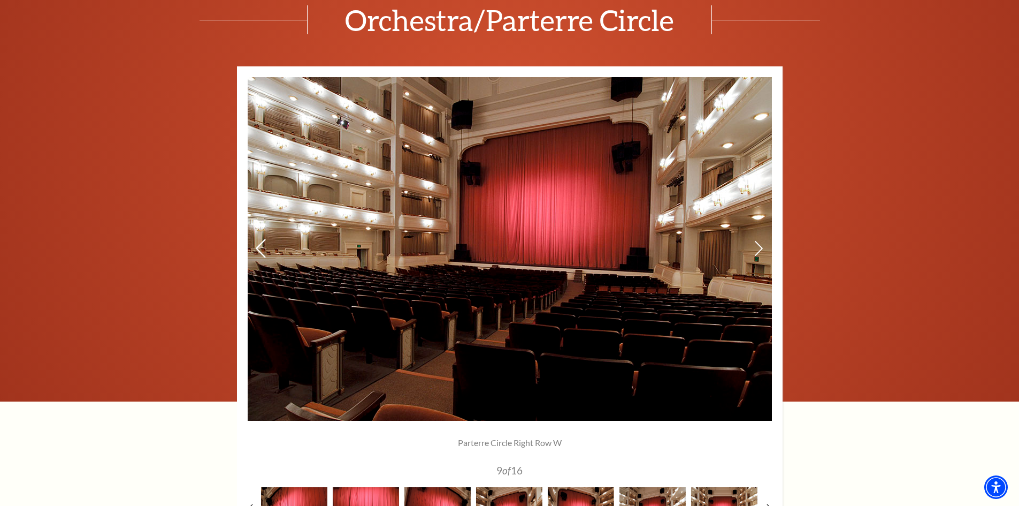
click at [264, 246] on icon at bounding box center [260, 248] width 11 height 19
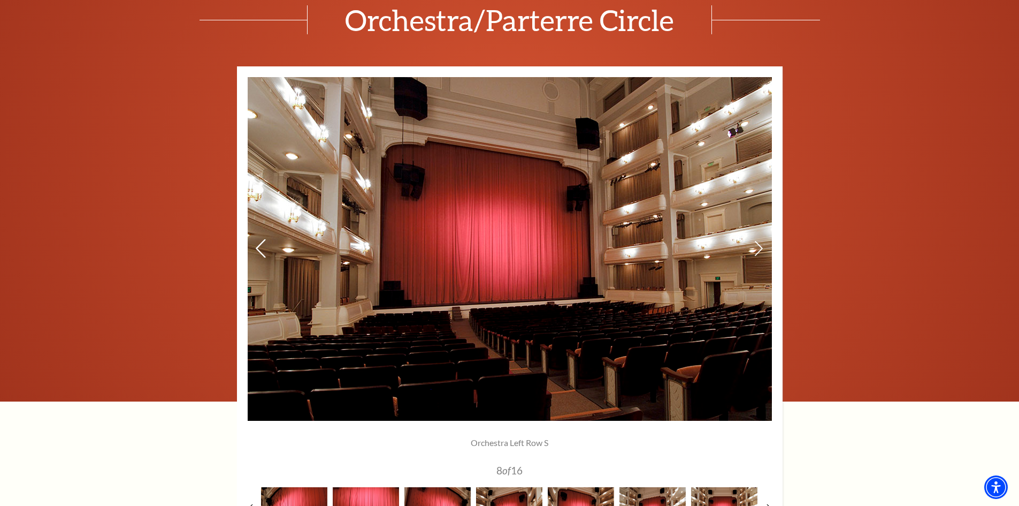
click at [264, 246] on icon at bounding box center [260, 248] width 11 height 19
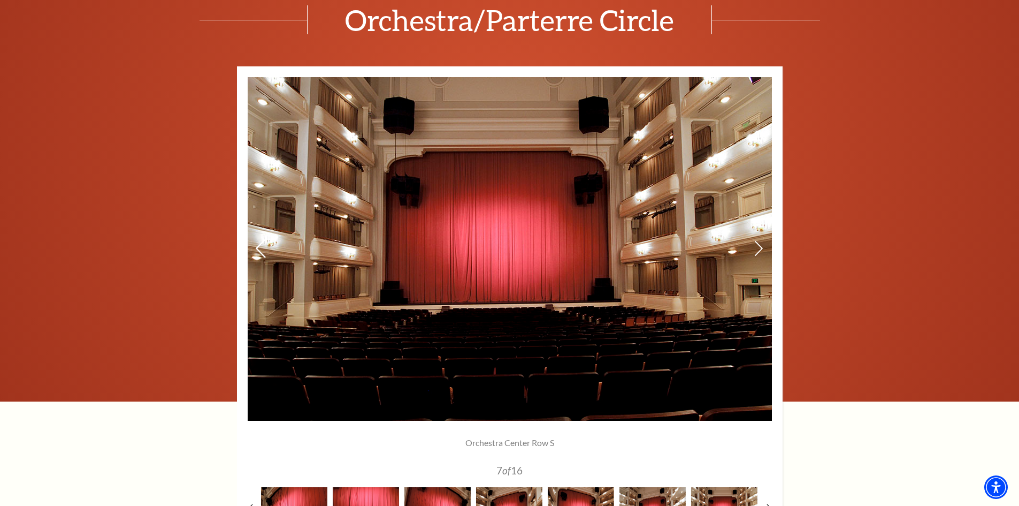
click at [264, 246] on icon at bounding box center [260, 248] width 11 height 19
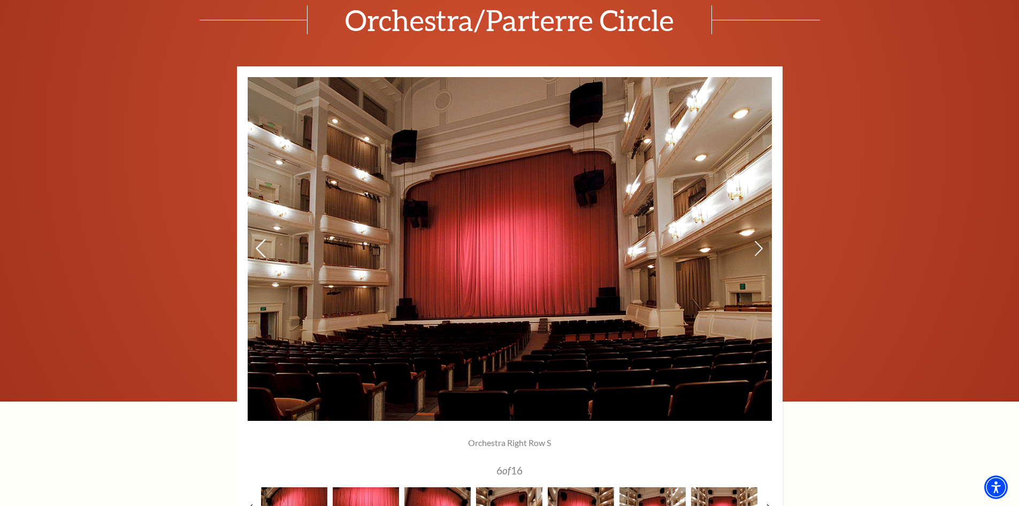
click at [264, 246] on icon at bounding box center [260, 248] width 11 height 19
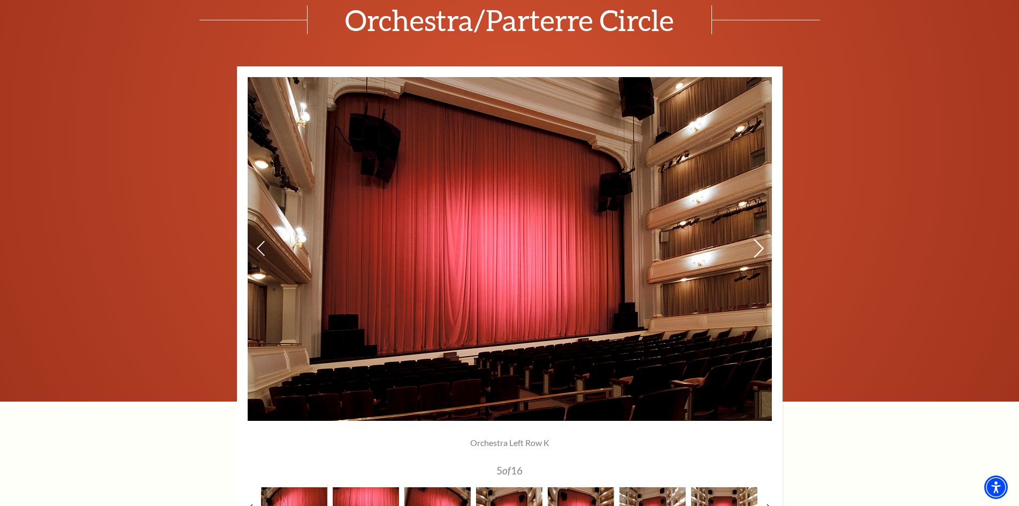
click at [759, 249] on icon at bounding box center [758, 248] width 11 height 19
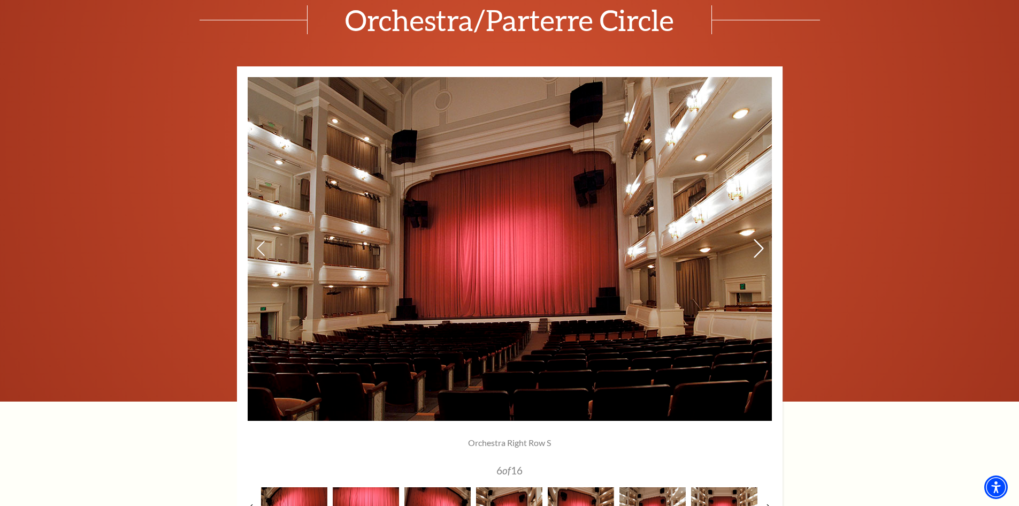
click at [759, 249] on icon at bounding box center [758, 248] width 11 height 19
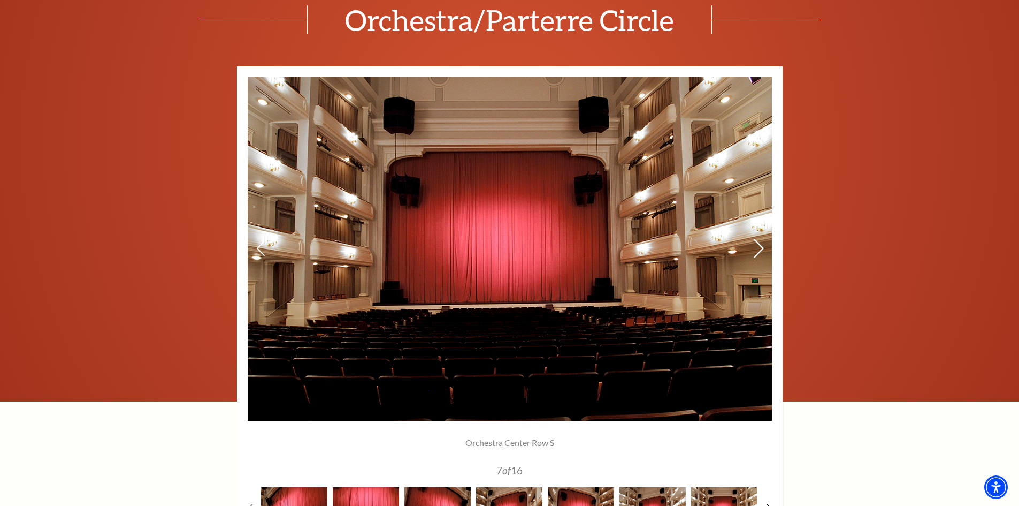
click at [759, 249] on icon at bounding box center [758, 248] width 11 height 19
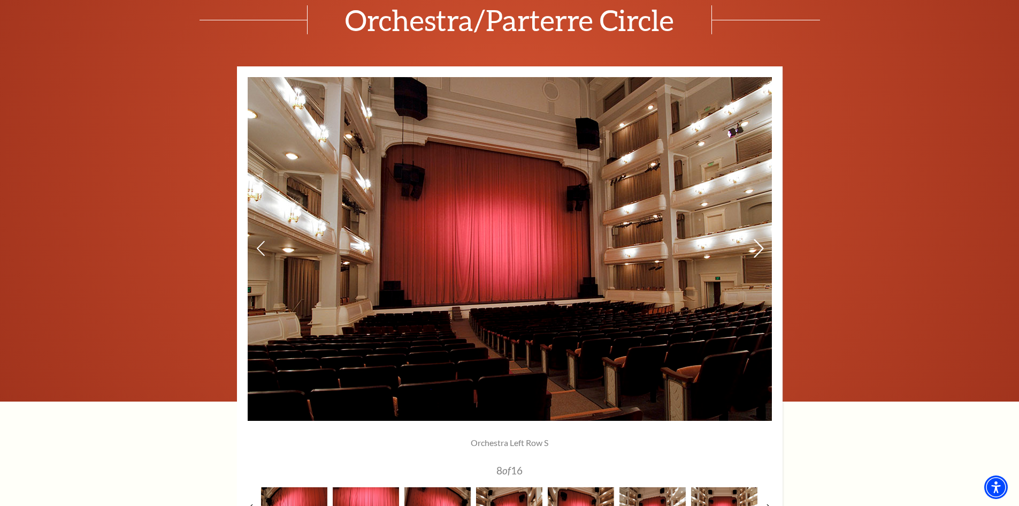
click at [759, 249] on icon at bounding box center [758, 248] width 11 height 19
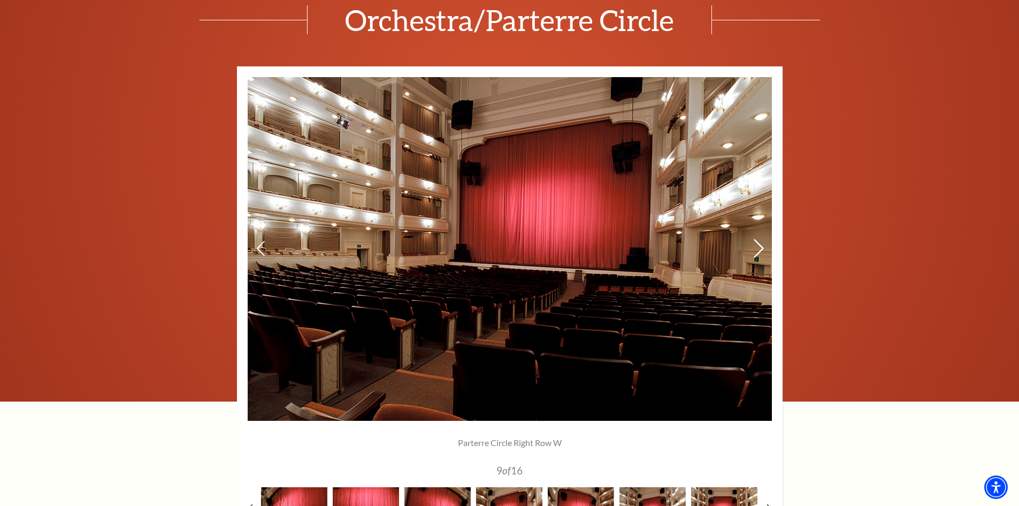
click at [759, 249] on icon at bounding box center [758, 248] width 11 height 19
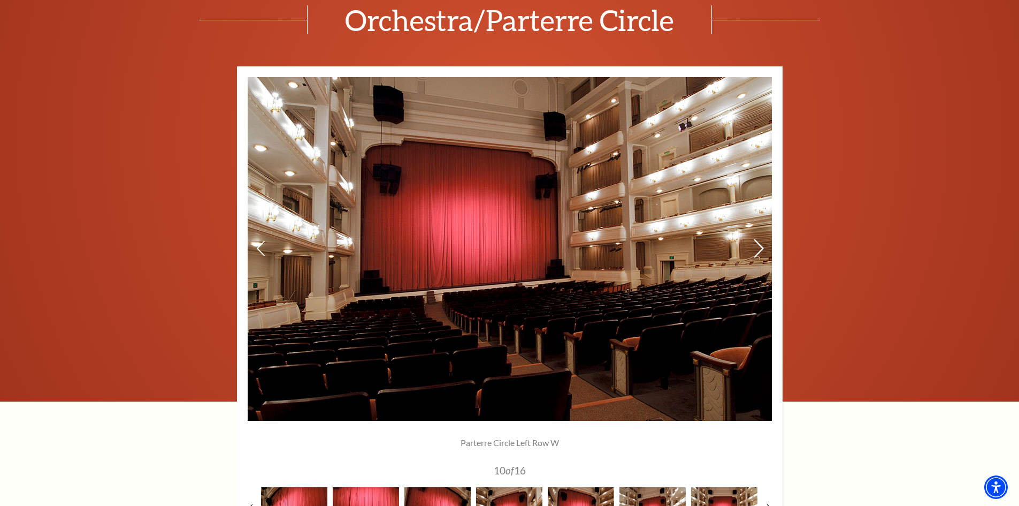
click at [759, 249] on icon at bounding box center [758, 248] width 11 height 19
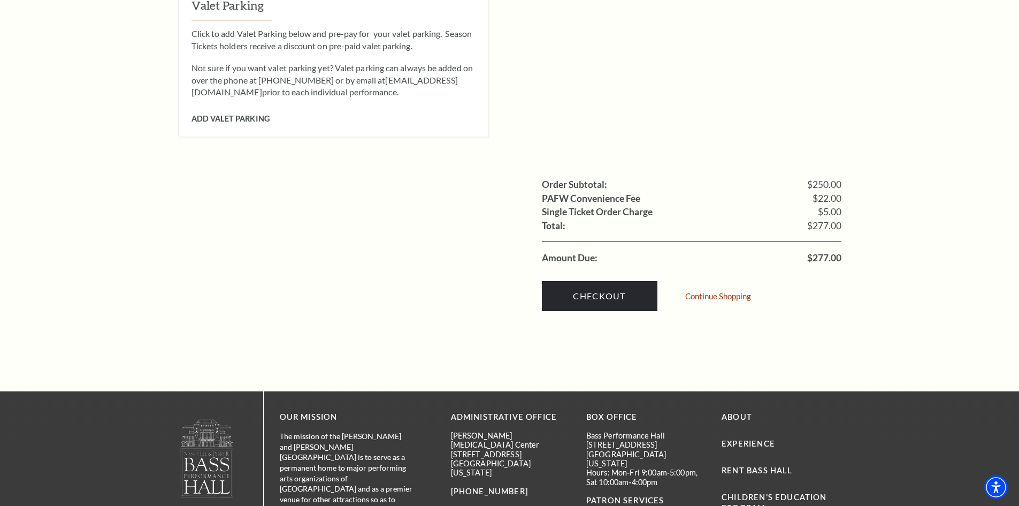
scroll to position [1017, 0]
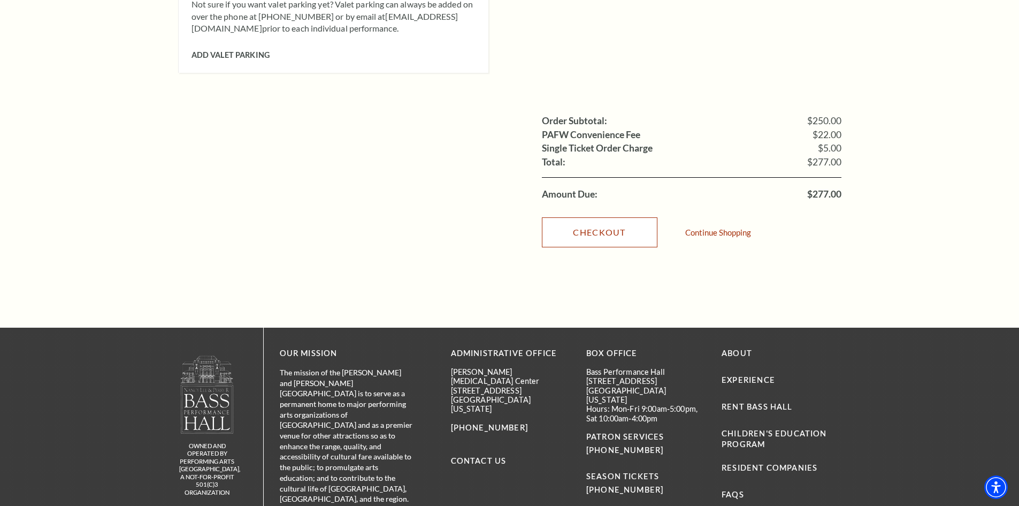
click at [592, 219] on link "Checkout" at bounding box center [600, 232] width 116 height 30
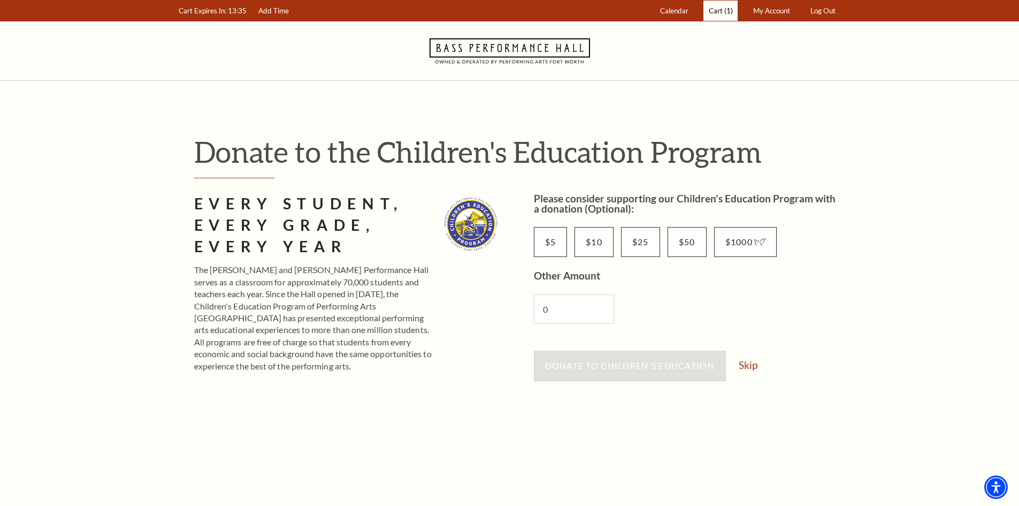
click at [716, 12] on span "Cart" at bounding box center [716, 10] width 14 height 9
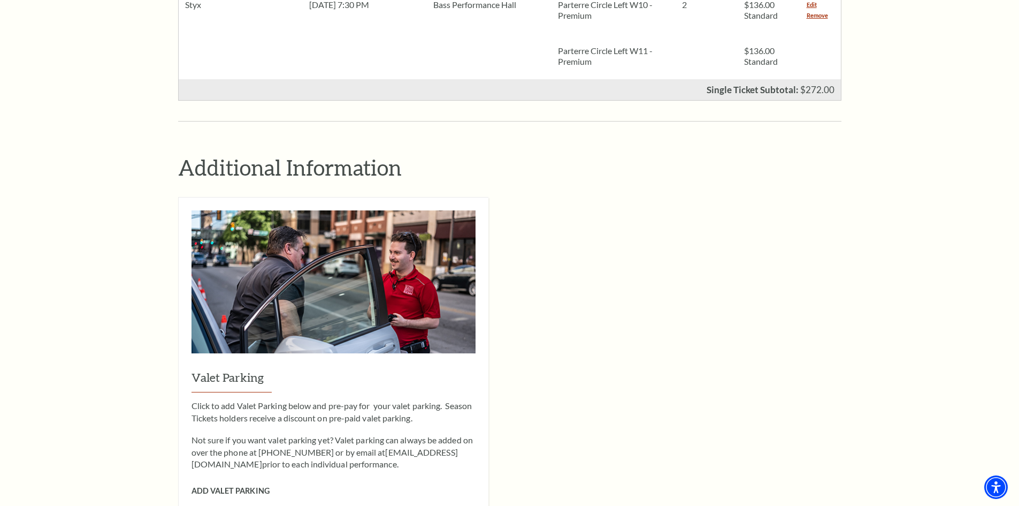
scroll to position [428, 0]
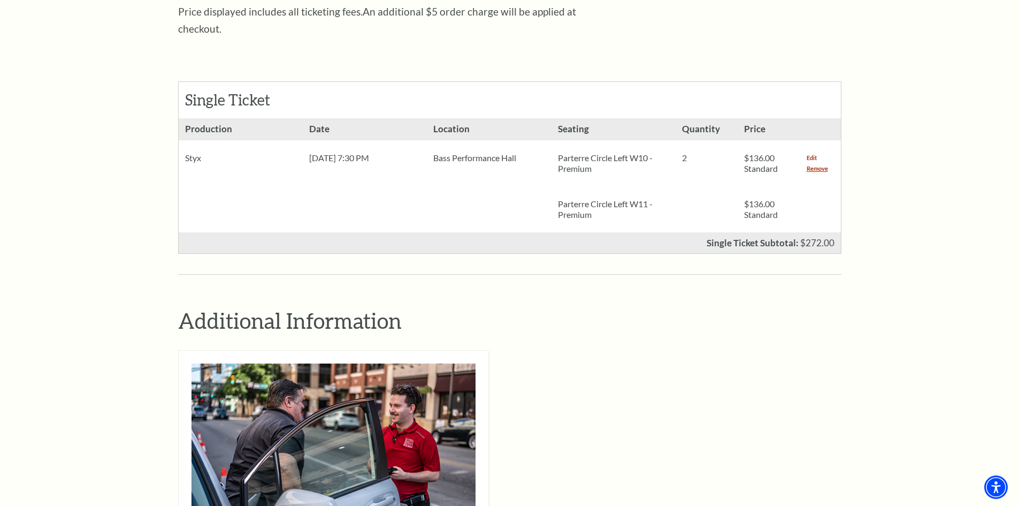
click at [810, 153] on link "Edit" at bounding box center [812, 158] width 10 height 11
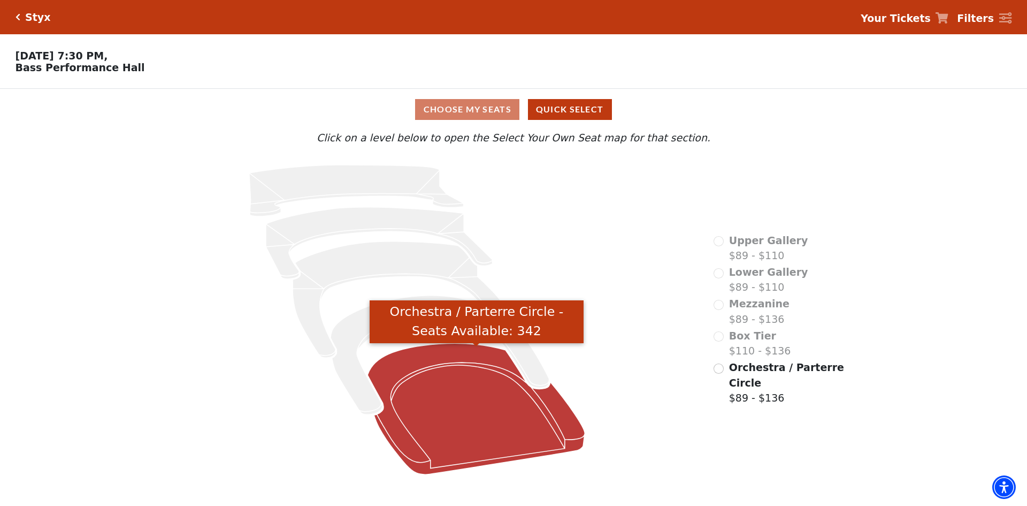
click at [444, 376] on icon "Orchestra / Parterre Circle - Seats Available: 342" at bounding box center [476, 408] width 217 height 131
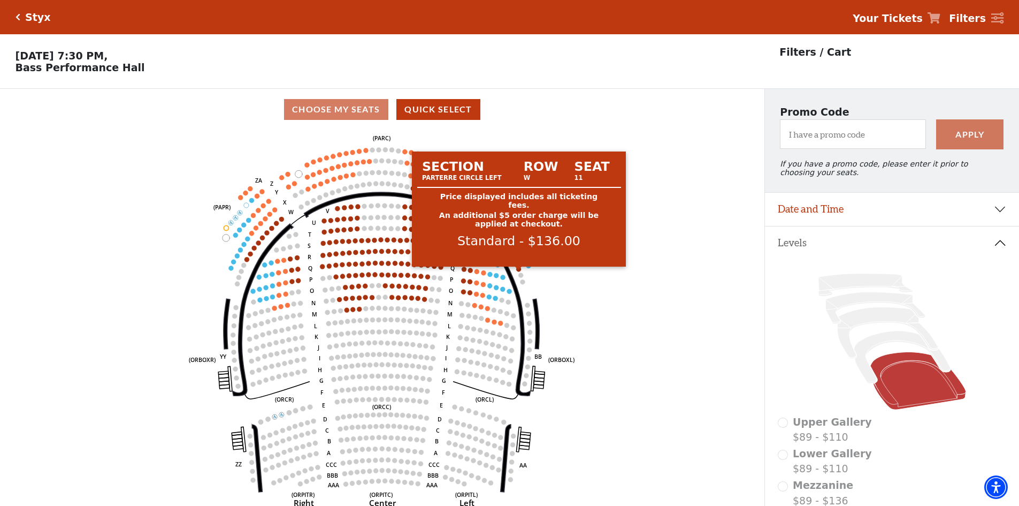
click at [521, 271] on circle at bounding box center [519, 268] width 5 height 5
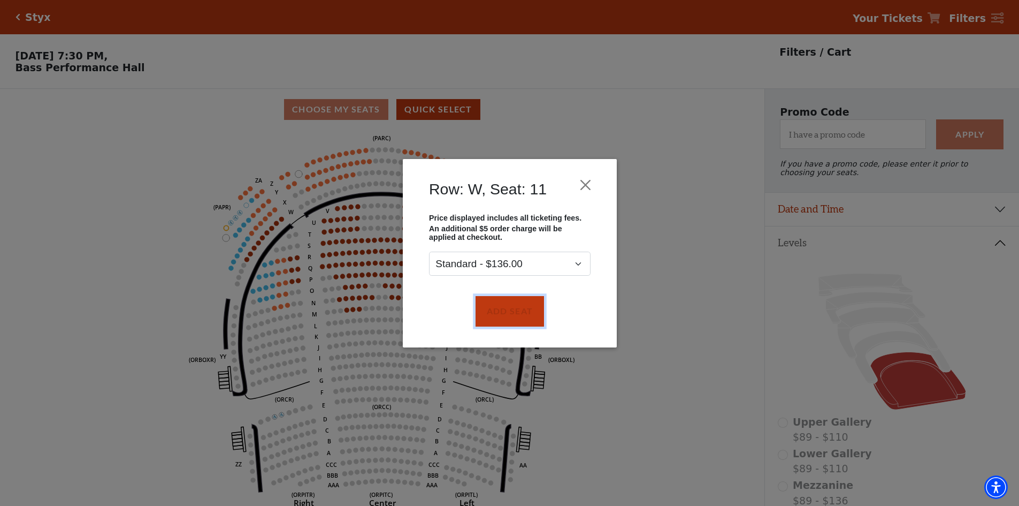
drag, startPoint x: 521, startPoint y: 302, endPoint x: 520, endPoint y: 286, distance: 16.1
click at [522, 301] on button "Add Seat" at bounding box center [509, 311] width 68 height 30
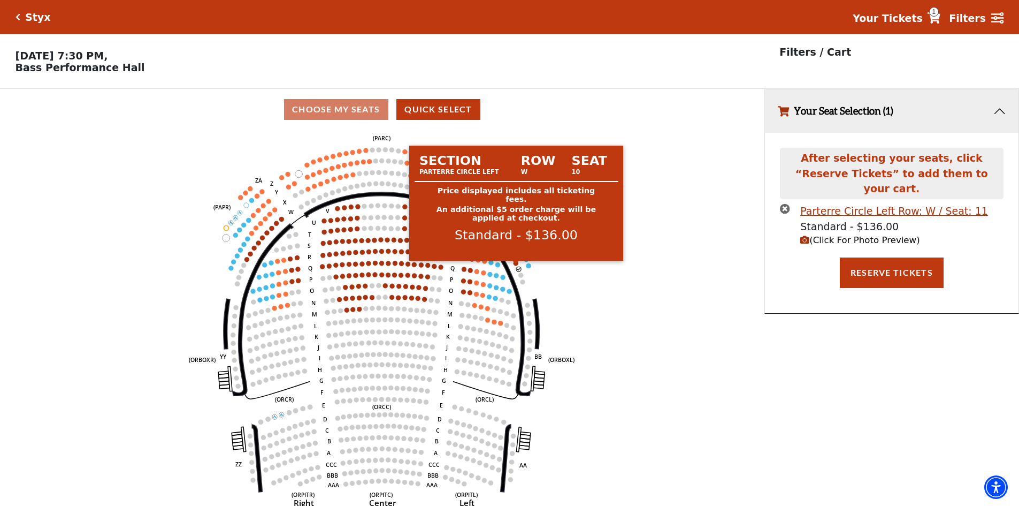
click at [516, 265] on circle at bounding box center [516, 263] width 5 height 5
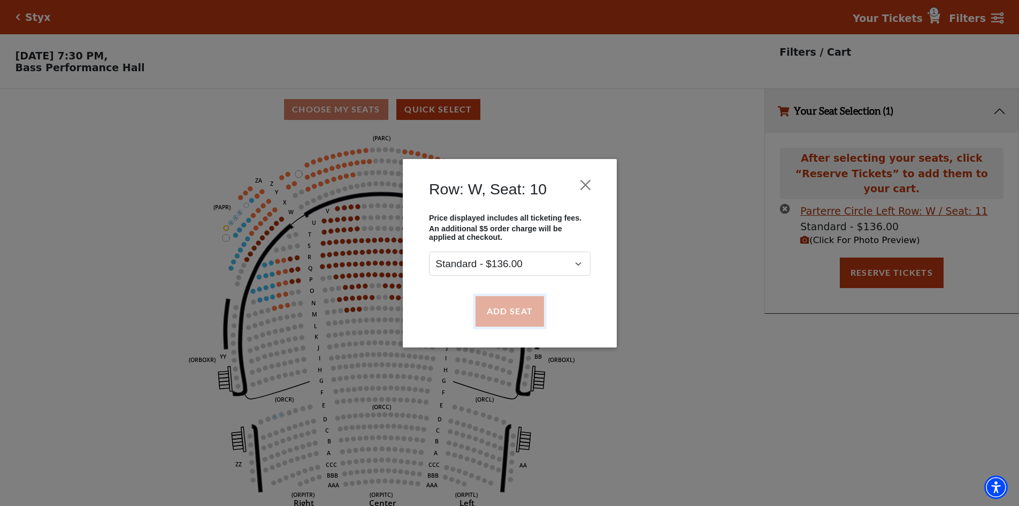
click at [522, 311] on button "Add Seat" at bounding box center [509, 311] width 68 height 30
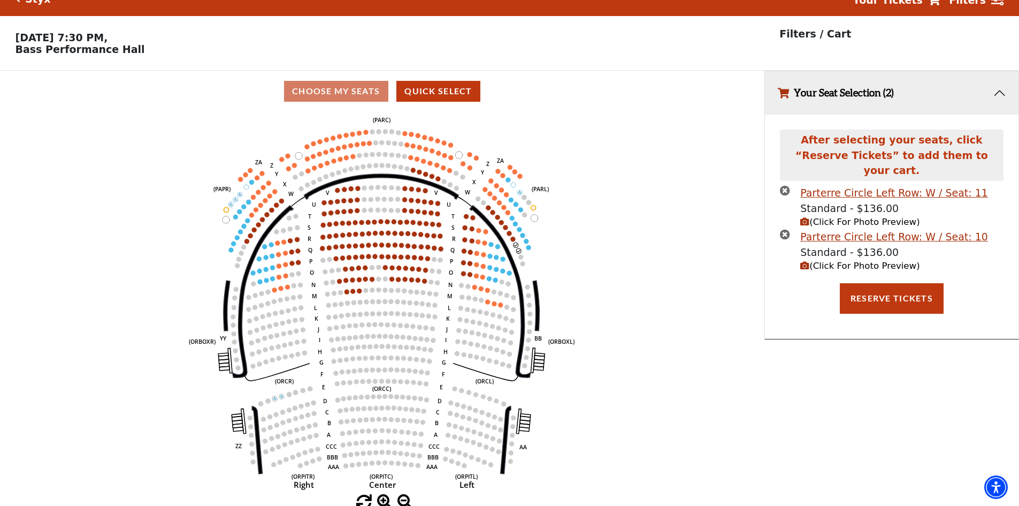
scroll to position [26, 0]
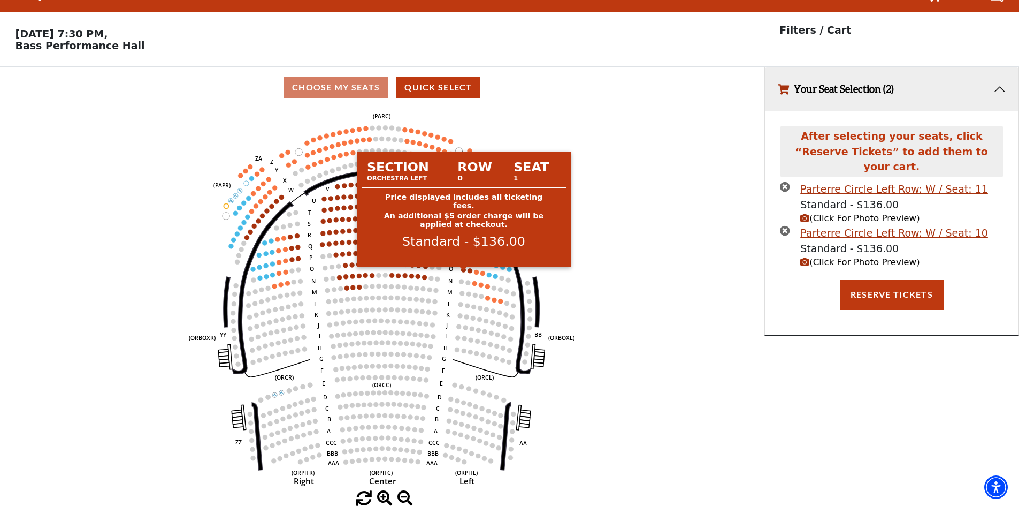
click at [464, 271] on circle at bounding box center [463, 269] width 5 height 5
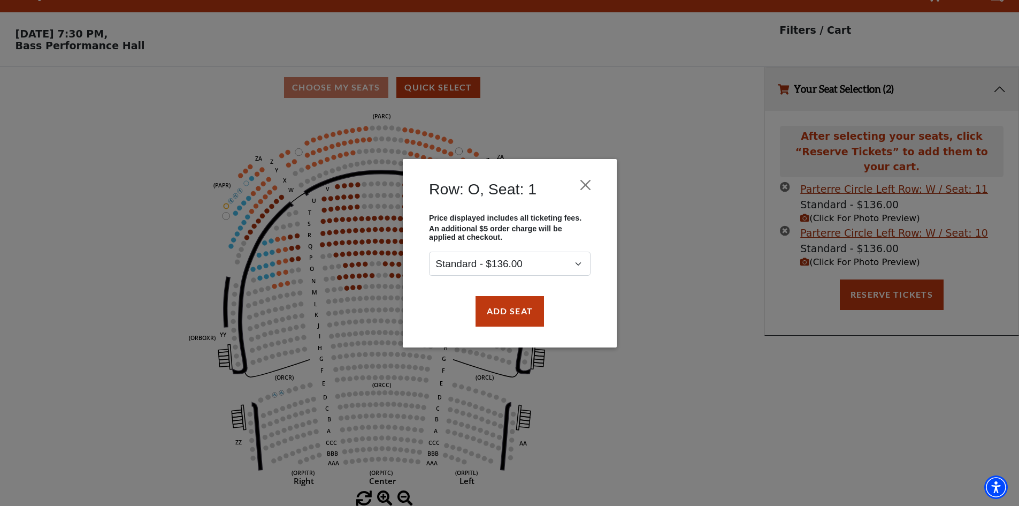
click at [501, 294] on div "Add Seat" at bounding box center [510, 311] width 182 height 50
click at [501, 307] on button "Add Seat" at bounding box center [509, 311] width 68 height 30
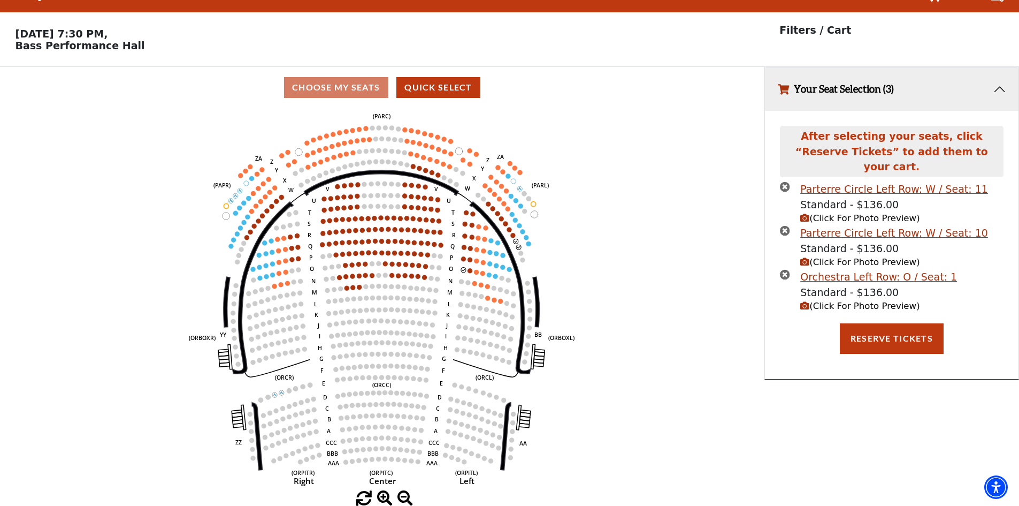
scroll to position [0, 0]
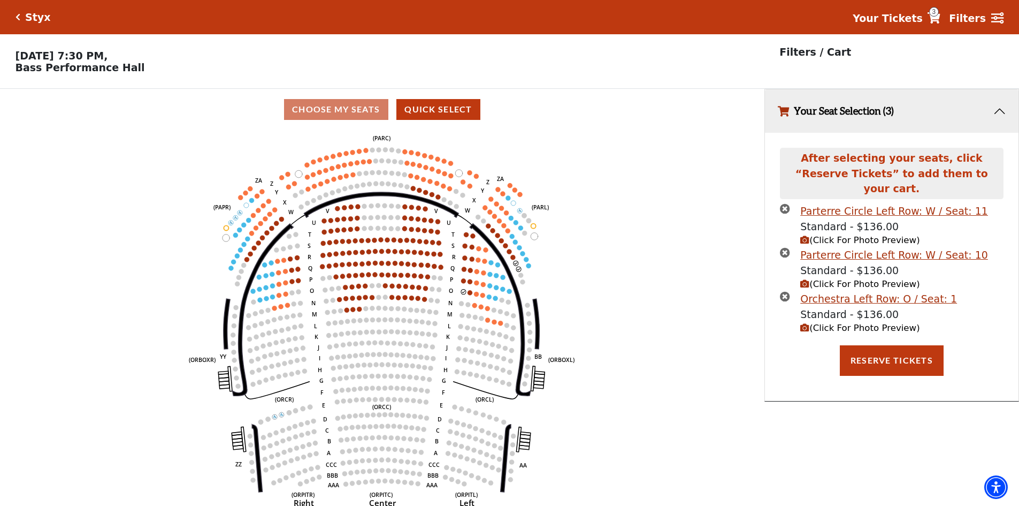
click at [472, 299] on icon "Left (ORPITL) Right (ORPITR) Center (ORPITC) ZZ AA YY BB ZA ZA (ORCL) (ORCR) (O…" at bounding box center [382, 321] width 688 height 383
click at [470, 295] on circle at bounding box center [470, 292] width 5 height 5
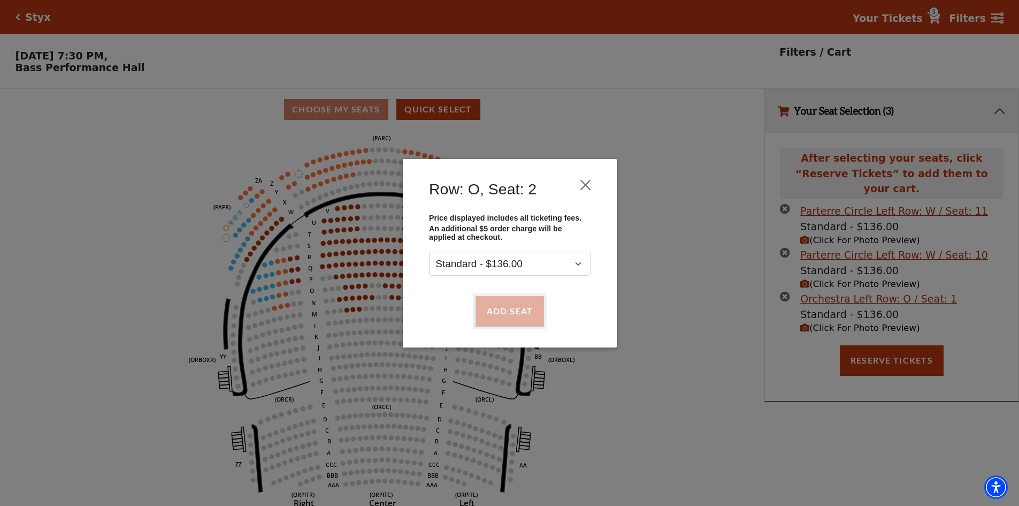
click at [492, 310] on button "Add Seat" at bounding box center [509, 311] width 68 height 30
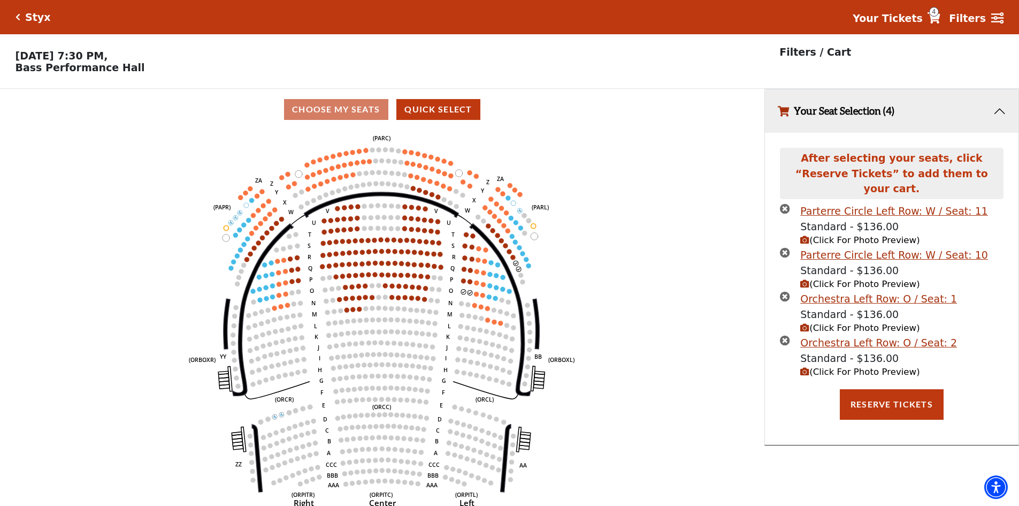
click at [787, 335] on icon "times-circle" at bounding box center [785, 340] width 10 height 10
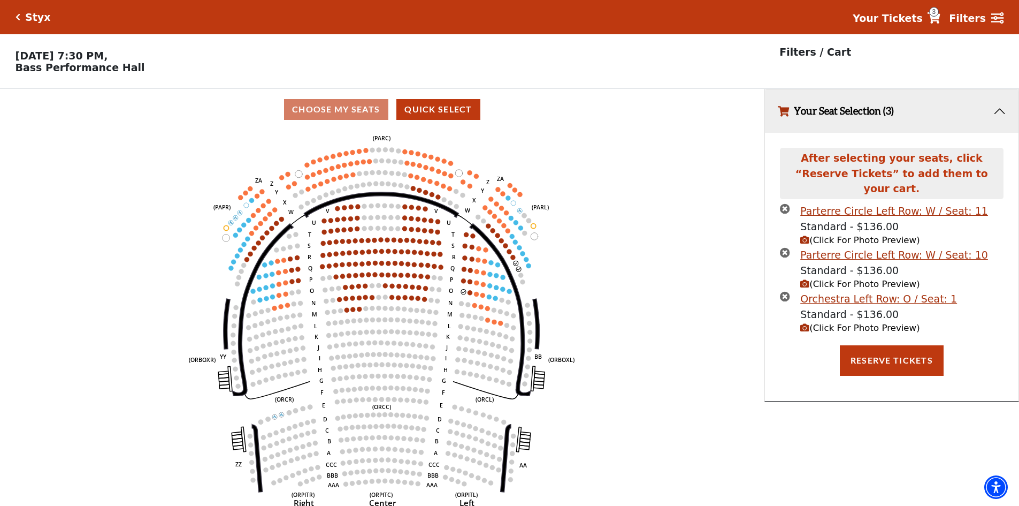
click at [468, 295] on use "Seat Selected" at bounding box center [470, 291] width 5 height 5
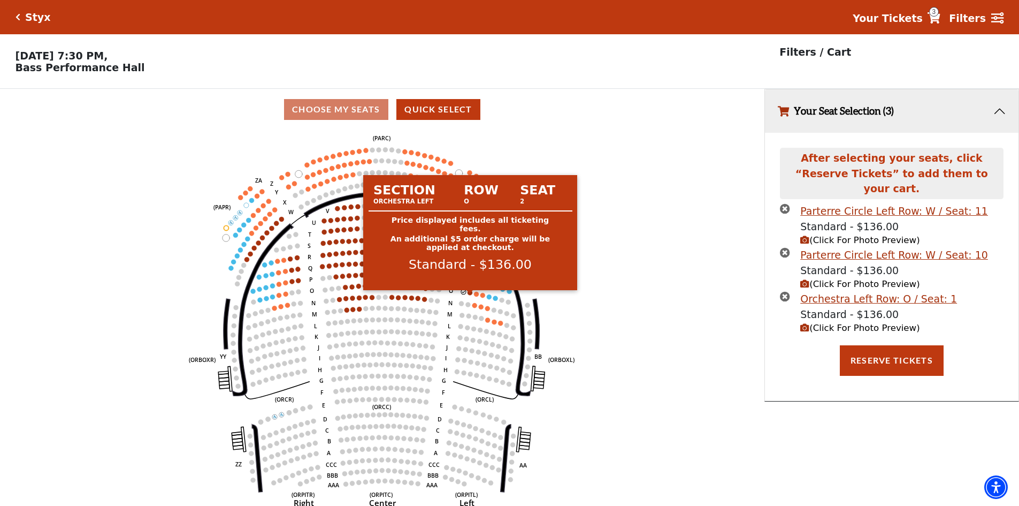
click at [467, 298] on icon "Left (ORPITL) Right (ORPITR) Center (ORPITC) ZZ AA YY BB ZA ZA (ORCL) (ORCR) (O…" at bounding box center [382, 321] width 688 height 383
click at [471, 295] on circle at bounding box center [470, 292] width 5 height 5
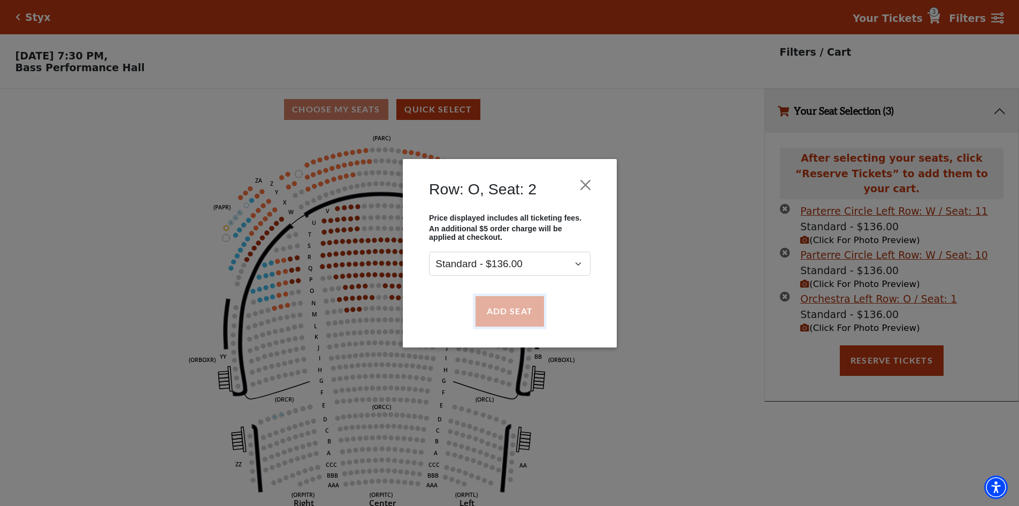
click at [511, 305] on button "Add Seat" at bounding box center [509, 311] width 68 height 30
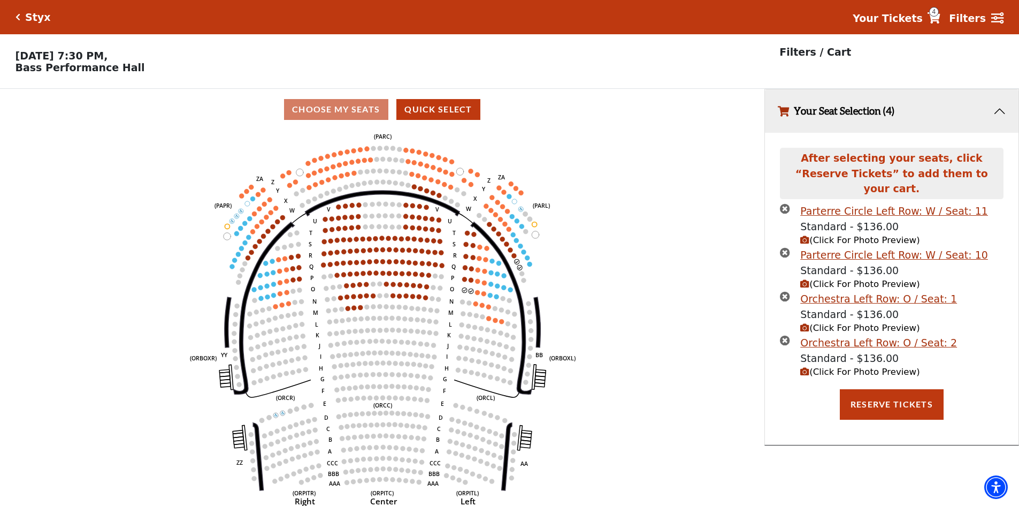
click at [615, 190] on icon "Left (ORPITL) Right (ORPITR) Center (ORPITC) ZZ AA YY BB ZA ZA (ORCL) (ORCR) (O…" at bounding box center [382, 321] width 688 height 383
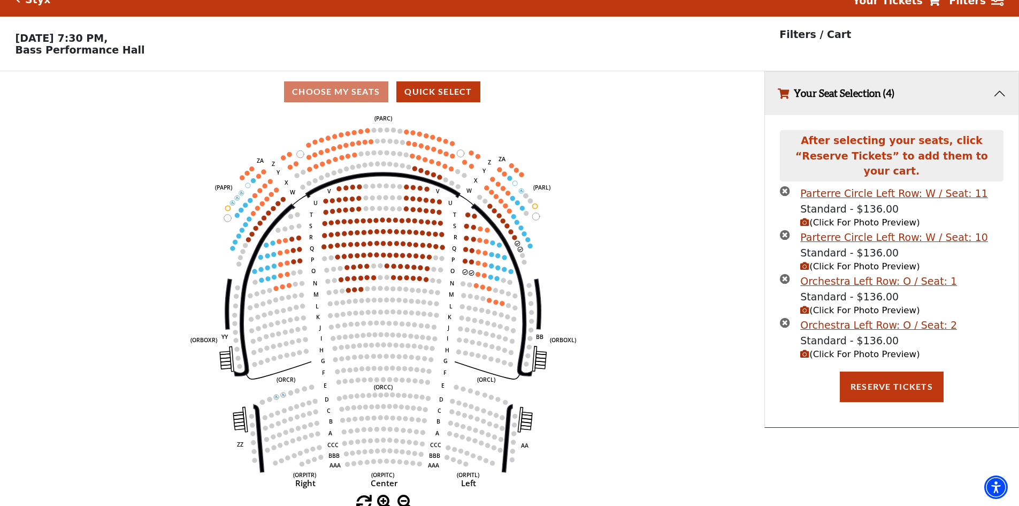
scroll to position [26, 0]
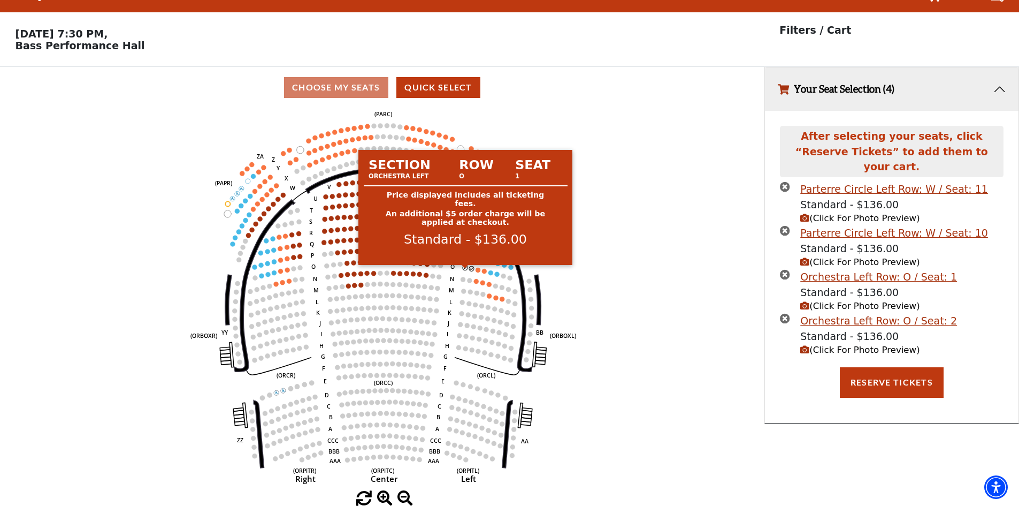
click at [464, 269] on circle at bounding box center [465, 267] width 5 height 5
click at [464, 268] on circle at bounding box center [465, 267] width 5 height 5
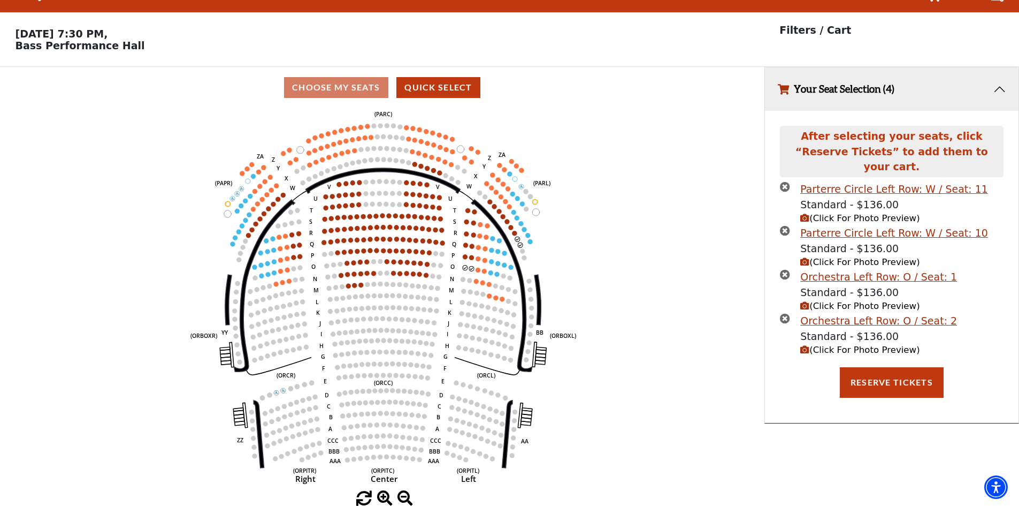
drag, startPoint x: 786, startPoint y: 260, endPoint x: 780, endPoint y: 276, distance: 16.9
click at [785, 269] on icon "times-circle" at bounding box center [785, 274] width 10 height 10
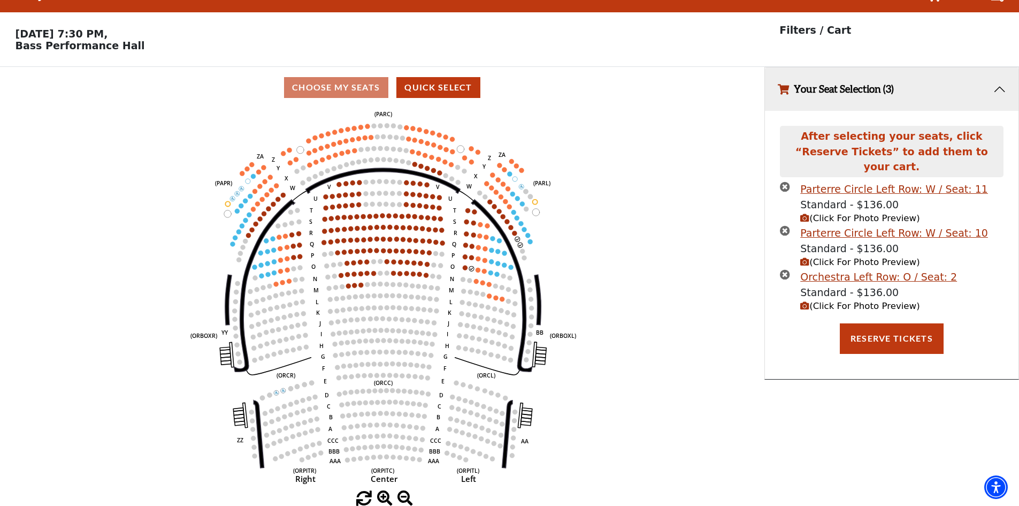
click at [783, 269] on icon "times-circle" at bounding box center [785, 274] width 10 height 10
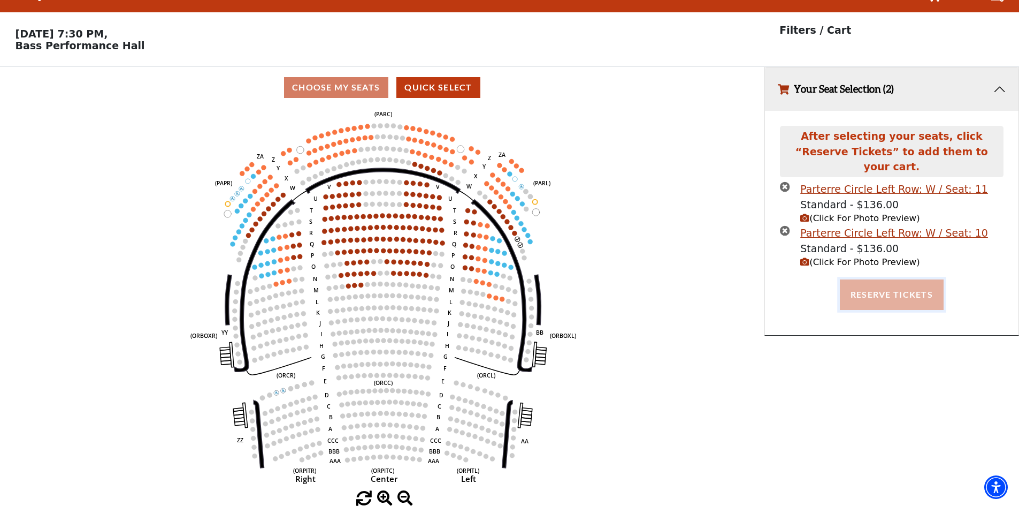
click at [875, 279] on button "Reserve Tickets" at bounding box center [892, 294] width 104 height 30
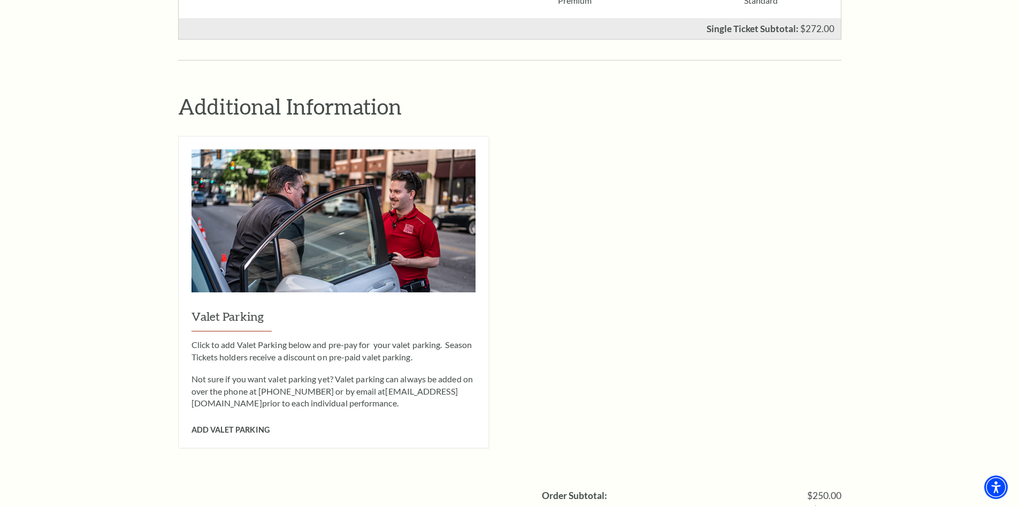
scroll to position [963, 0]
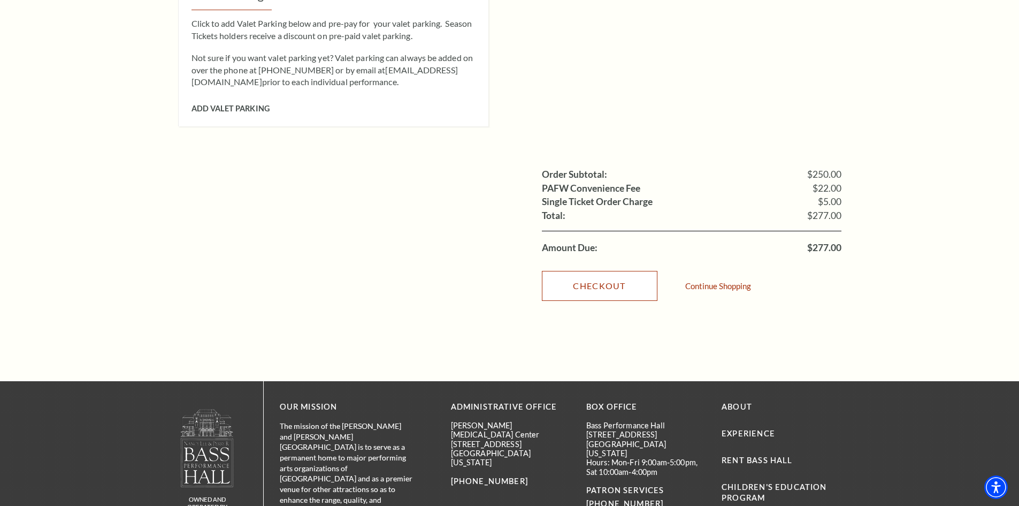
click at [592, 271] on link "Checkout" at bounding box center [600, 286] width 116 height 30
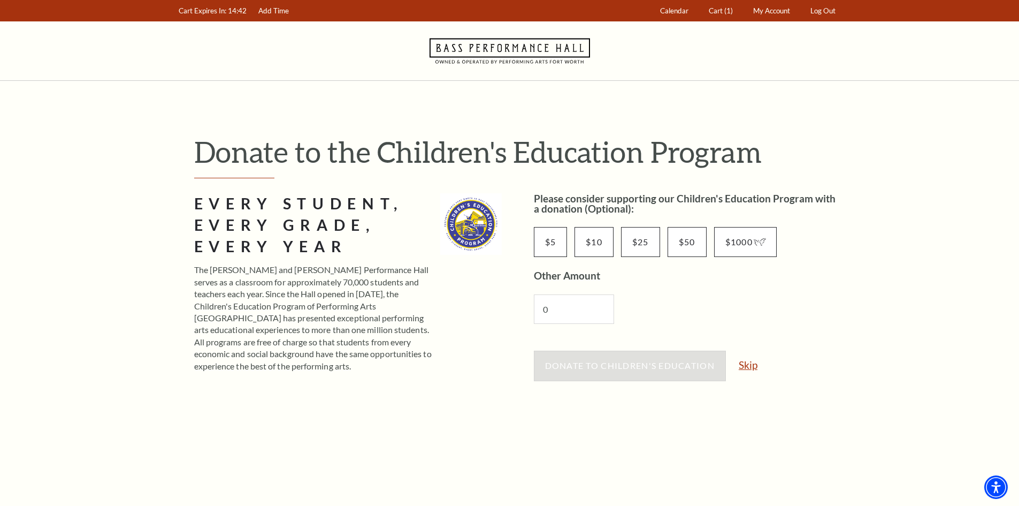
click at [754, 363] on link "Skip" at bounding box center [748, 365] width 19 height 10
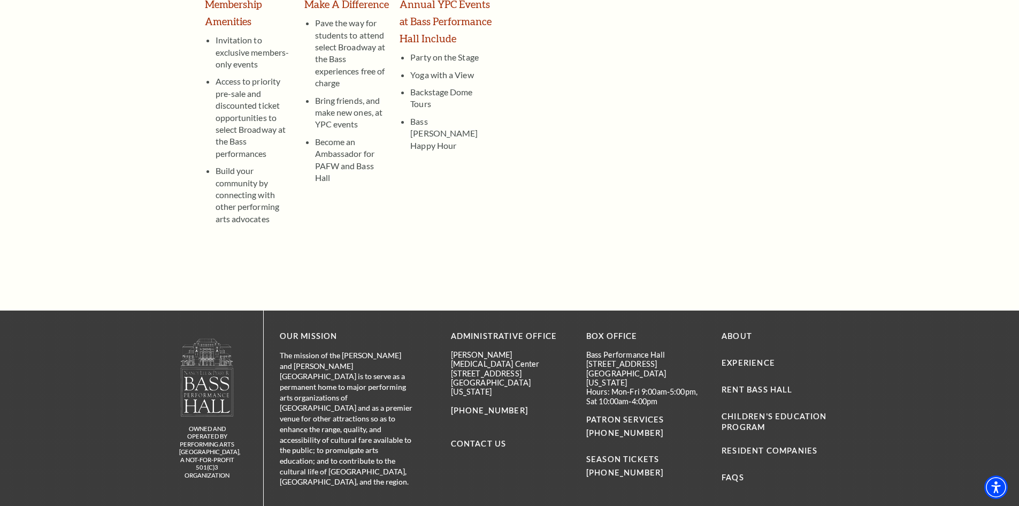
scroll to position [54, 0]
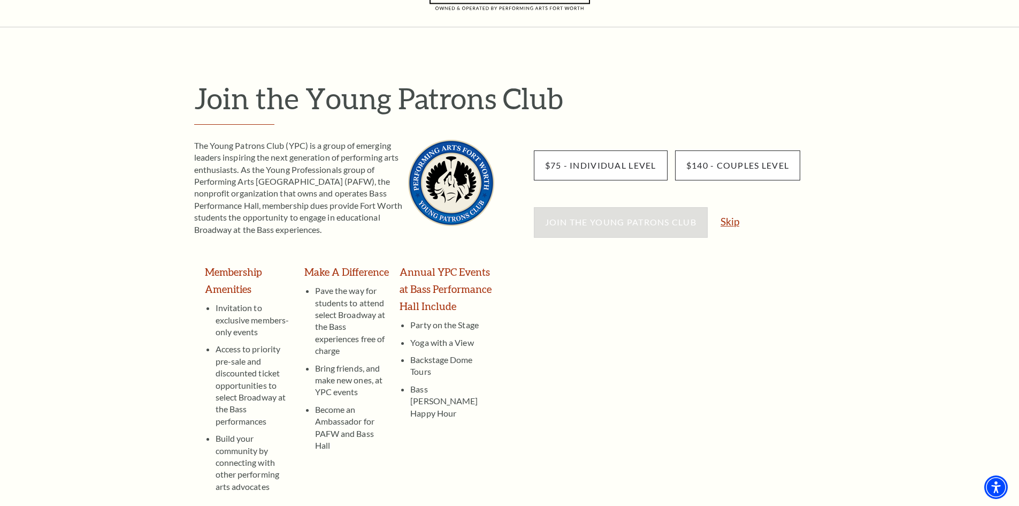
click at [729, 225] on link "Skip" at bounding box center [730, 221] width 19 height 10
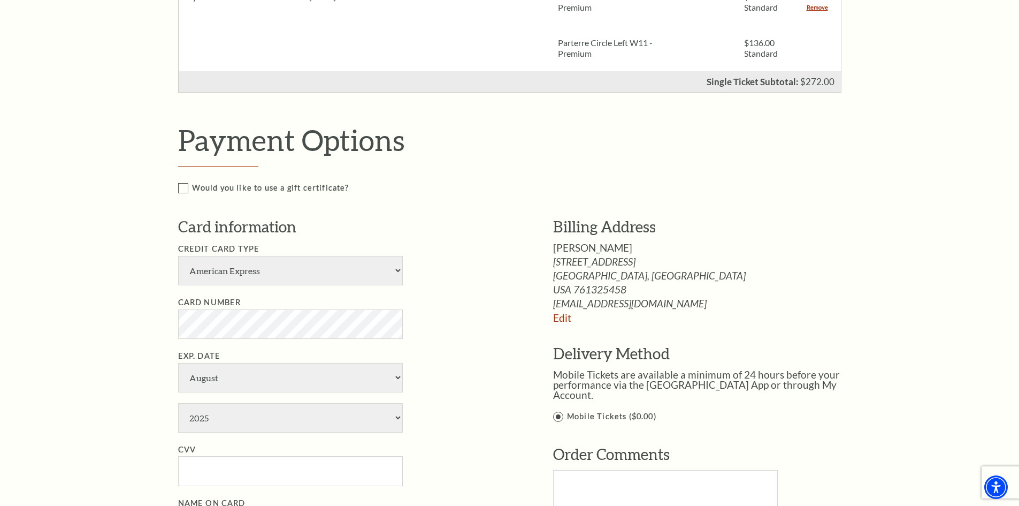
scroll to position [428, 0]
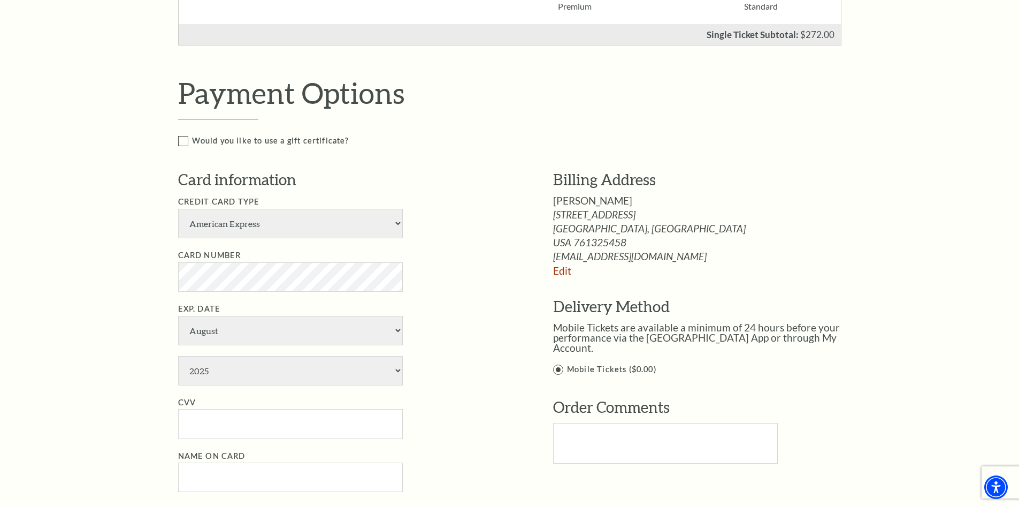
select select "1"
select select "2027"
type input "[PERSON_NAME]"
click at [352, 432] on input "CVV" at bounding box center [290, 423] width 225 height 29
click at [446, 249] on li "Card Number" at bounding box center [349, 270] width 343 height 43
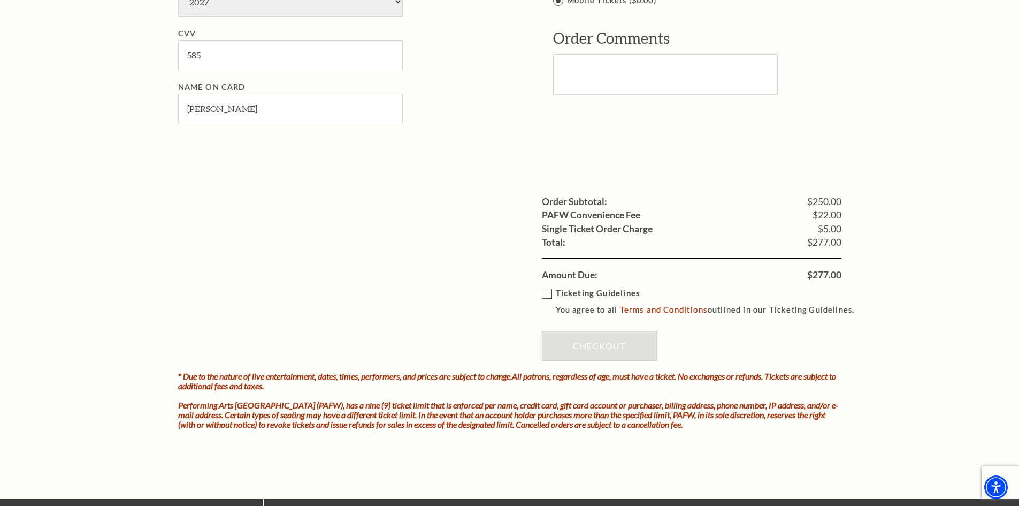
scroll to position [803, 0]
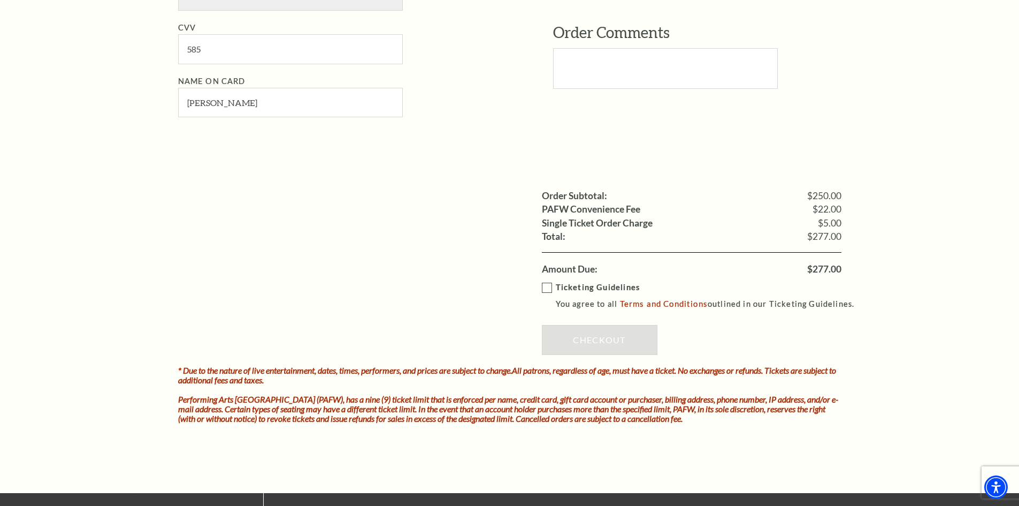
click at [545, 290] on label "Ticketing Guidelines You agree to all Terms and Conditions outlined in our Tick…" at bounding box center [703, 295] width 323 height 29
click at [0, 0] on input "Ticketing Guidelines You agree to all Terms and Conditions outlined in our Tick…" at bounding box center [0, 0] width 0 height 0
click at [592, 347] on link "Checkout" at bounding box center [600, 340] width 116 height 30
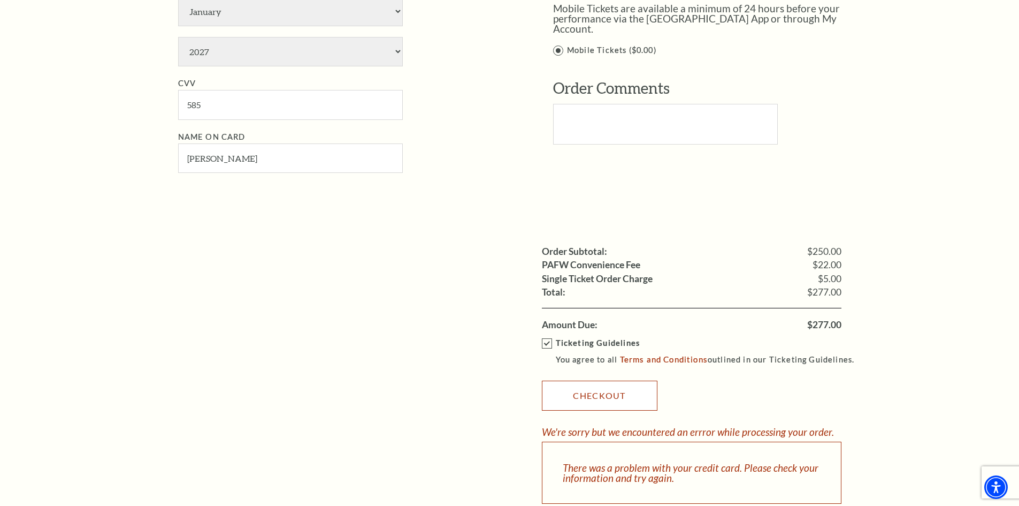
scroll to position [856, 0]
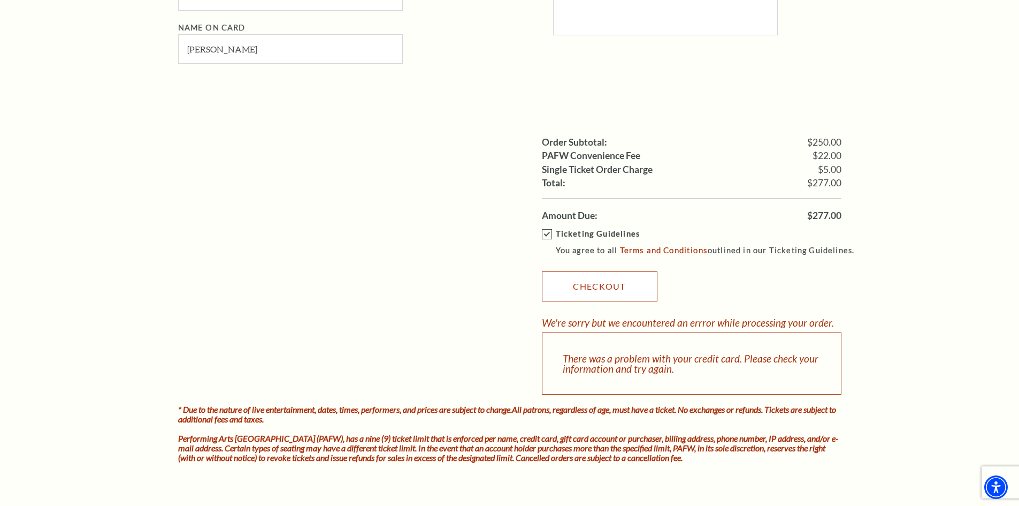
click at [599, 286] on link "Checkout" at bounding box center [600, 286] width 116 height 30
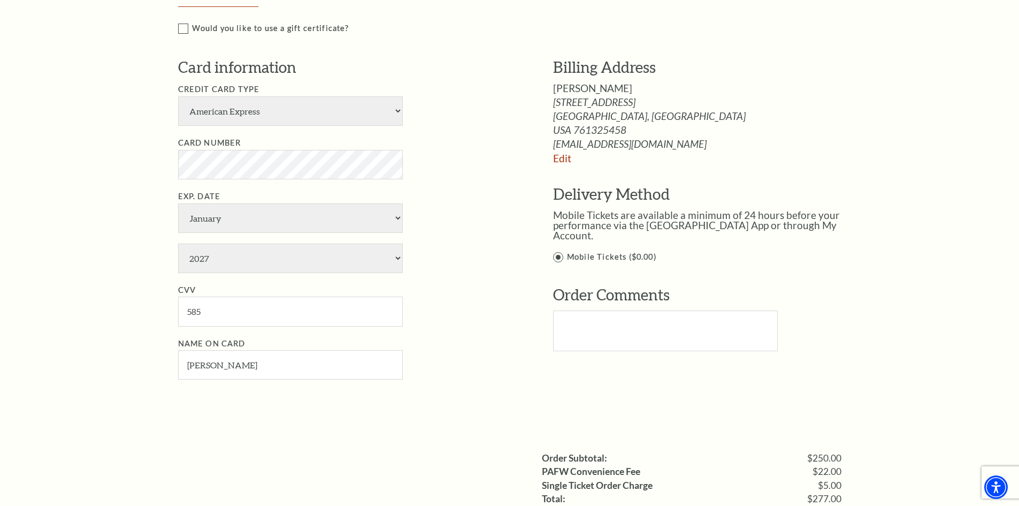
scroll to position [534, 0]
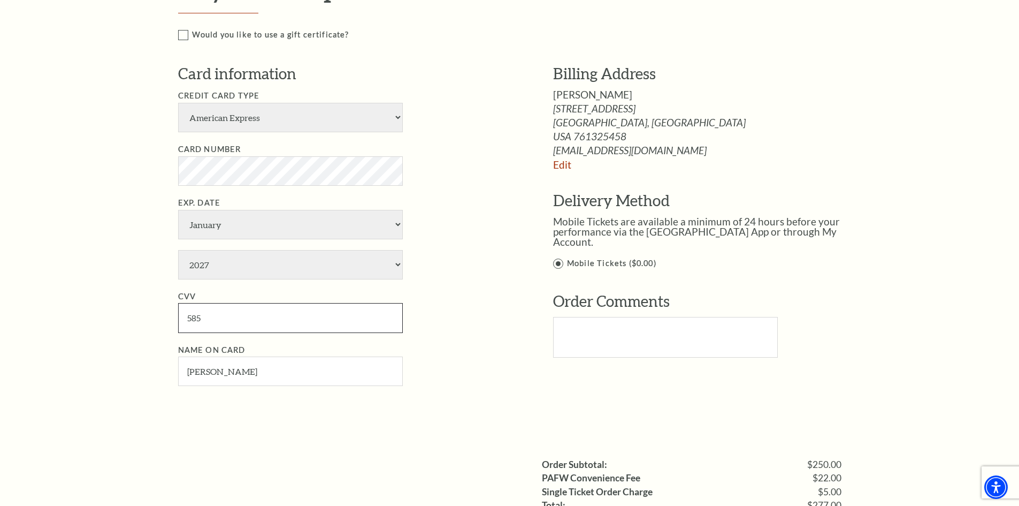
click at [210, 309] on input "585" at bounding box center [290, 317] width 225 height 29
type input "5850"
click at [499, 302] on li "CVV 5850" at bounding box center [349, 311] width 343 height 43
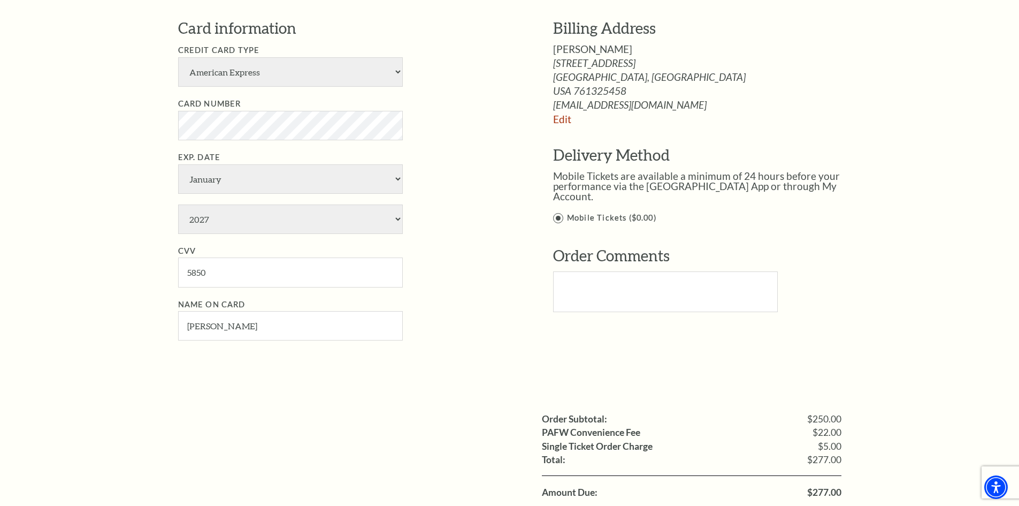
scroll to position [855, 0]
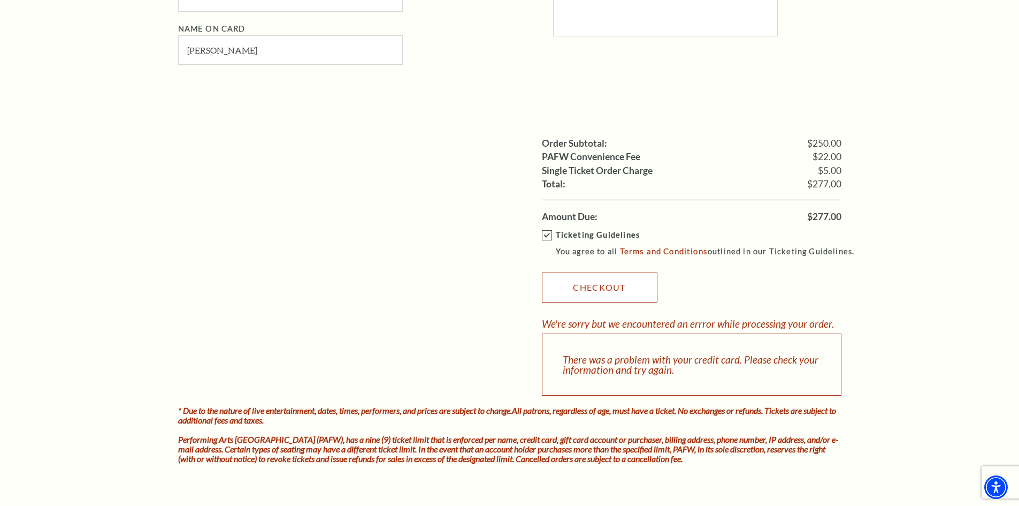
click at [608, 292] on link "Checkout" at bounding box center [600, 287] width 116 height 30
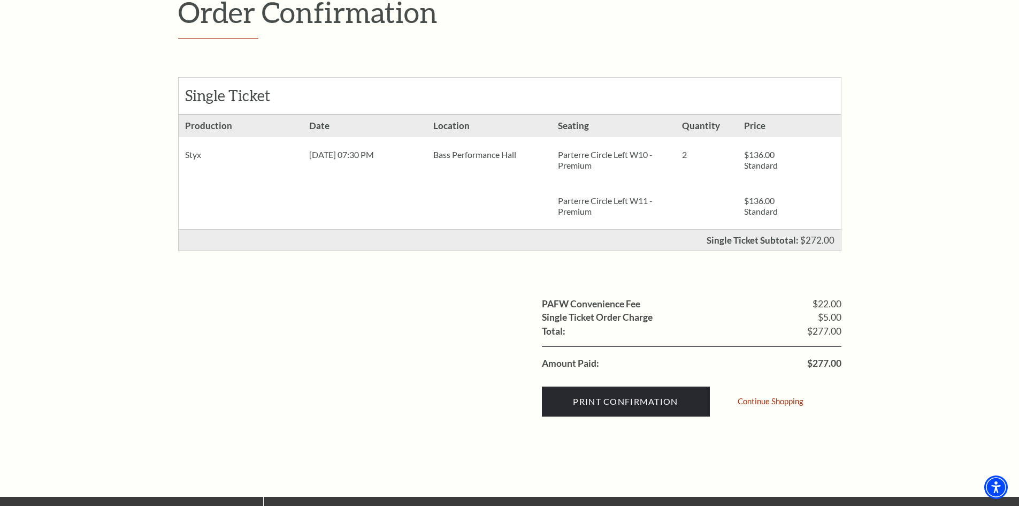
scroll to position [375, 0]
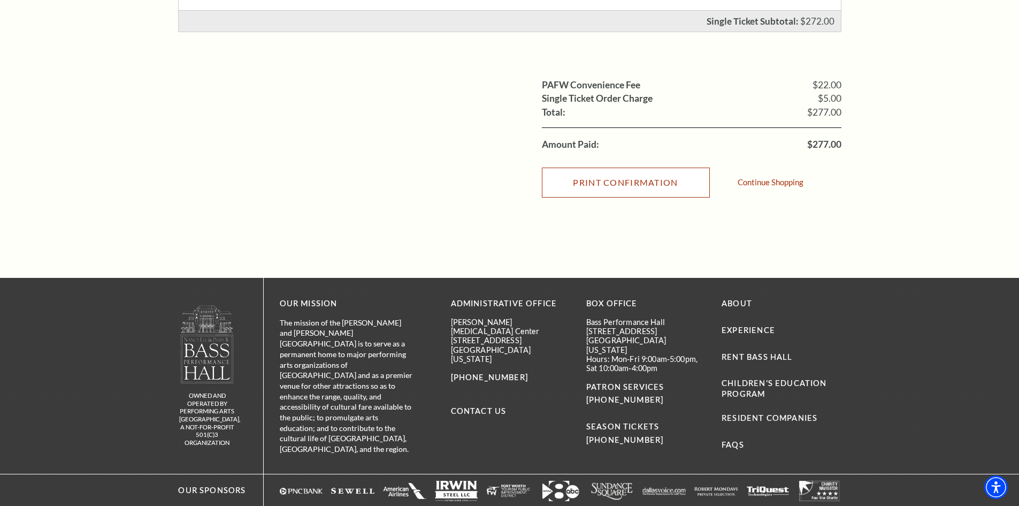
click at [605, 185] on input "Print Confirmation" at bounding box center [626, 182] width 168 height 30
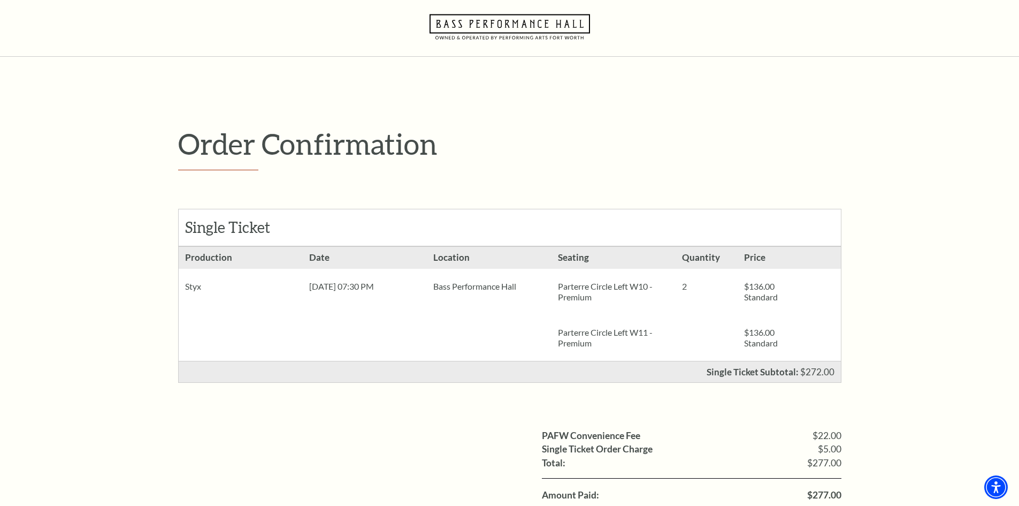
scroll to position [0, 0]
